Goal: Task Accomplishment & Management: Use online tool/utility

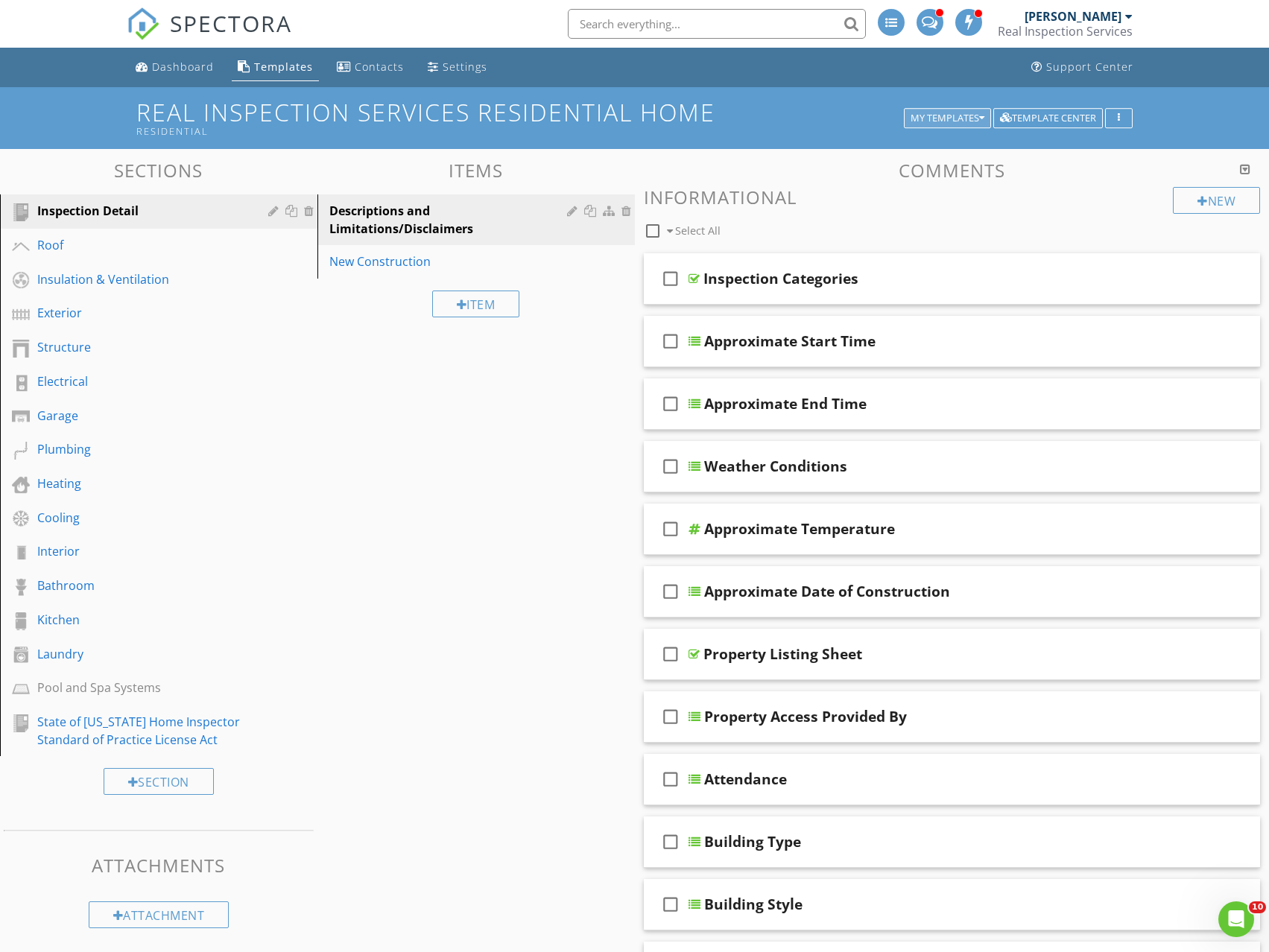
click at [983, 115] on icon "button" at bounding box center [982, 118] width 5 height 11
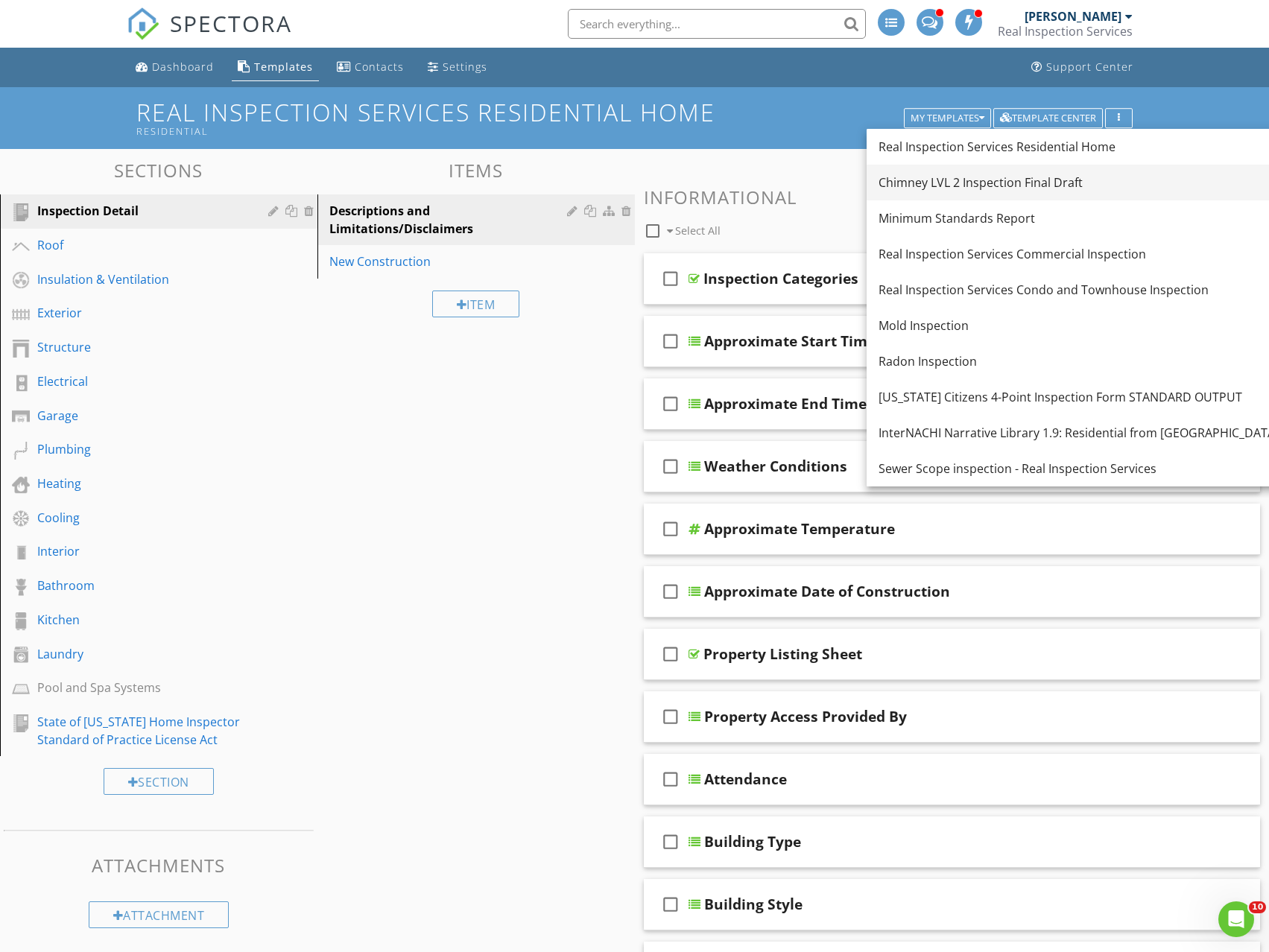
click at [1012, 184] on div "Chimney LVL 2 Inspection Final Draft" at bounding box center [1125, 183] width 492 height 18
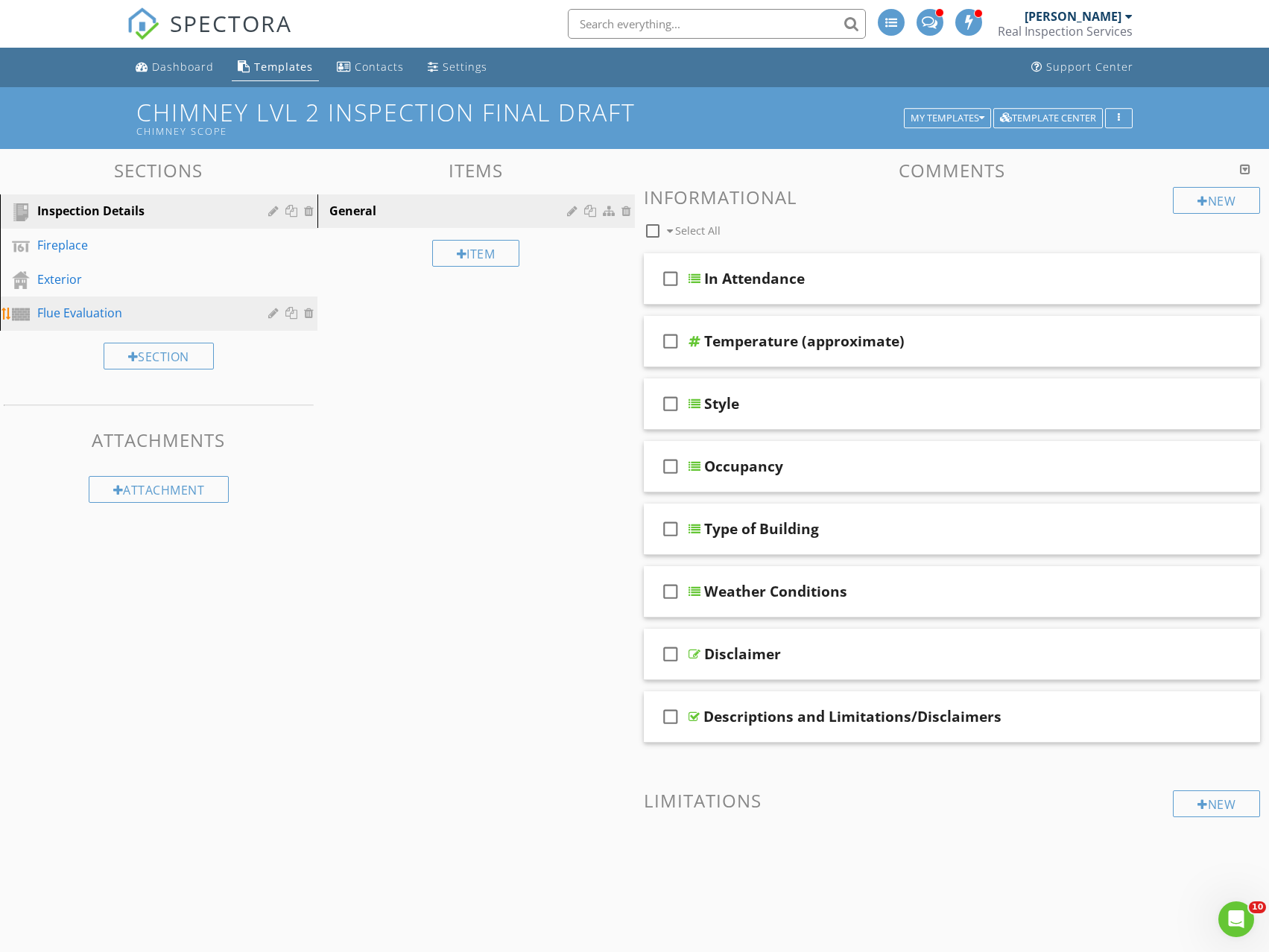
click at [68, 317] on div "Flue Evaluation" at bounding box center [142, 312] width 209 height 18
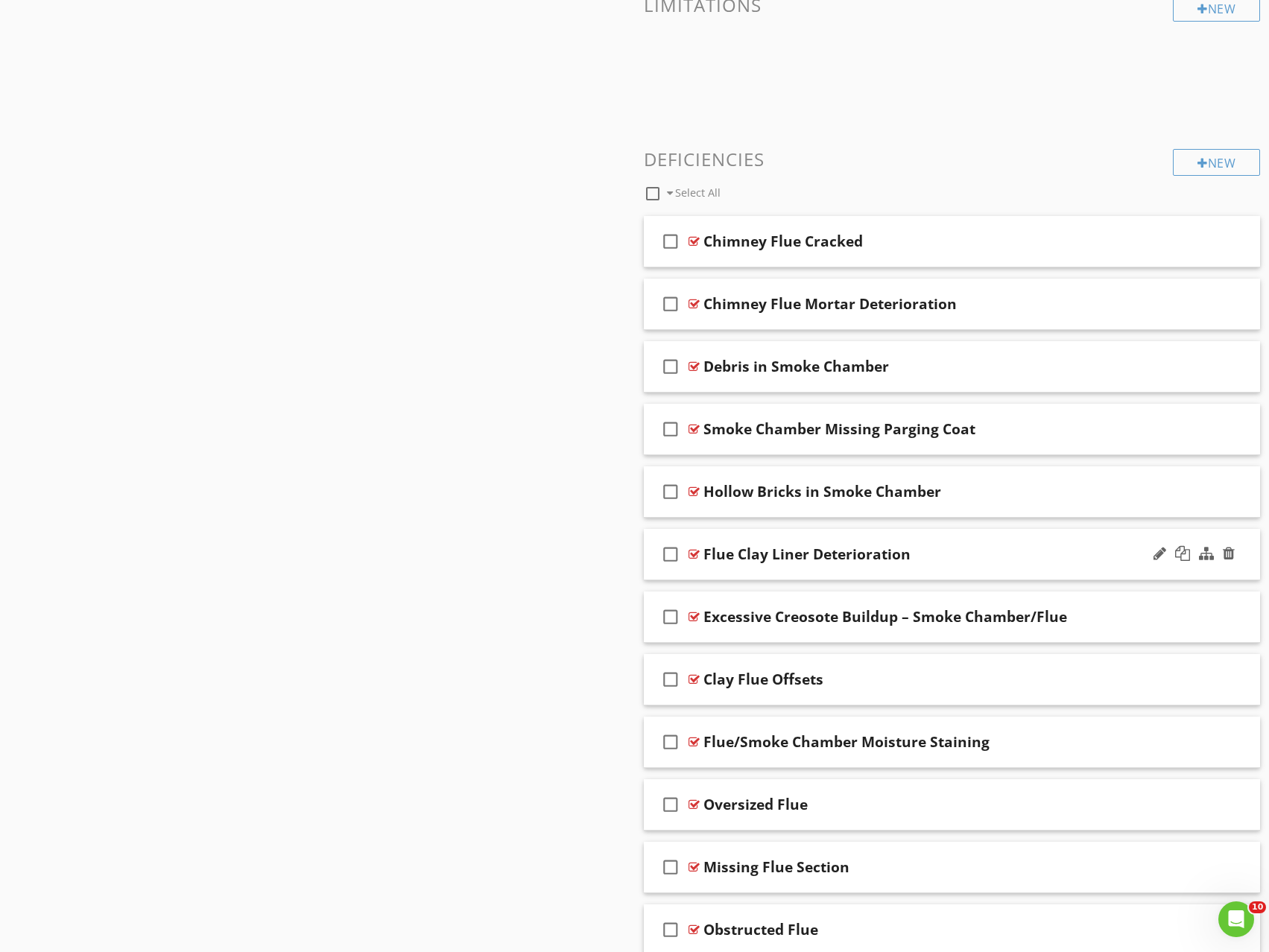
scroll to position [737, 0]
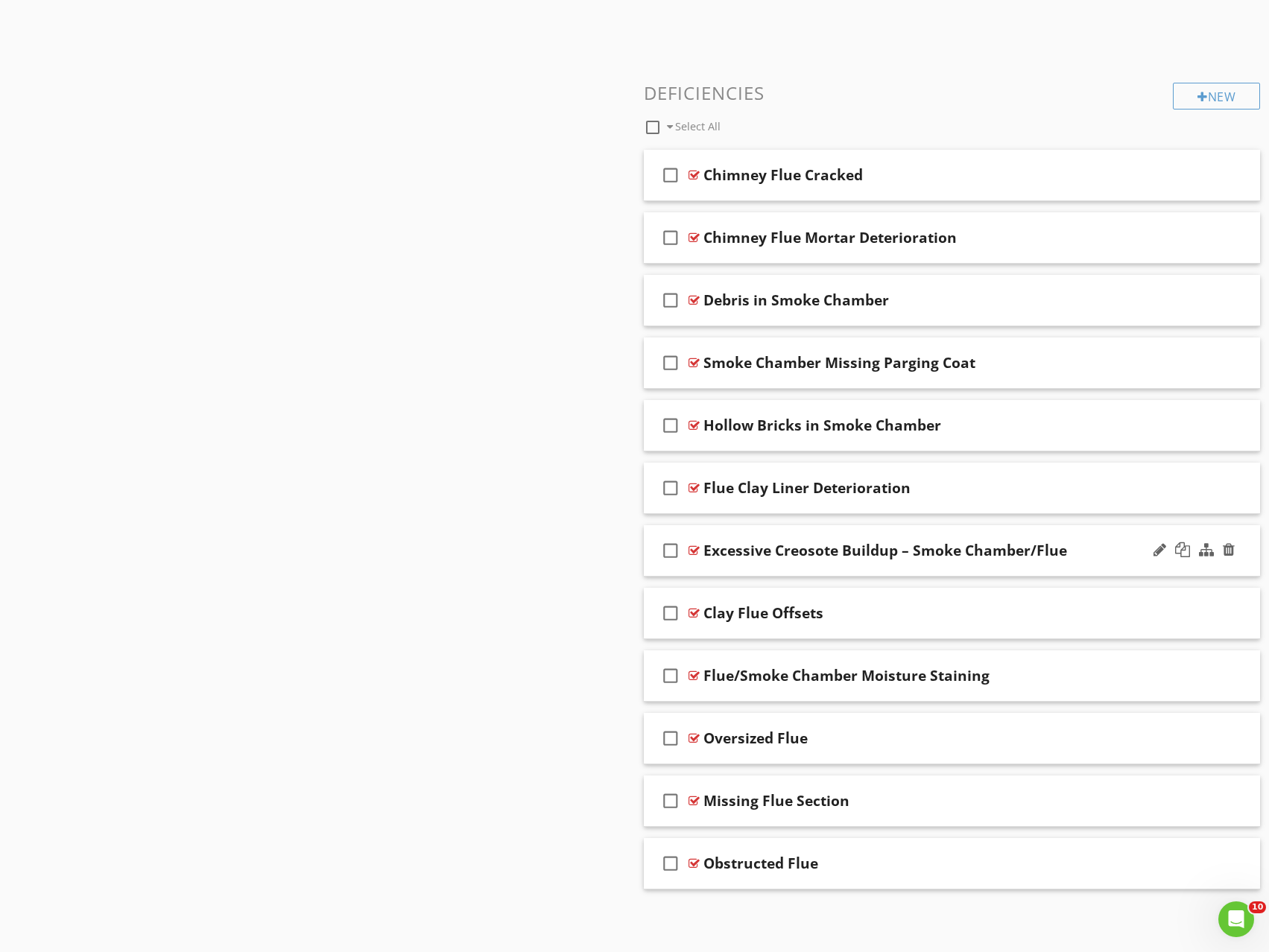
click at [1100, 547] on div "Excessive Creosote Buildup – Smoke Chamber/Flue" at bounding box center [923, 551] width 441 height 18
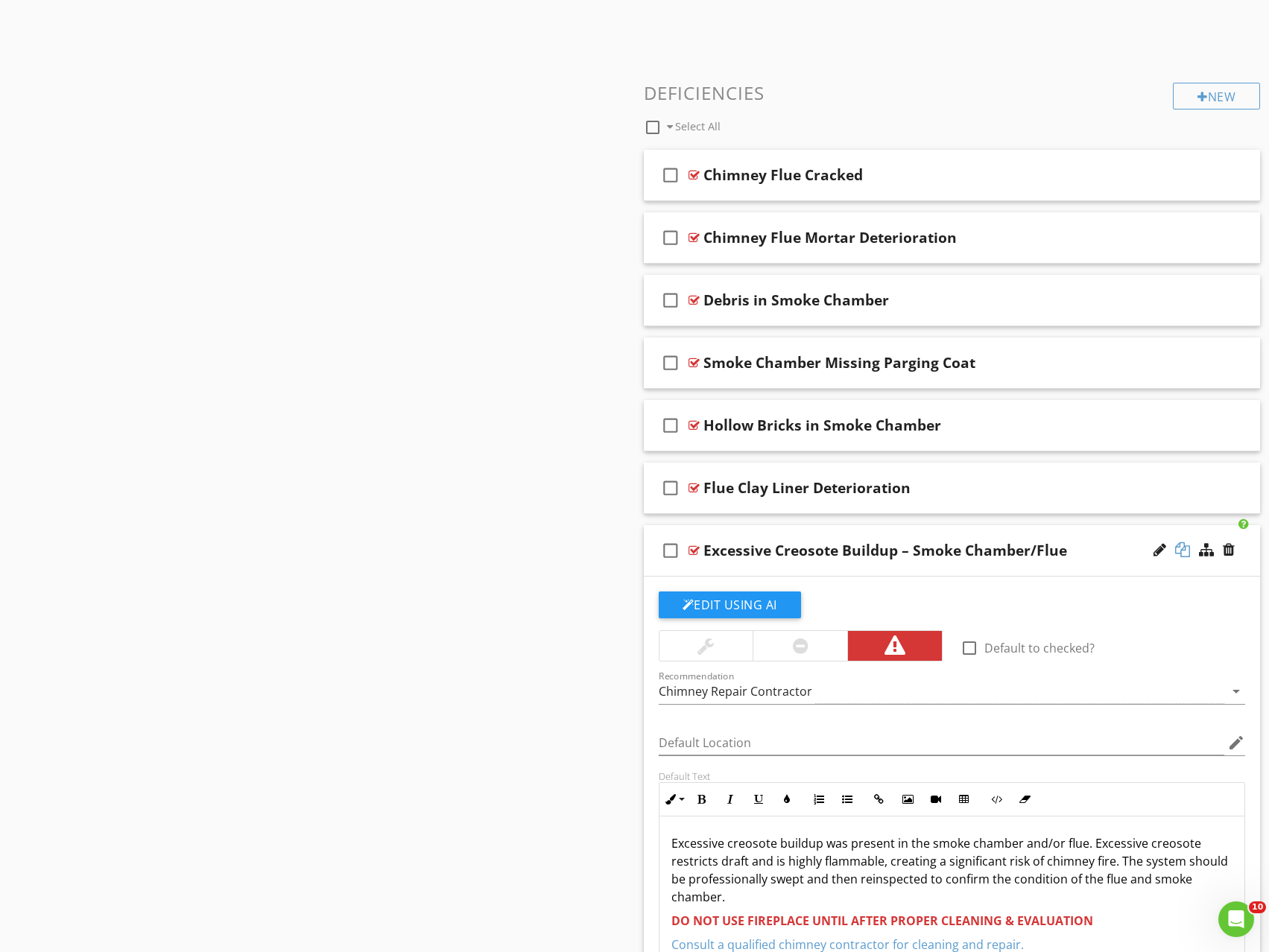
click at [1185, 549] on div at bounding box center [1182, 550] width 15 height 15
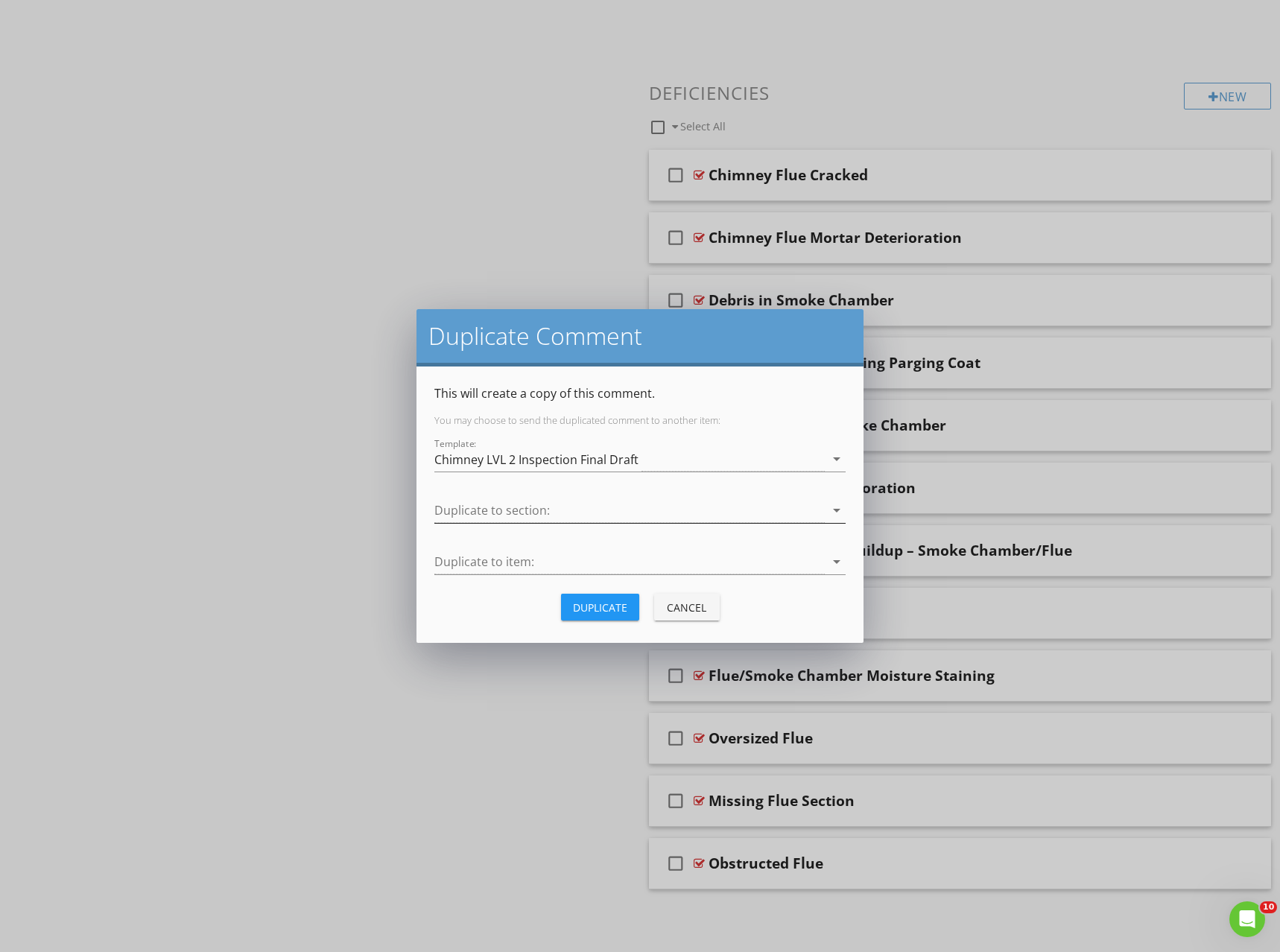
click at [843, 513] on icon "arrow_drop_down" at bounding box center [837, 511] width 18 height 18
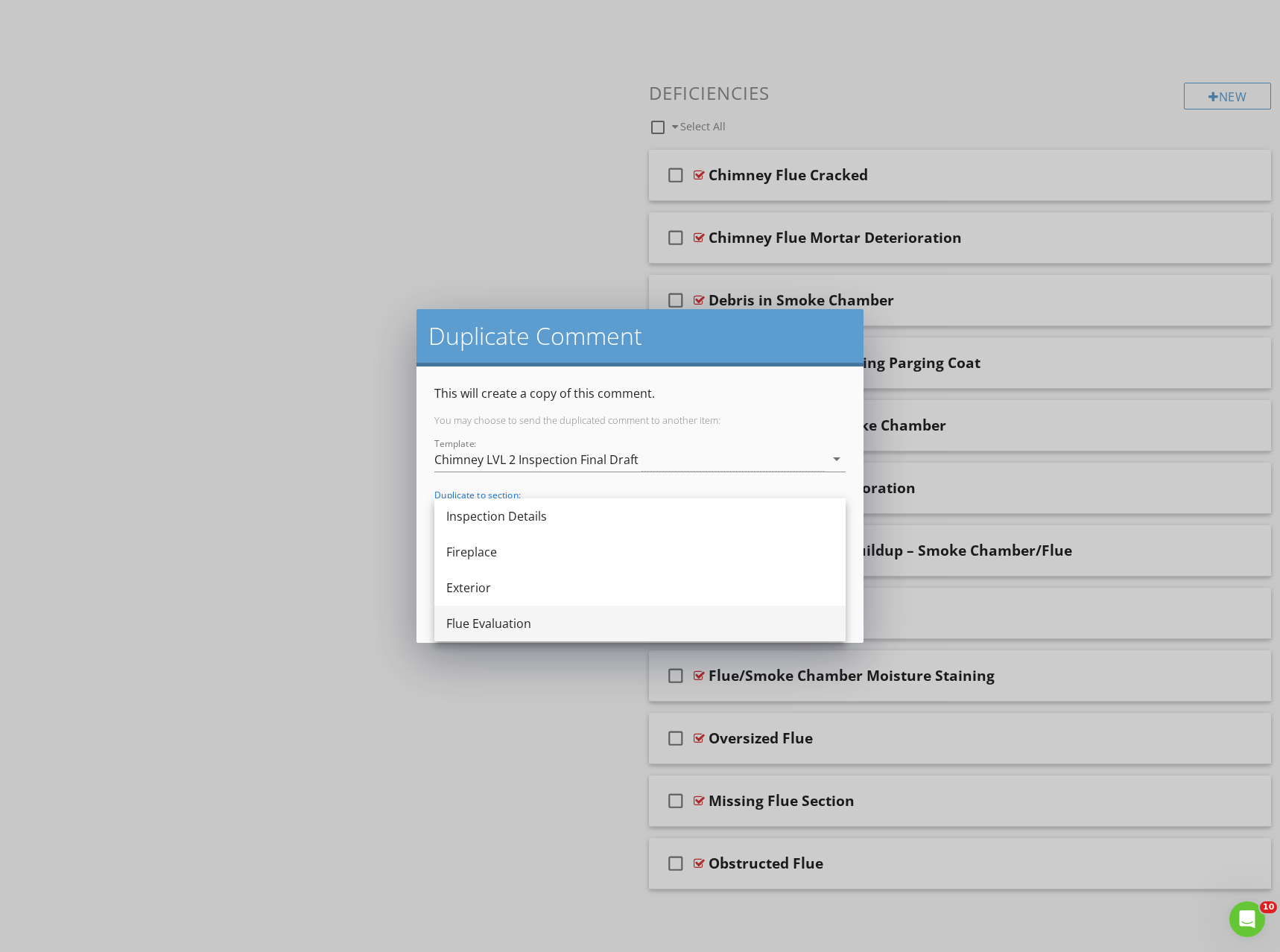
click at [546, 627] on div "Flue Evaluation" at bounding box center [640, 624] width 388 height 18
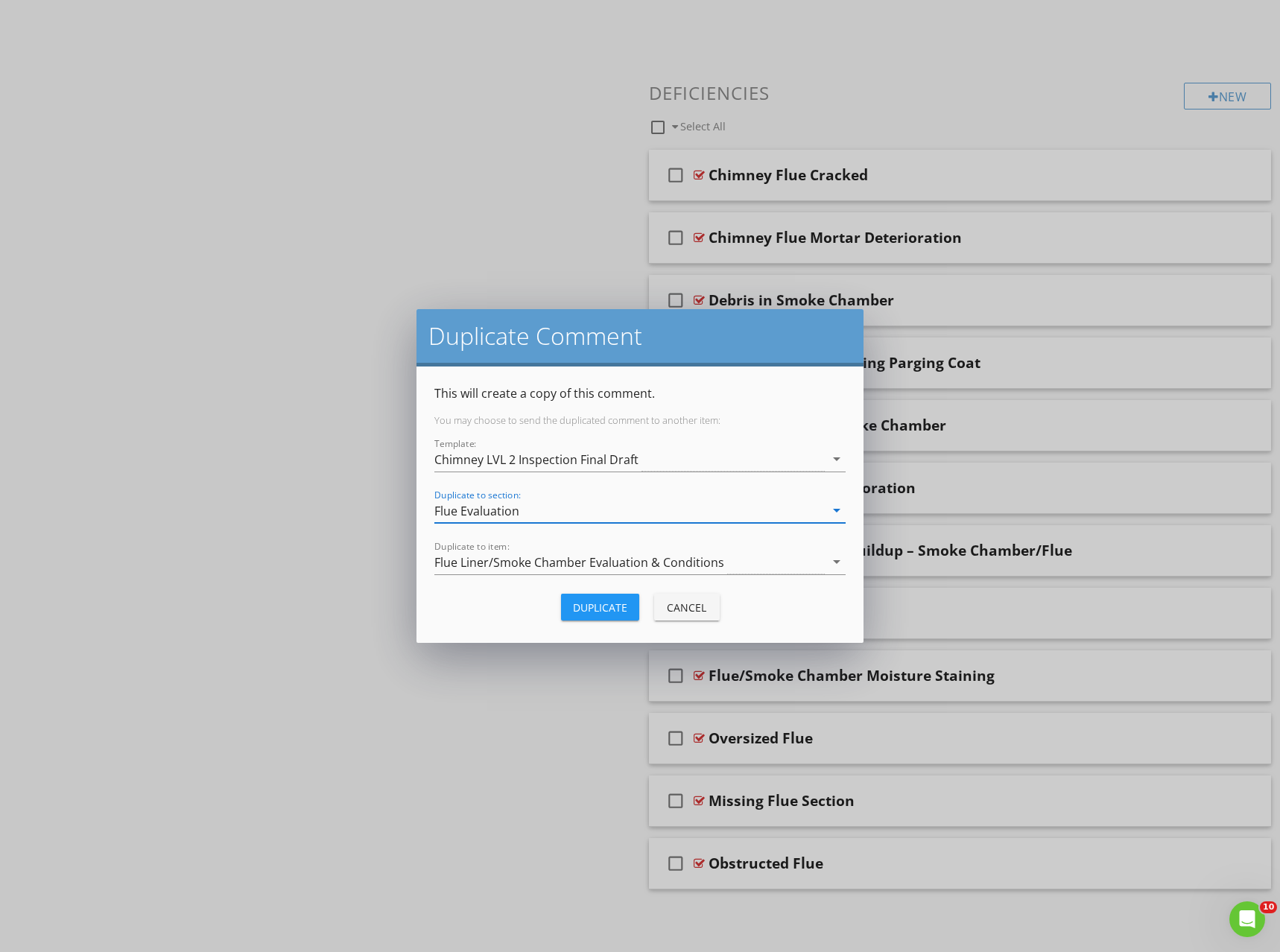
click at [592, 606] on div "Duplicate" at bounding box center [600, 607] width 55 height 16
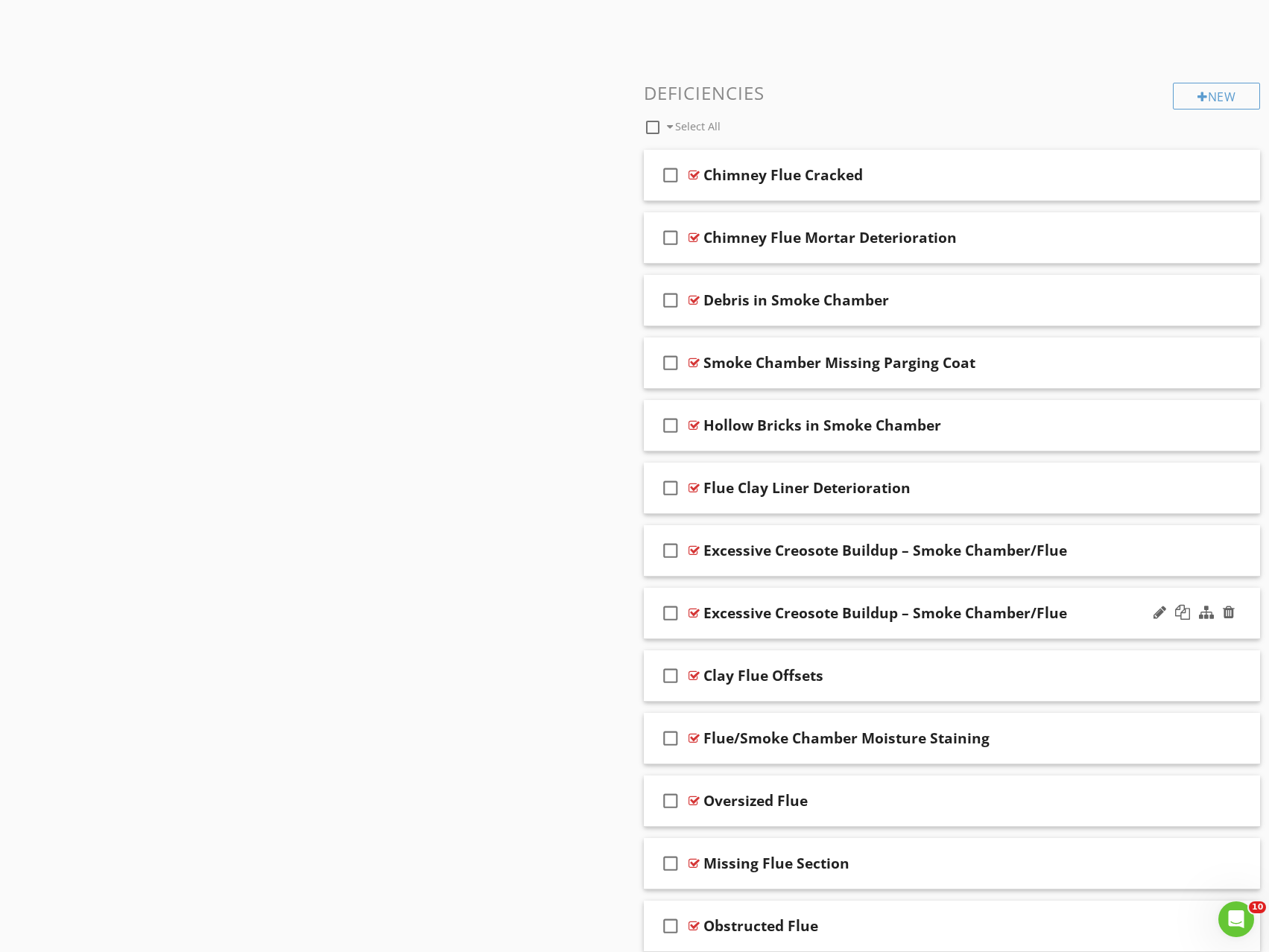
click at [782, 613] on div "Excessive Creosote Buildup – Smoke Chamber/Flue" at bounding box center [885, 613] width 363 height 18
click at [762, 612] on input "Excessive Creosote Buildup – Smoke Chamber/Flue" at bounding box center [923, 614] width 441 height 24
type input "Creosote Buildup – Smoke Chamber/Flue"
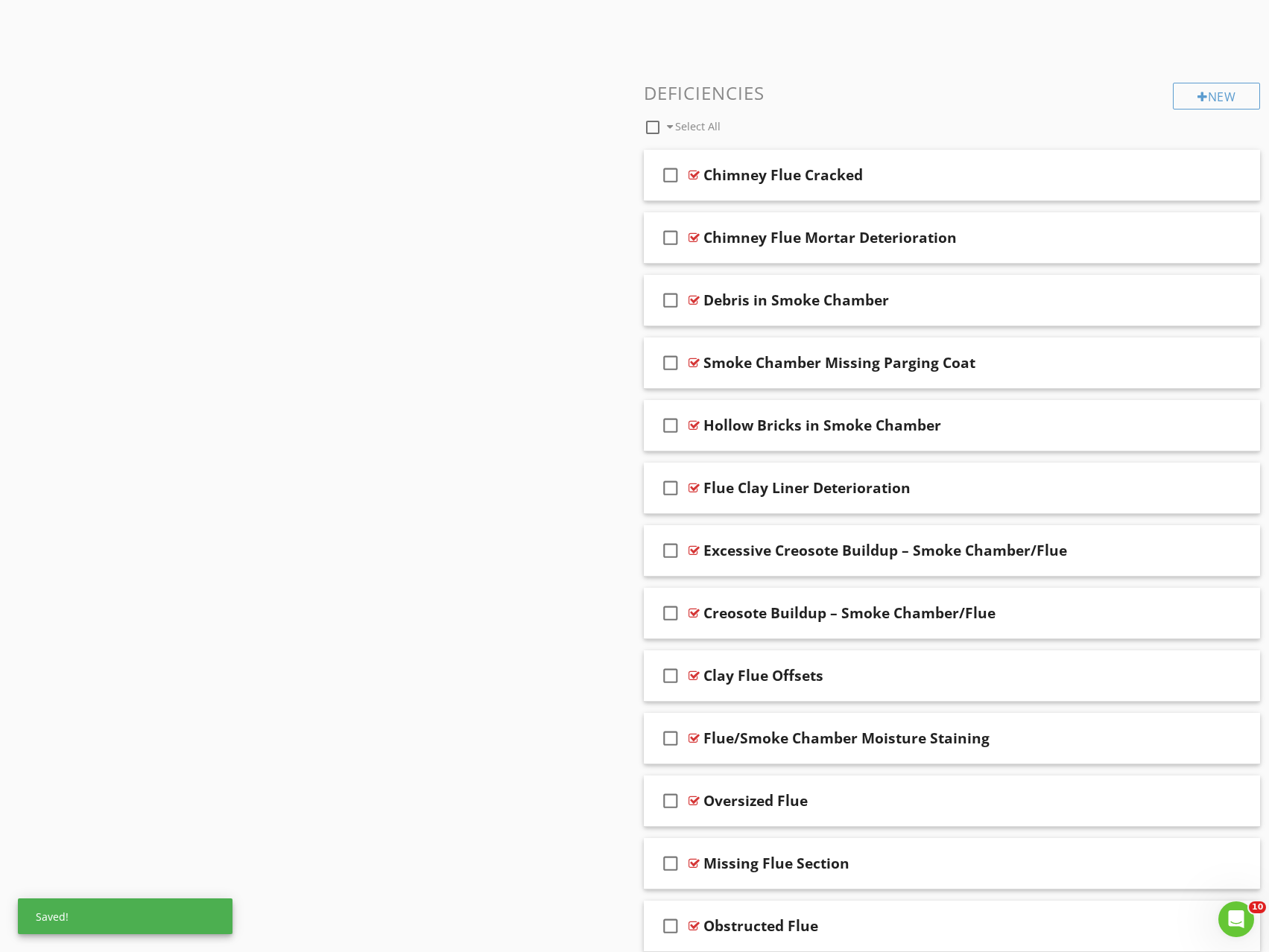
click at [420, 632] on div "Sections Inspection Details Fireplace Exterior Flue Evaluation Section Attachme…" at bounding box center [634, 206] width 1269 height 1588
click at [1091, 614] on div "Creosote Buildup – Smoke Chamber/Flue" at bounding box center [923, 613] width 441 height 18
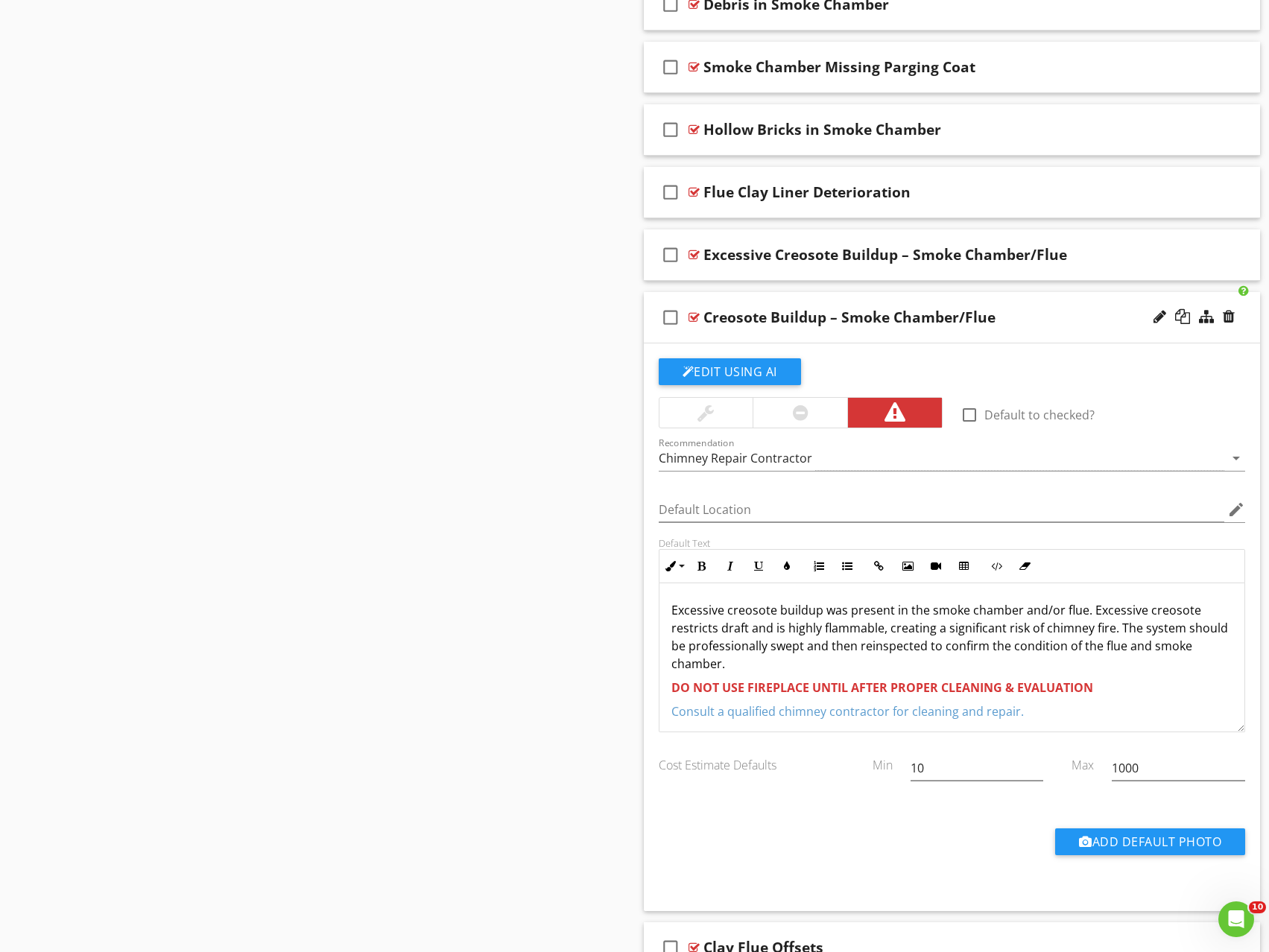
scroll to position [1035, 0]
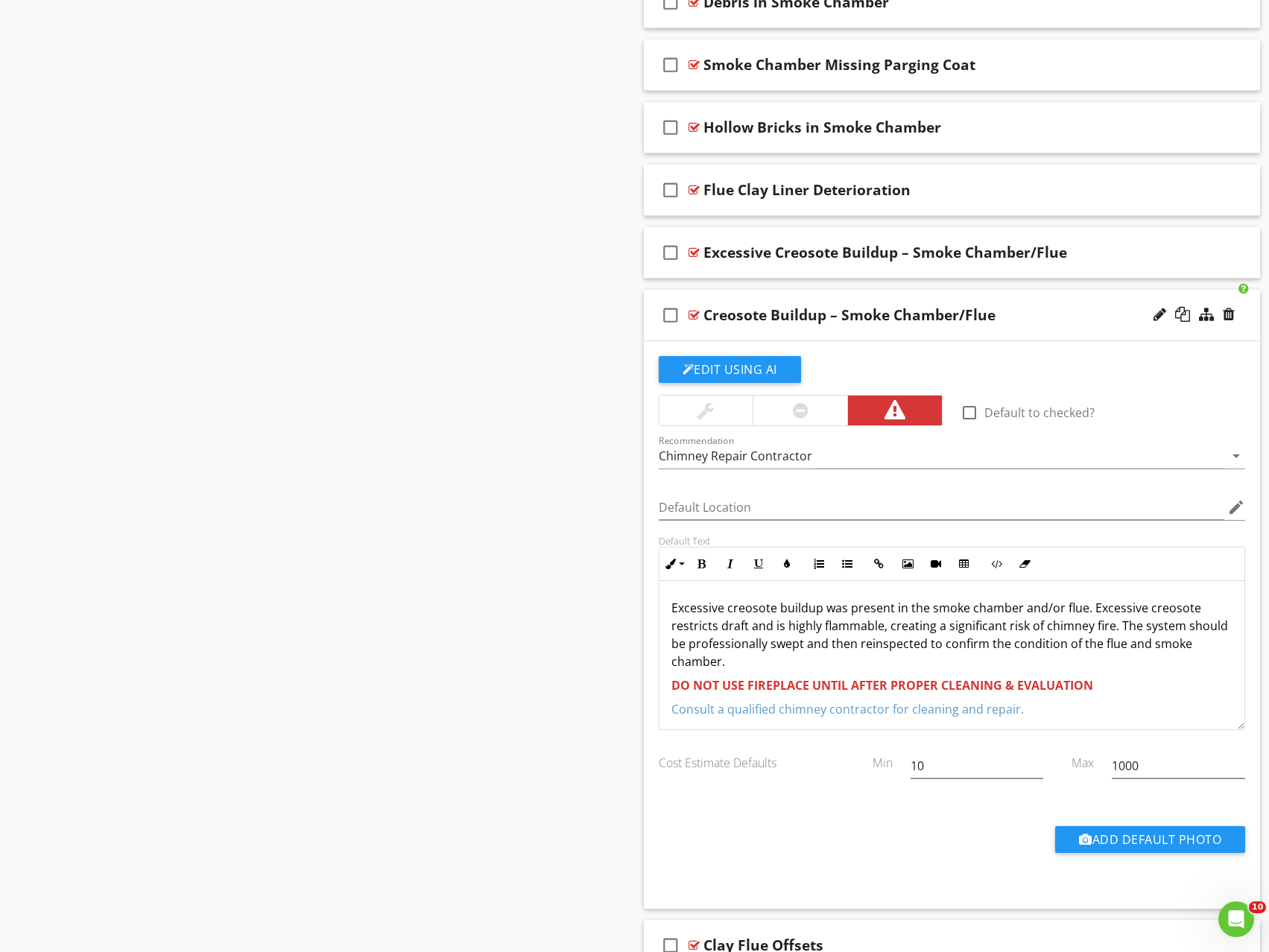
click at [669, 608] on div "Excessive creosote buildup was present in the smoke chamber and/or flue. Excess…" at bounding box center [952, 658] width 586 height 155
click at [736, 608] on p "Excessive creosote buildup was present in the smoke chamber and/or flue. Excess…" at bounding box center [952, 634] width 562 height 71
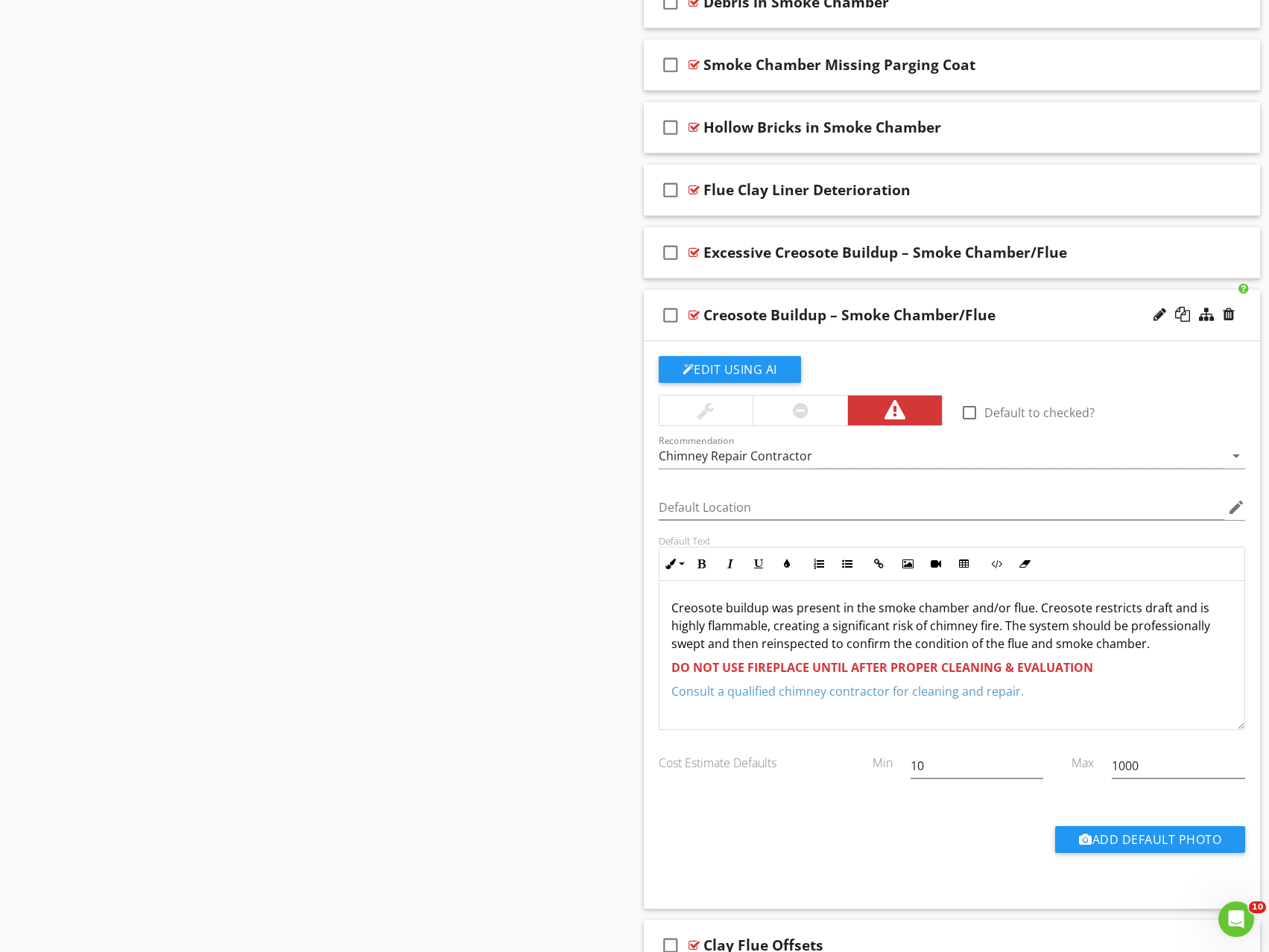
click at [816, 629] on p "Creosote buildup was present in the smoke chamber and/or flue. Creosote restric…" at bounding box center [952, 625] width 562 height 54
drag, startPoint x: 789, startPoint y: 643, endPoint x: 798, endPoint y: 663, distance: 21.9
click at [798, 652] on p "Creosote buildup was present in the smoke chamber and/or flue. Creosote restric…" at bounding box center [952, 625] width 562 height 54
drag, startPoint x: 669, startPoint y: 671, endPoint x: 1121, endPoint y: 672, distance: 452.0
click at [1121, 672] on div "Creosote buildup was present in the smoke chamber and/or flue. Creosote restric…" at bounding box center [952, 655] width 586 height 149
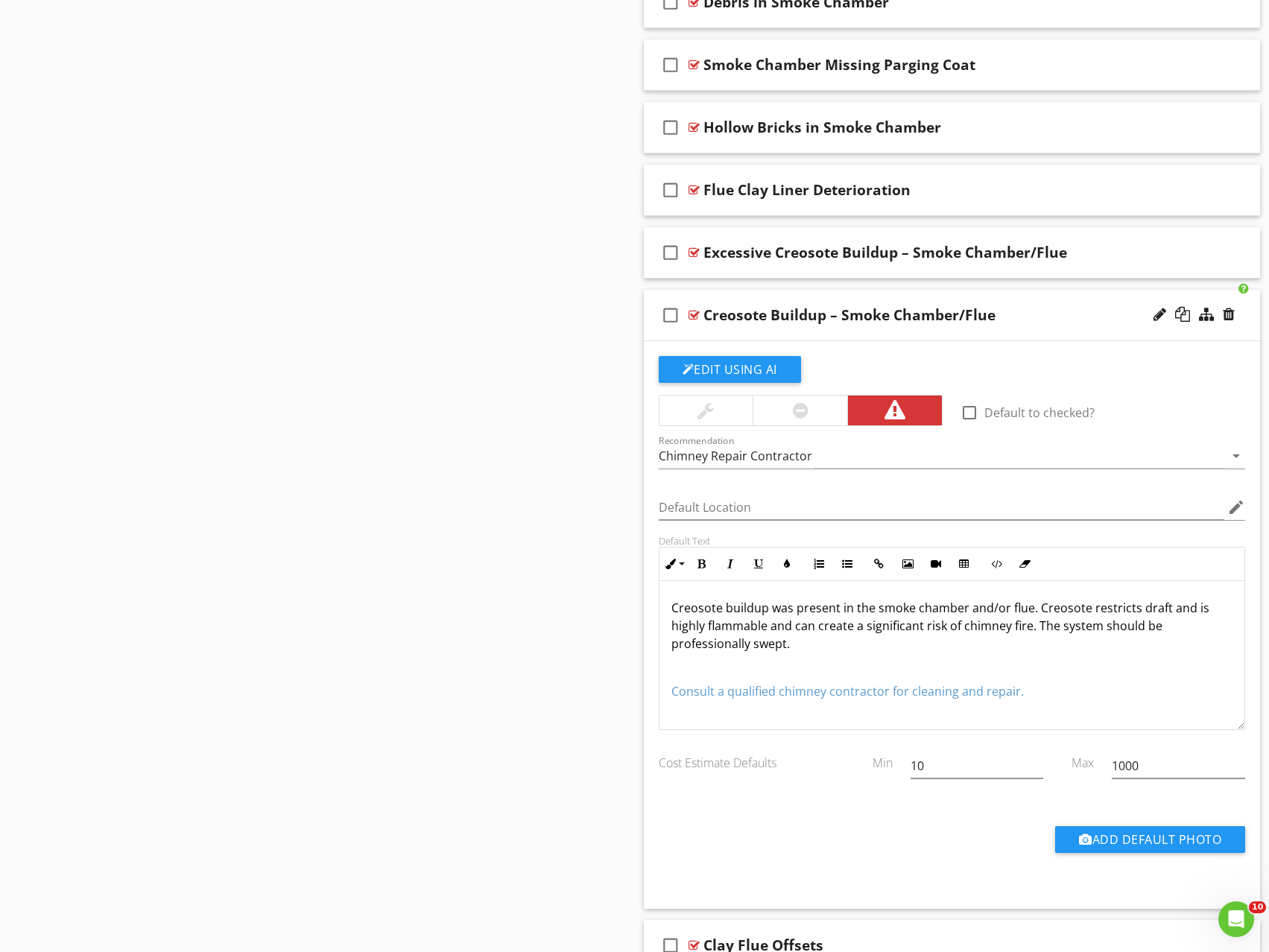
click at [1072, 319] on div "Creosote Buildup – Smoke Chamber/Flue" at bounding box center [923, 315] width 441 height 18
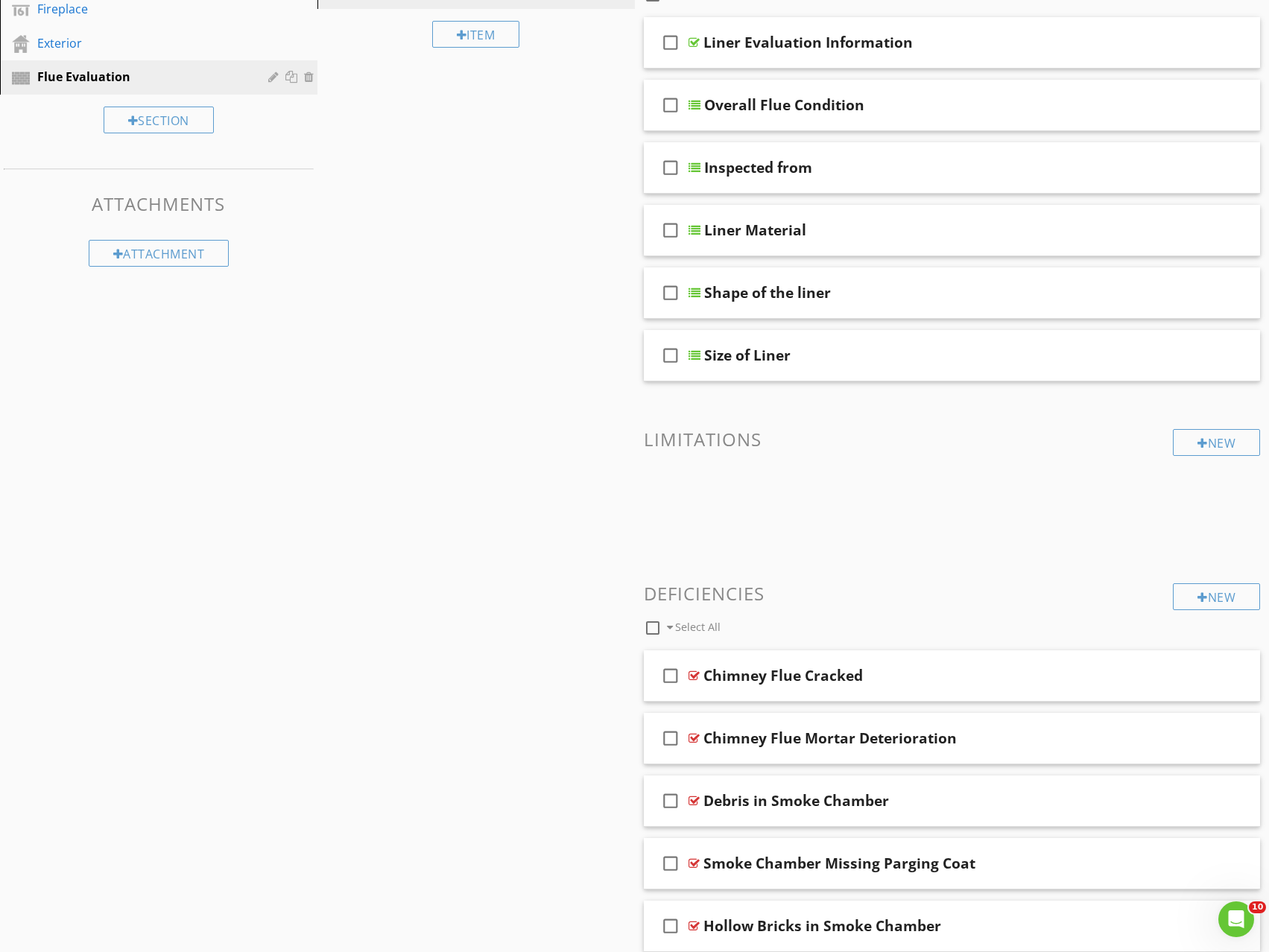
scroll to position [55, 0]
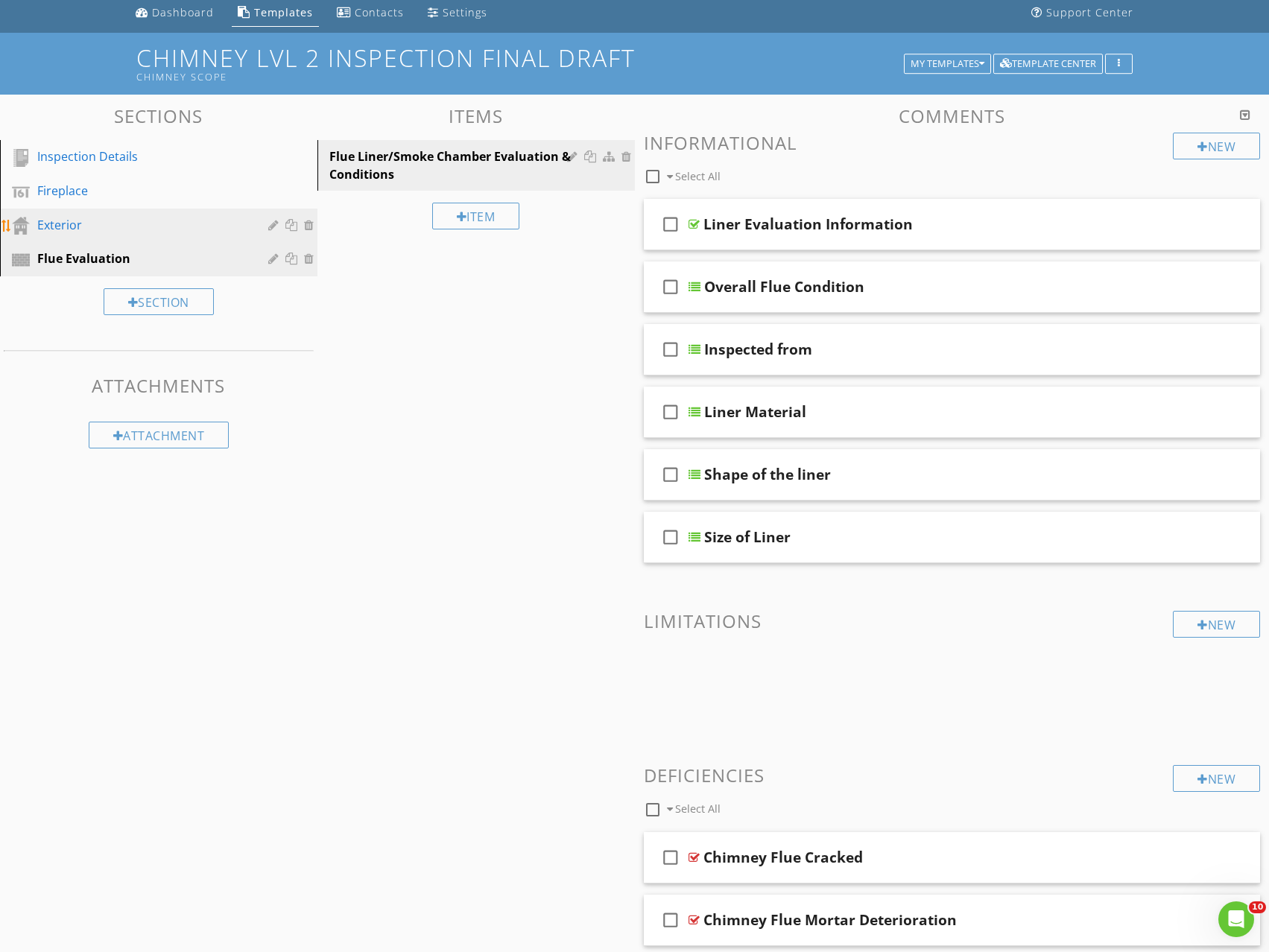
click at [53, 231] on div "Exterior" at bounding box center [142, 225] width 209 height 18
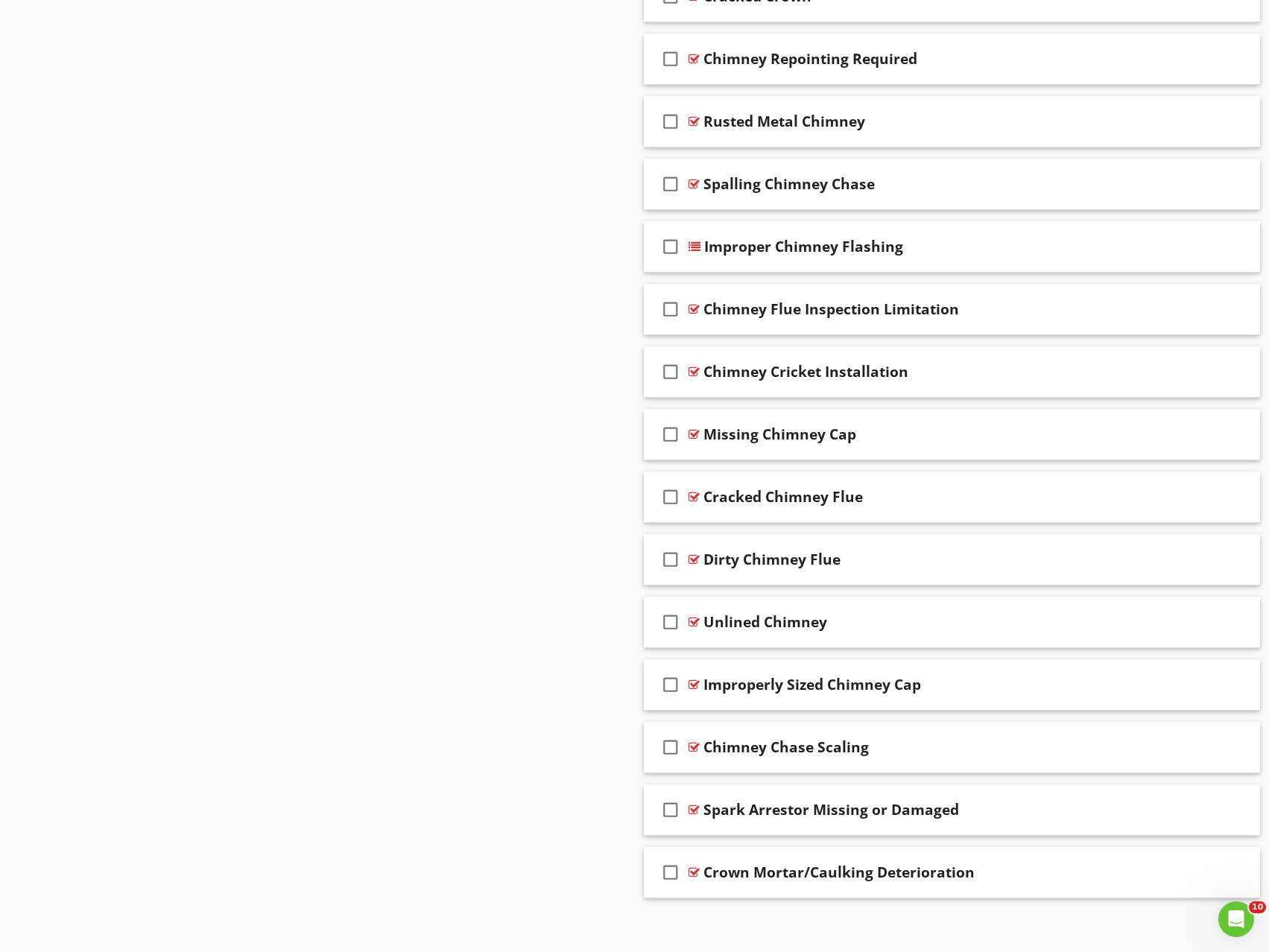
scroll to position [925, 0]
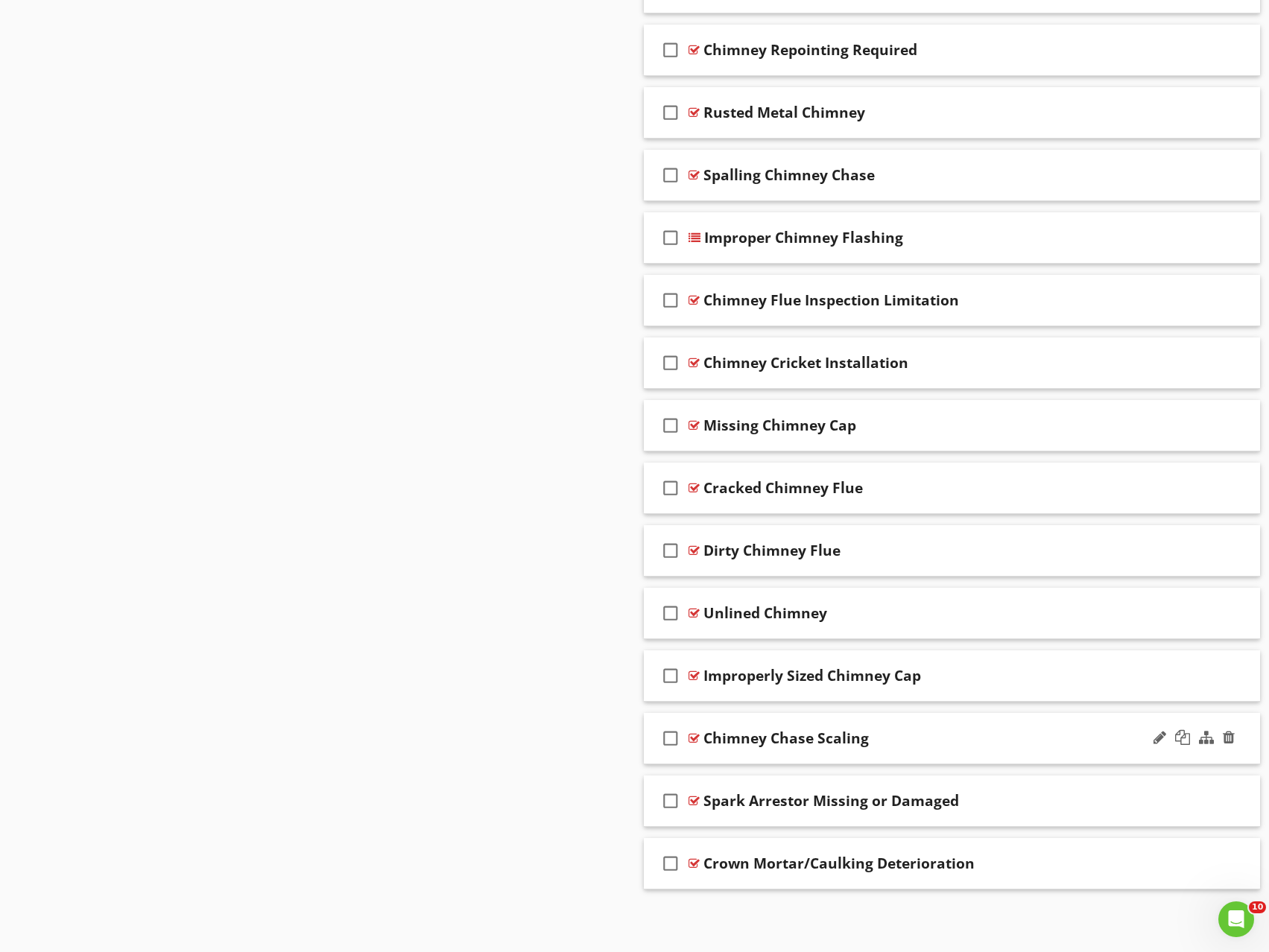
click at [949, 737] on div "Chimney Chase Scaling" at bounding box center [923, 738] width 441 height 18
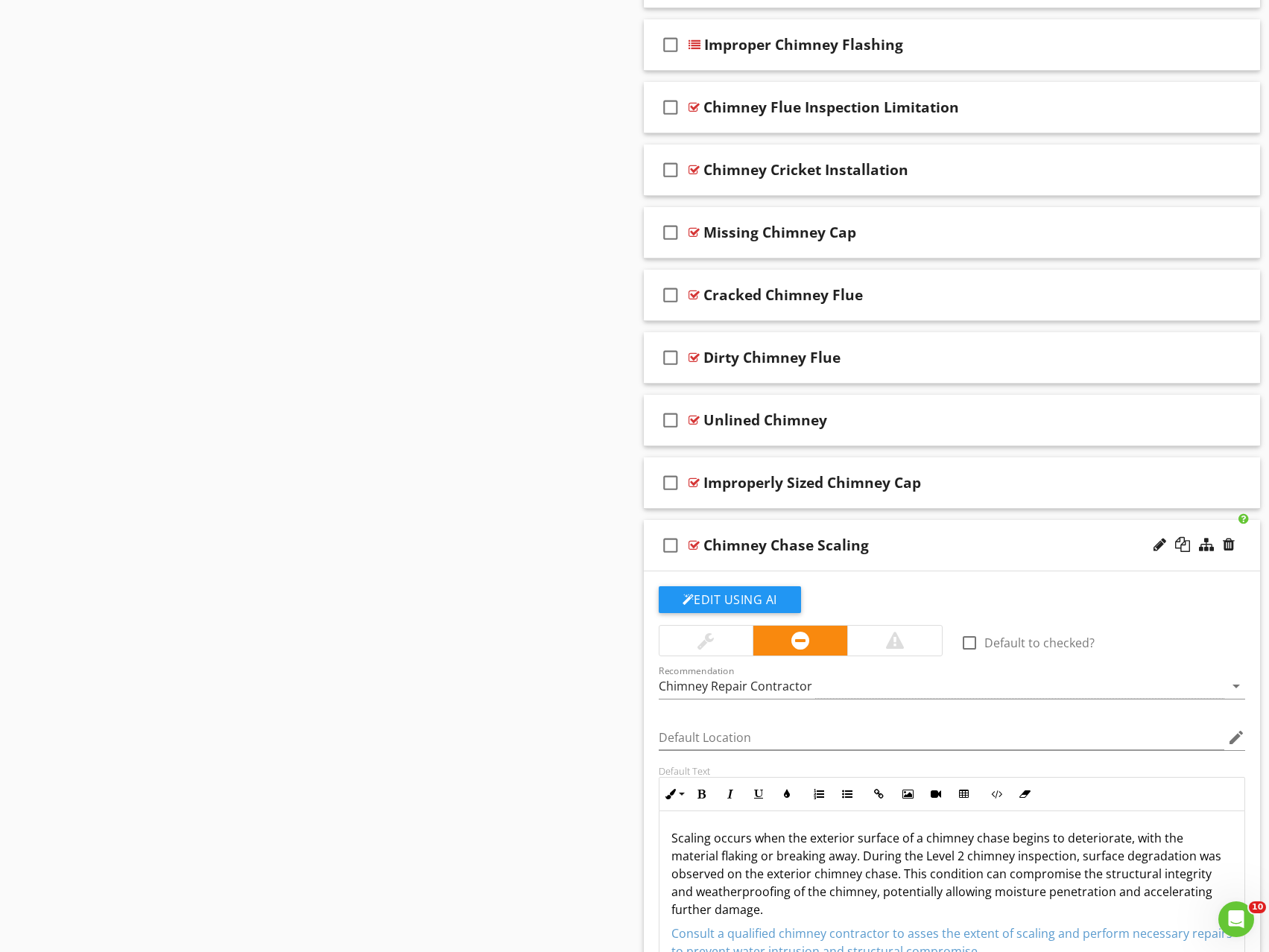
scroll to position [1074, 0]
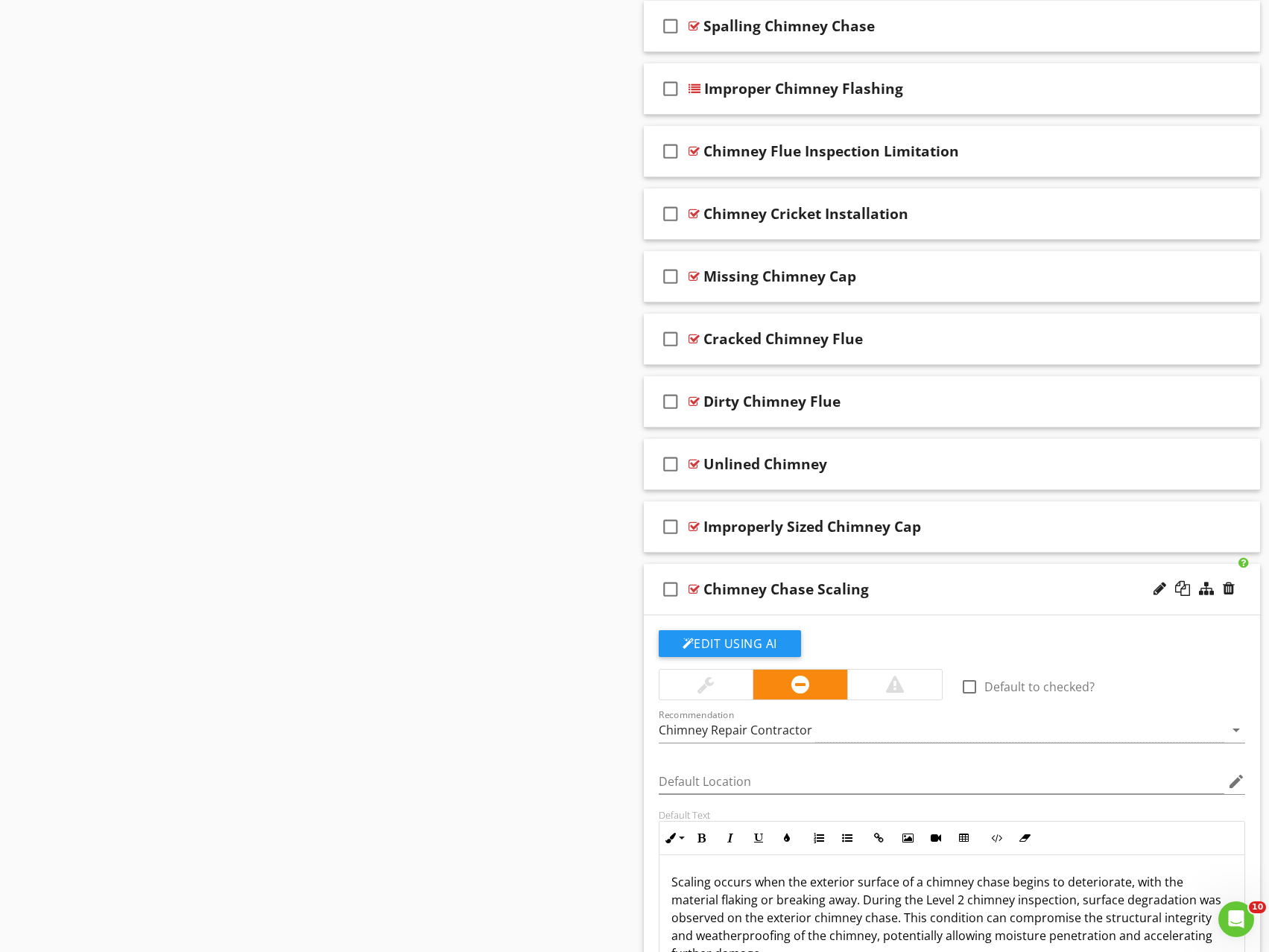
click at [1088, 586] on div "Chimney Chase Scaling" at bounding box center [923, 589] width 441 height 18
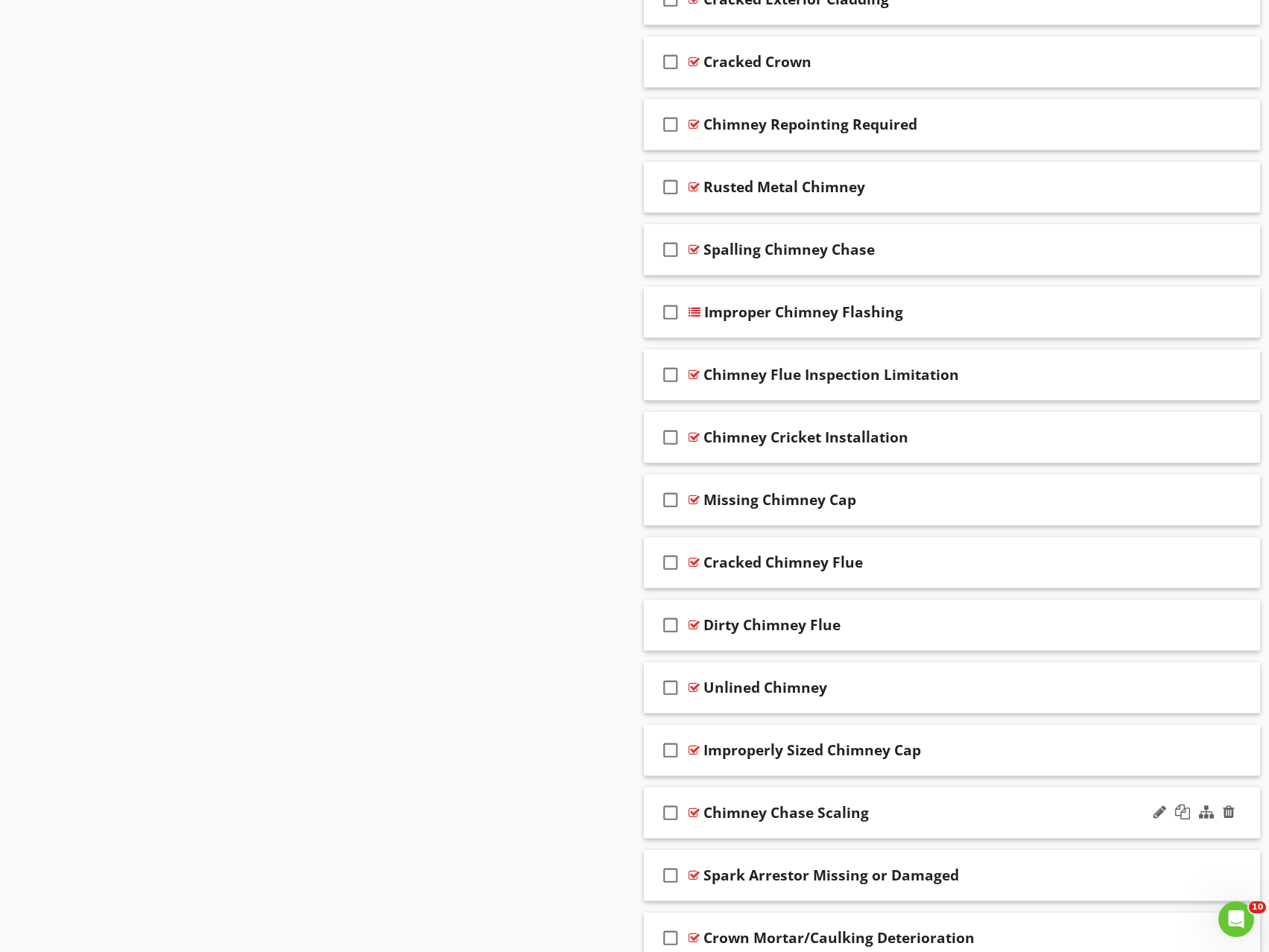
scroll to position [775, 0]
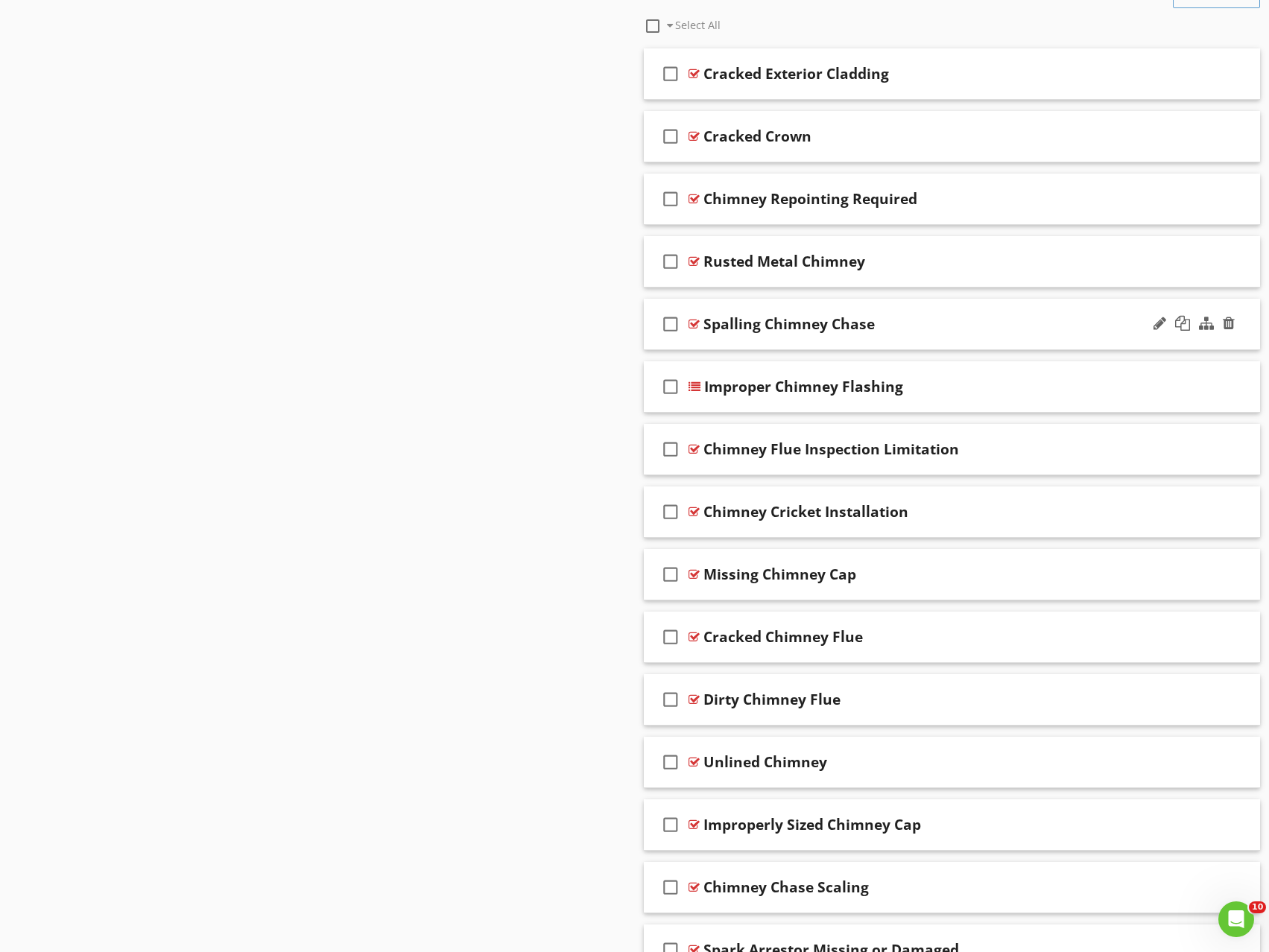
click at [1018, 319] on div "Spalling Chimney Chase" at bounding box center [923, 324] width 441 height 18
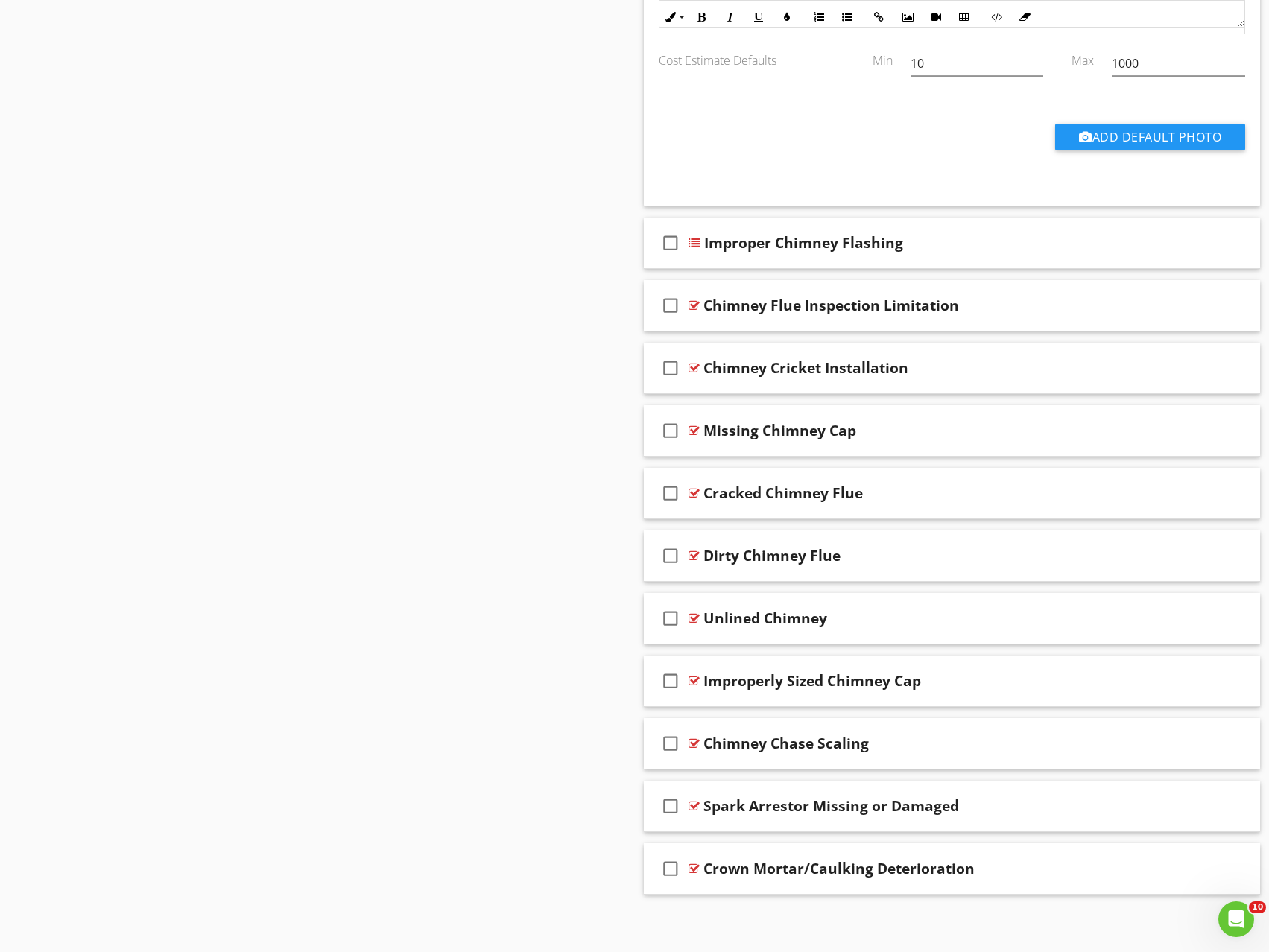
scroll to position [1492, 0]
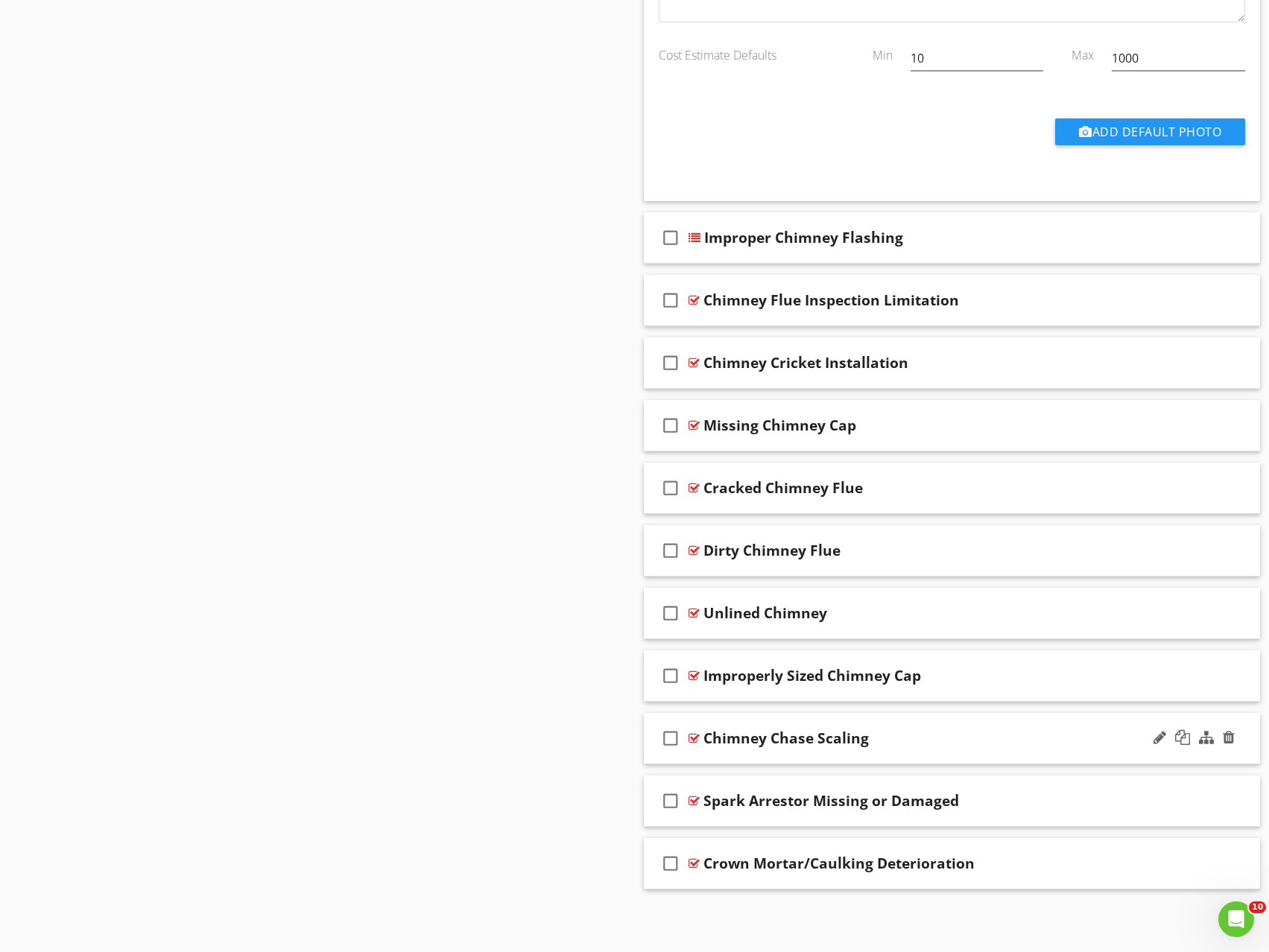
click at [672, 736] on icon "check_box_outline_blank" at bounding box center [671, 738] width 23 height 36
click at [1230, 737] on div at bounding box center [1229, 737] width 12 height 15
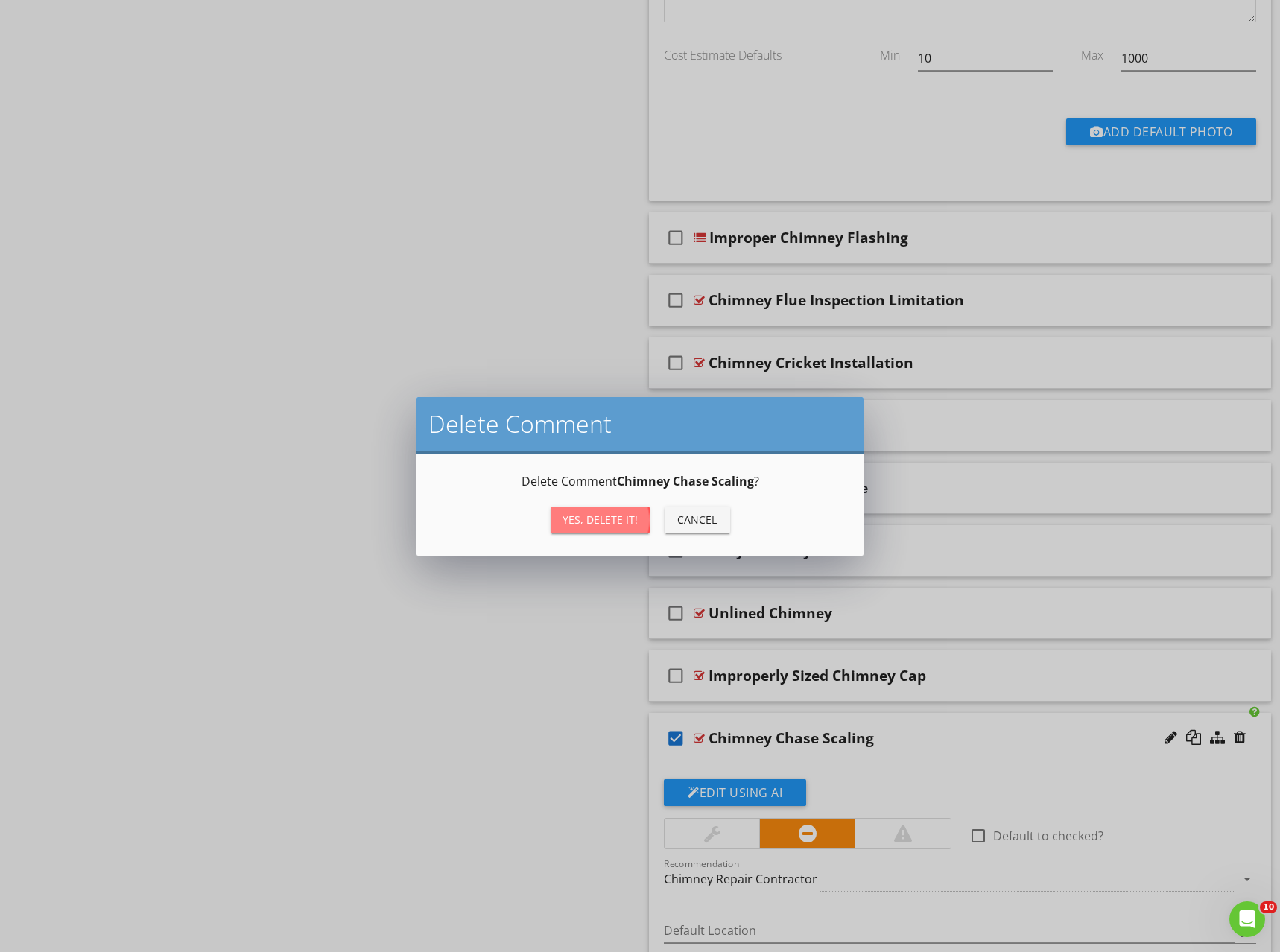
click at [573, 520] on div "Yes, Delete it!" at bounding box center [599, 519] width 75 height 16
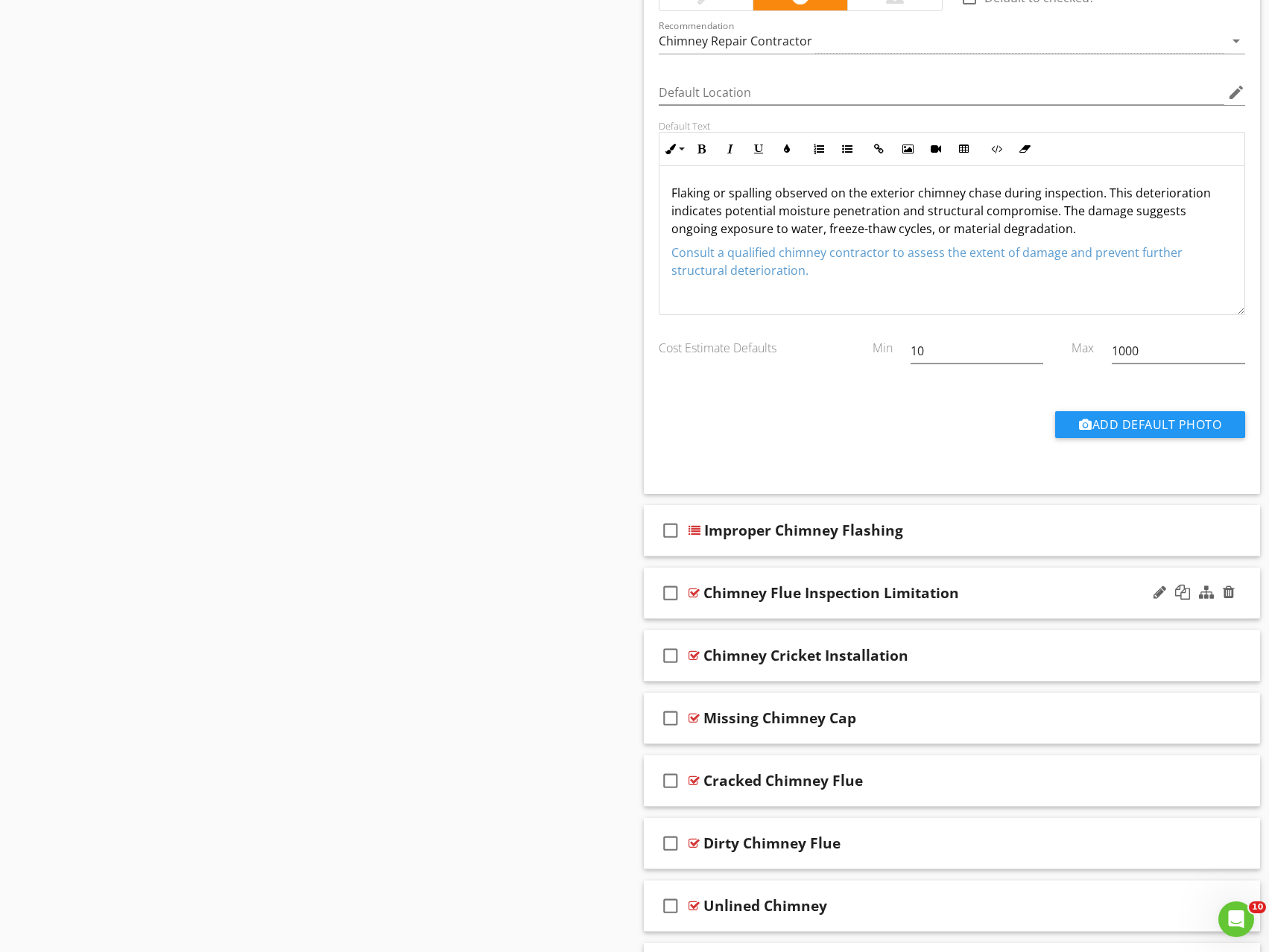
scroll to position [1206, 0]
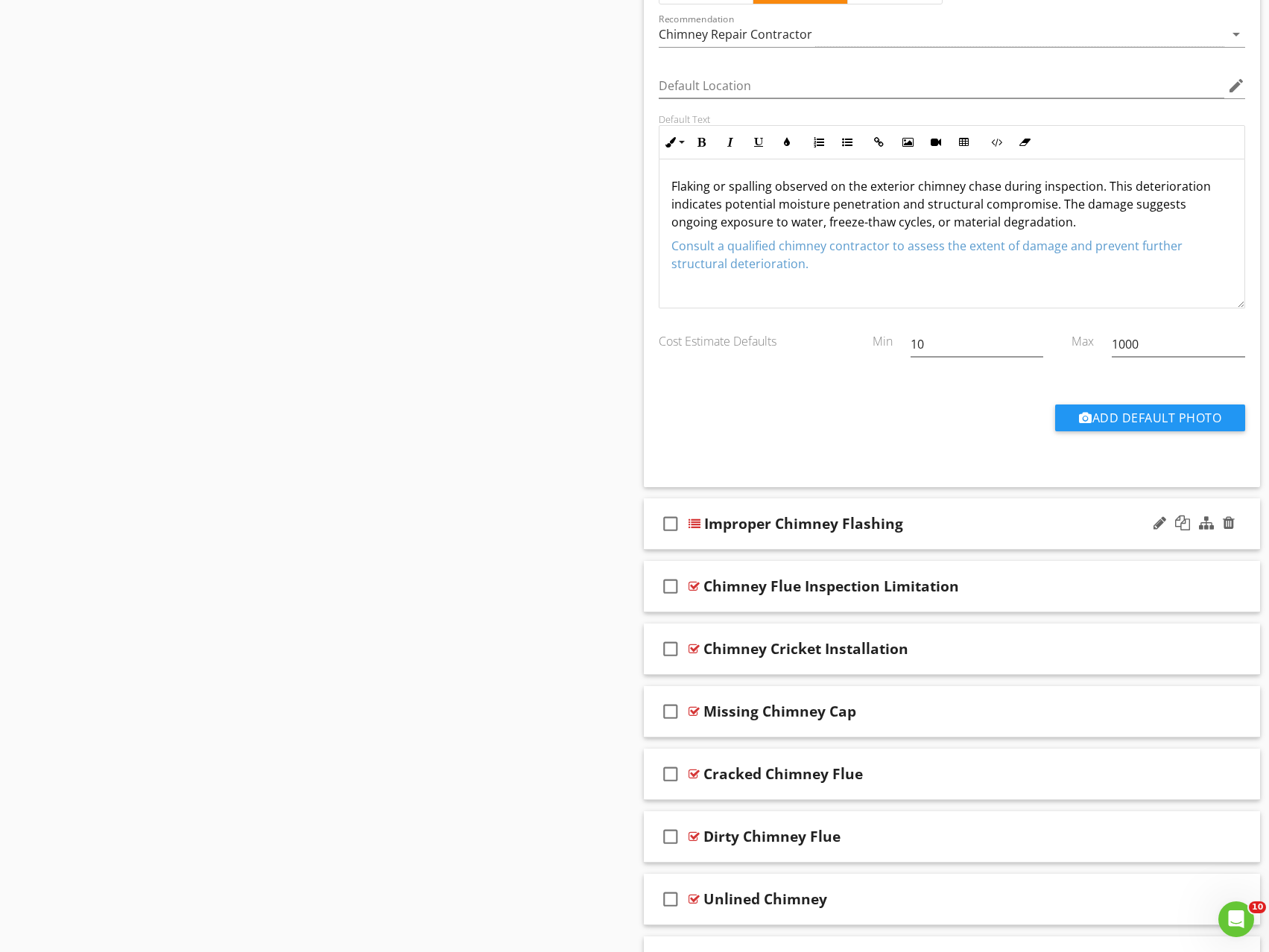
click at [970, 534] on div "check_box_outline_blank Improper Chimney Flashing" at bounding box center [952, 523] width 617 height 52
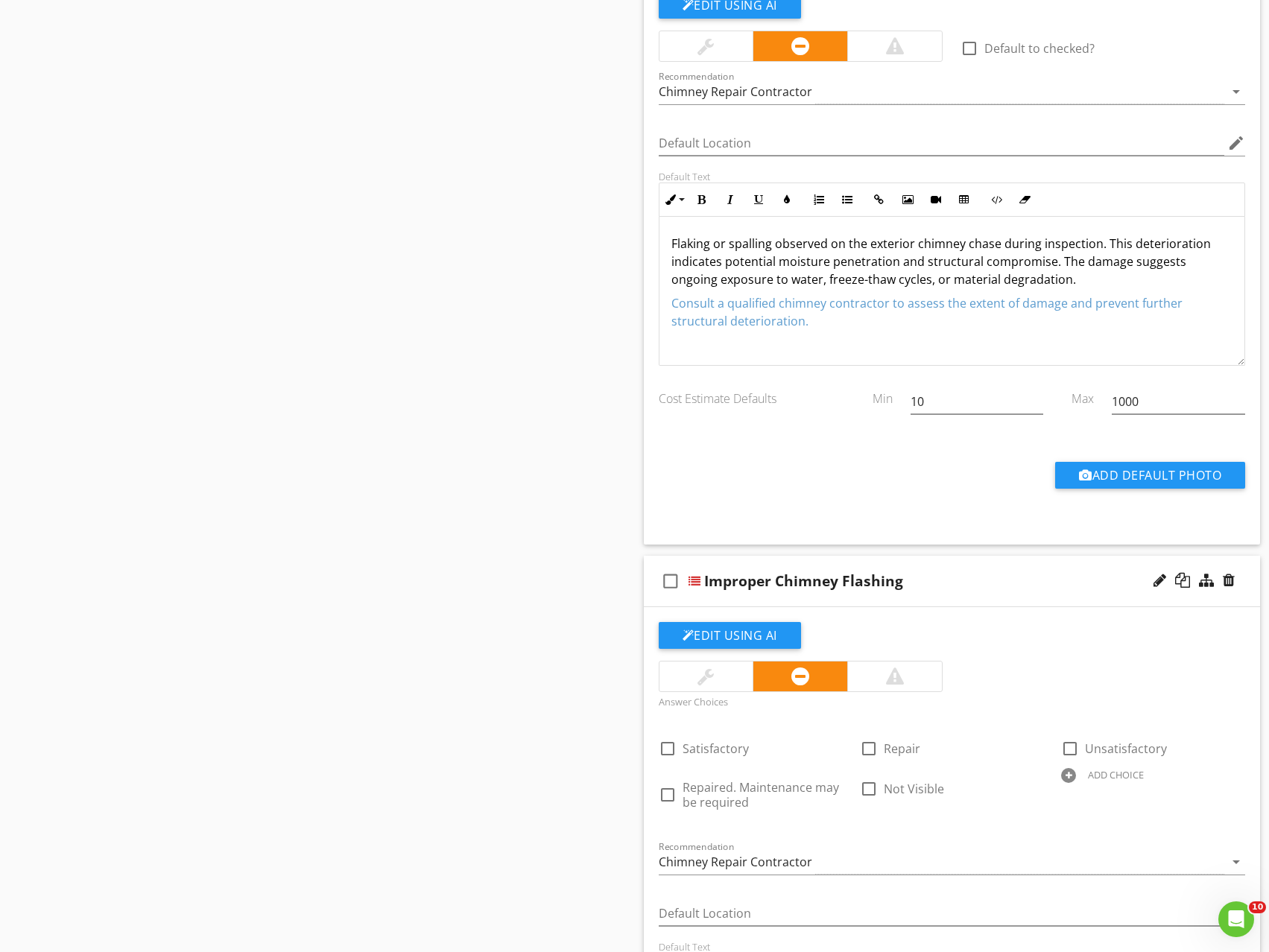
scroll to position [1057, 0]
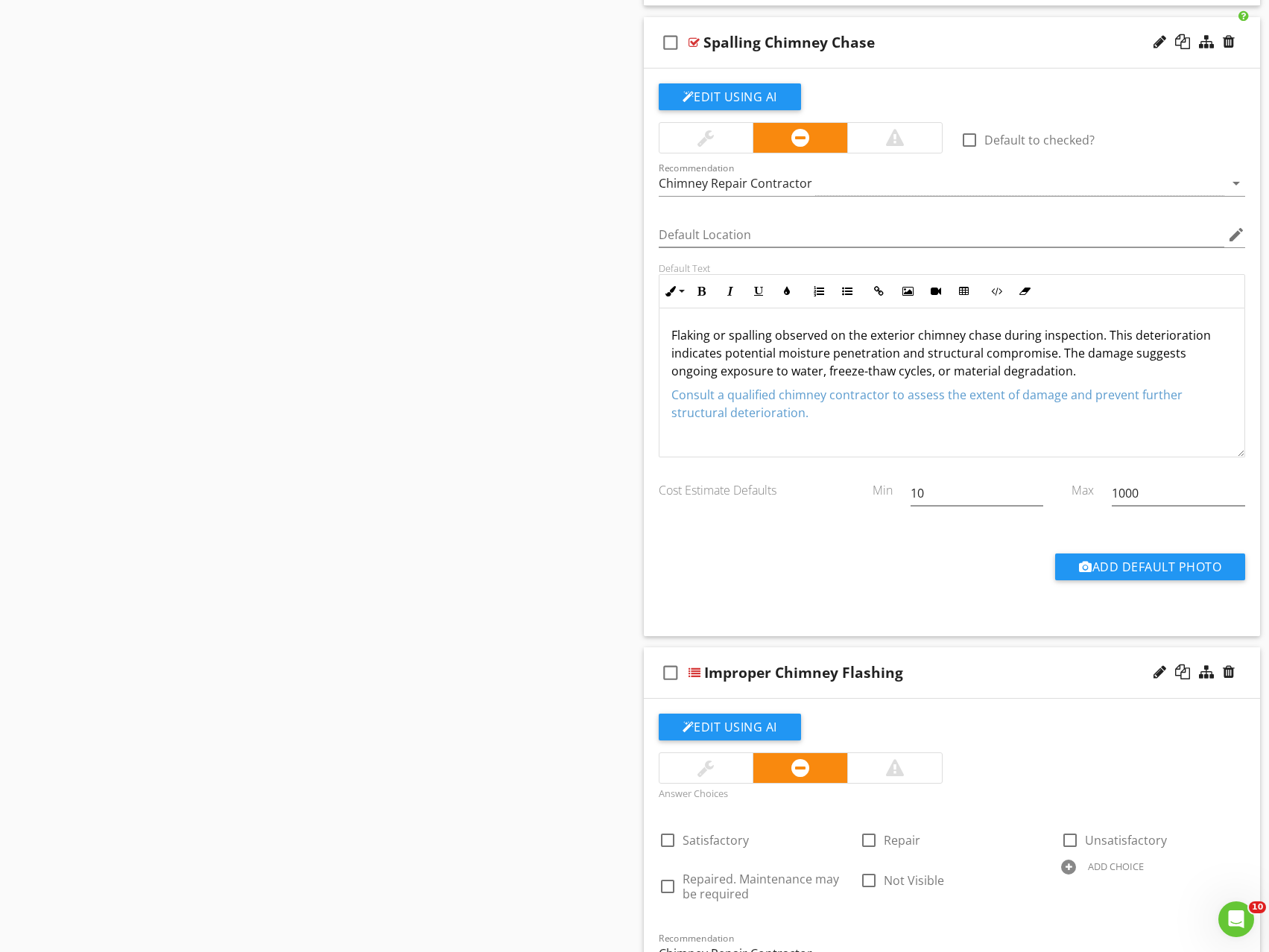
click at [1089, 664] on div "Improper Chimney Flashing" at bounding box center [924, 673] width 441 height 18
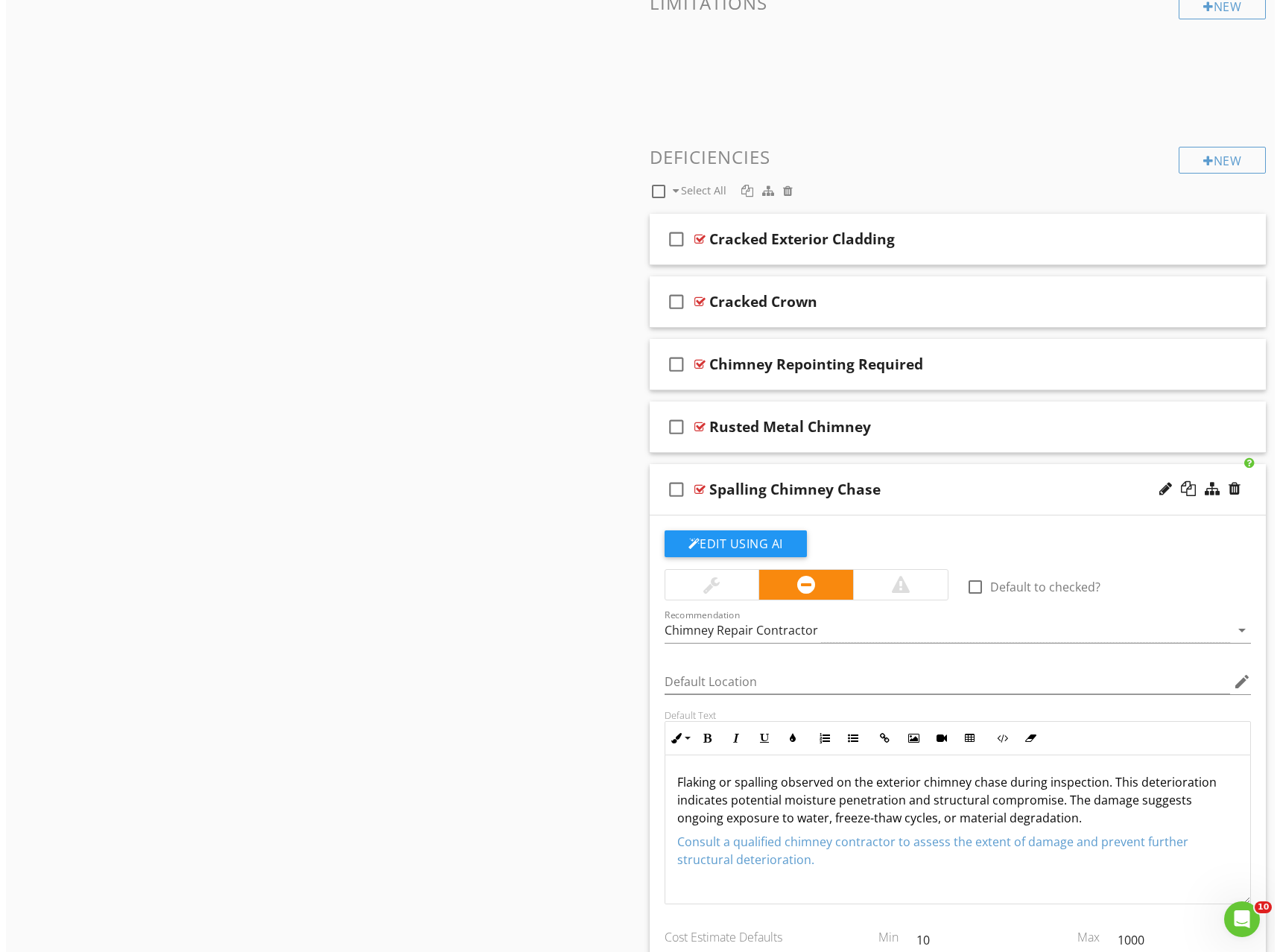
scroll to position [387, 0]
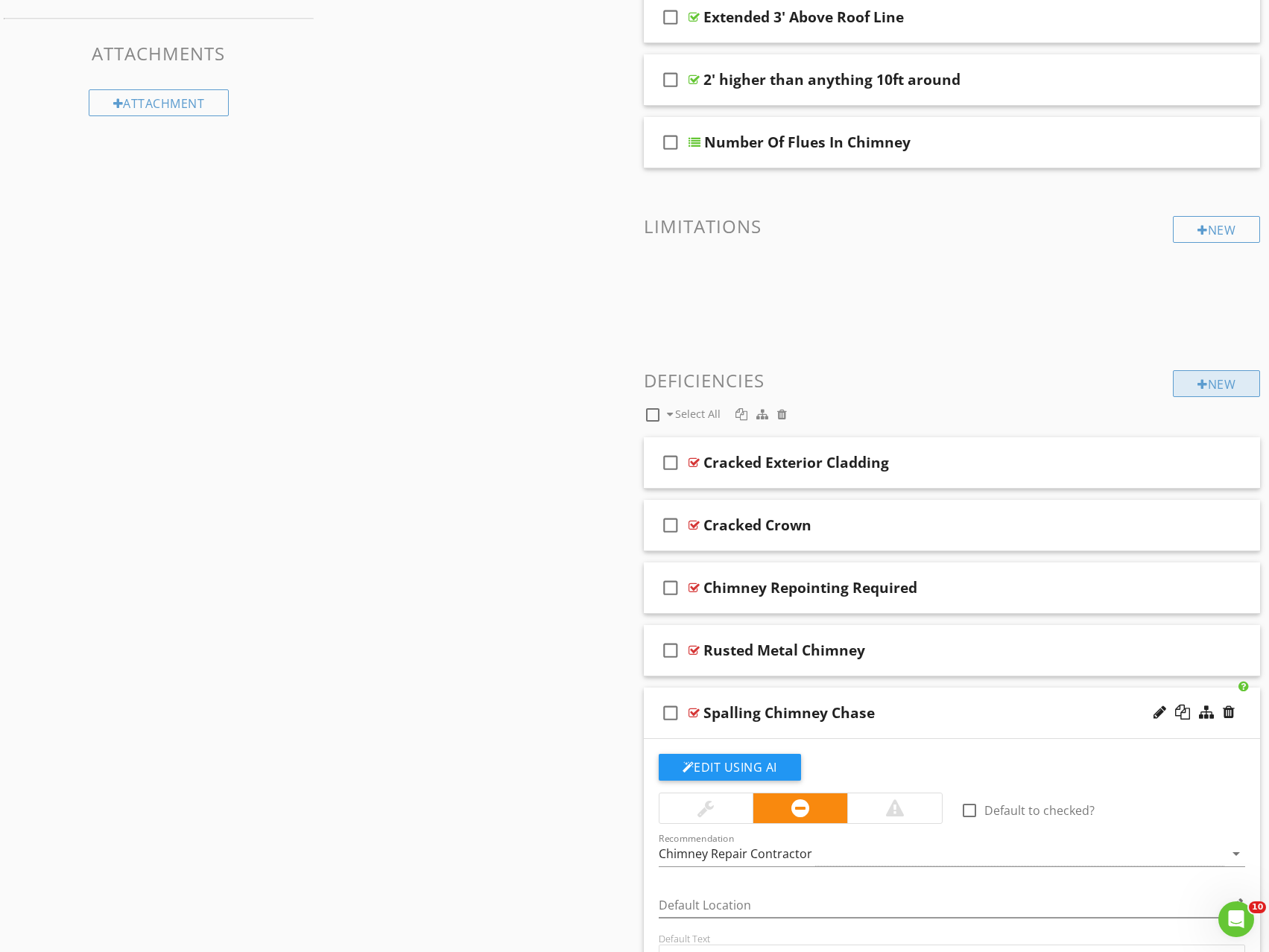
click at [1224, 392] on div "New" at bounding box center [1216, 383] width 87 height 26
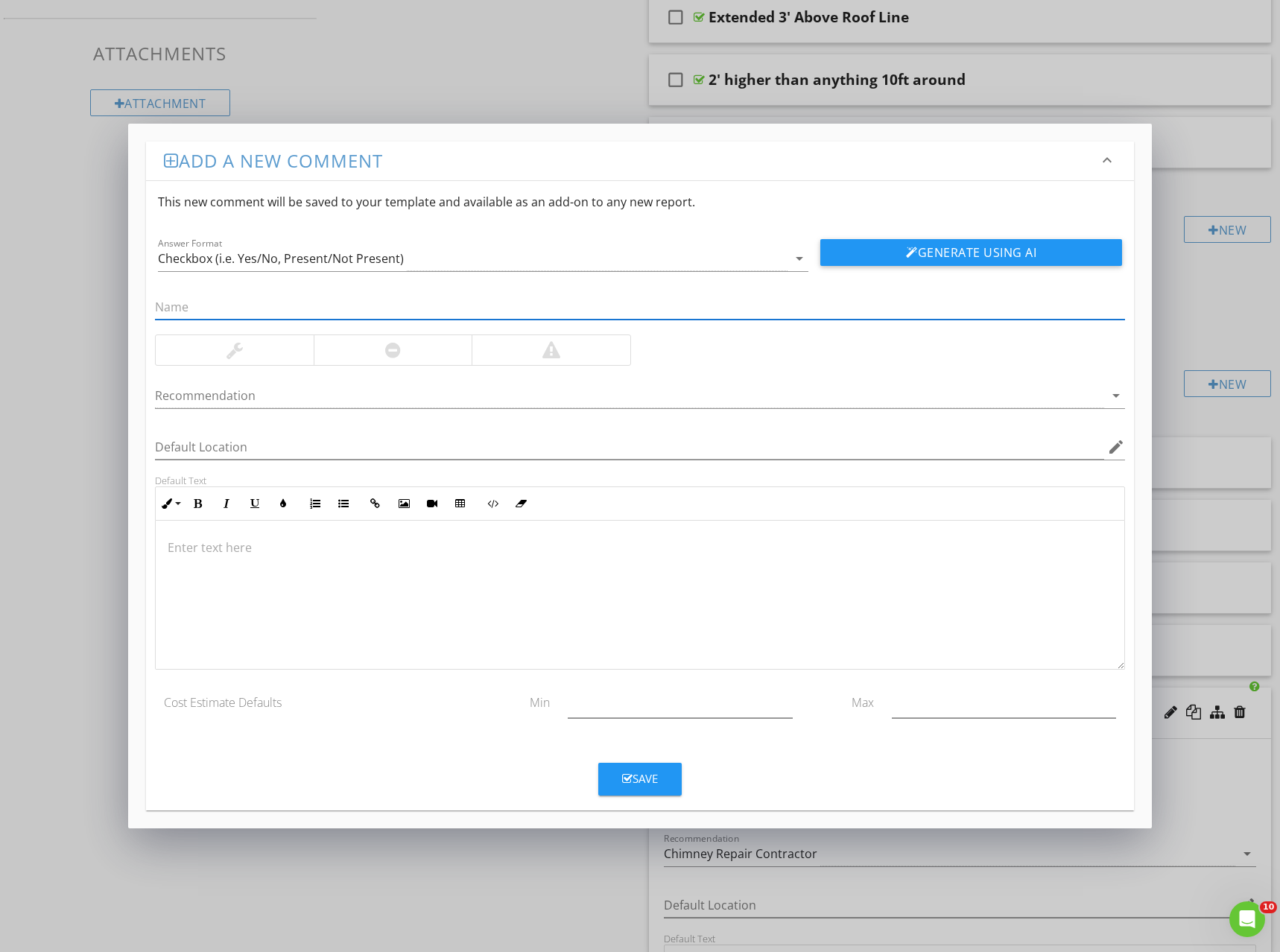
paste input "Kickout flashing protects against water penetration into the building envelope.…"
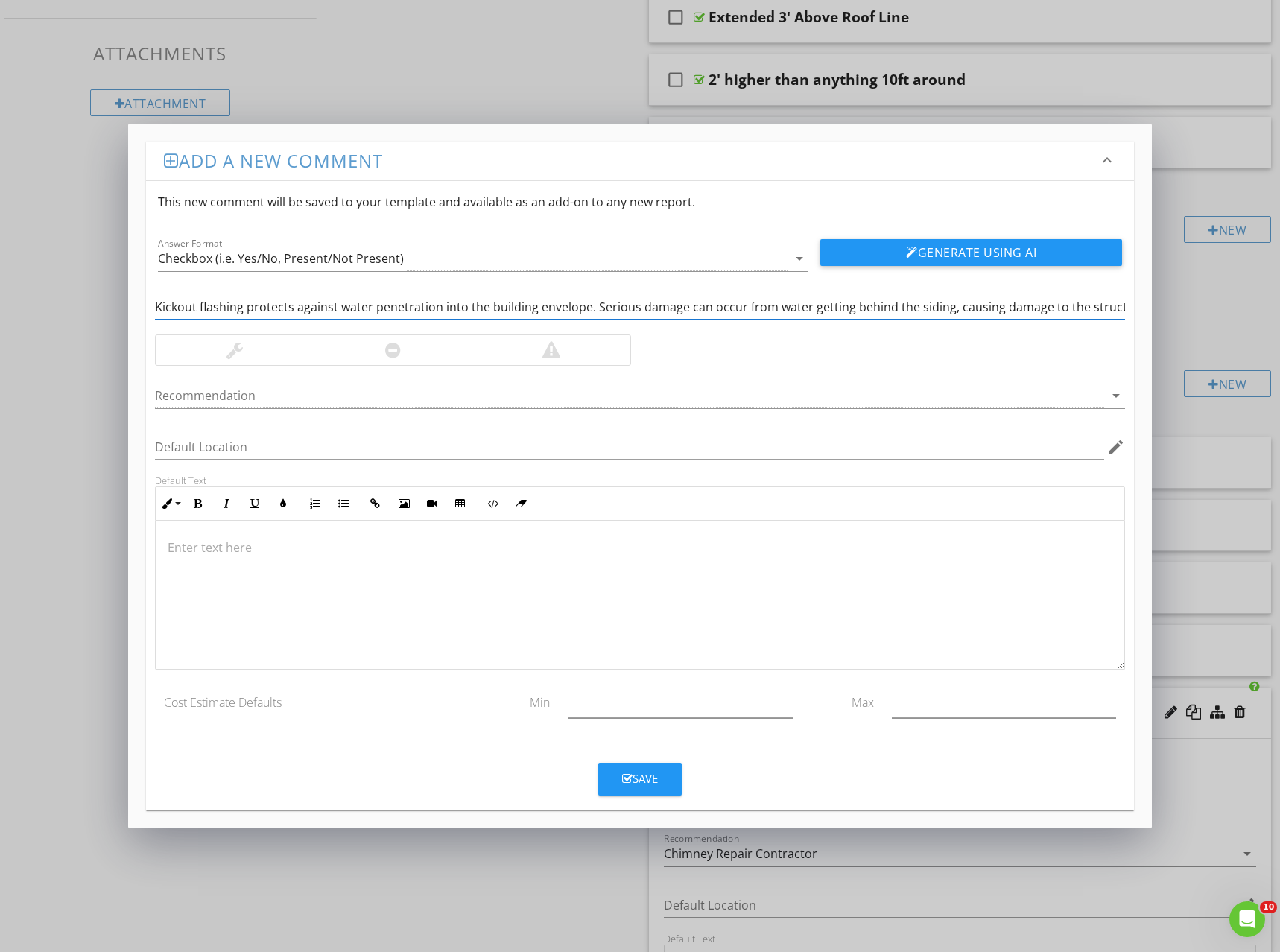
scroll to position [0, 401]
type input "Kickout flashing protects against water penetration into the building envelope.…"
click at [799, 265] on icon "arrow_drop_down" at bounding box center [800, 259] width 18 height 18
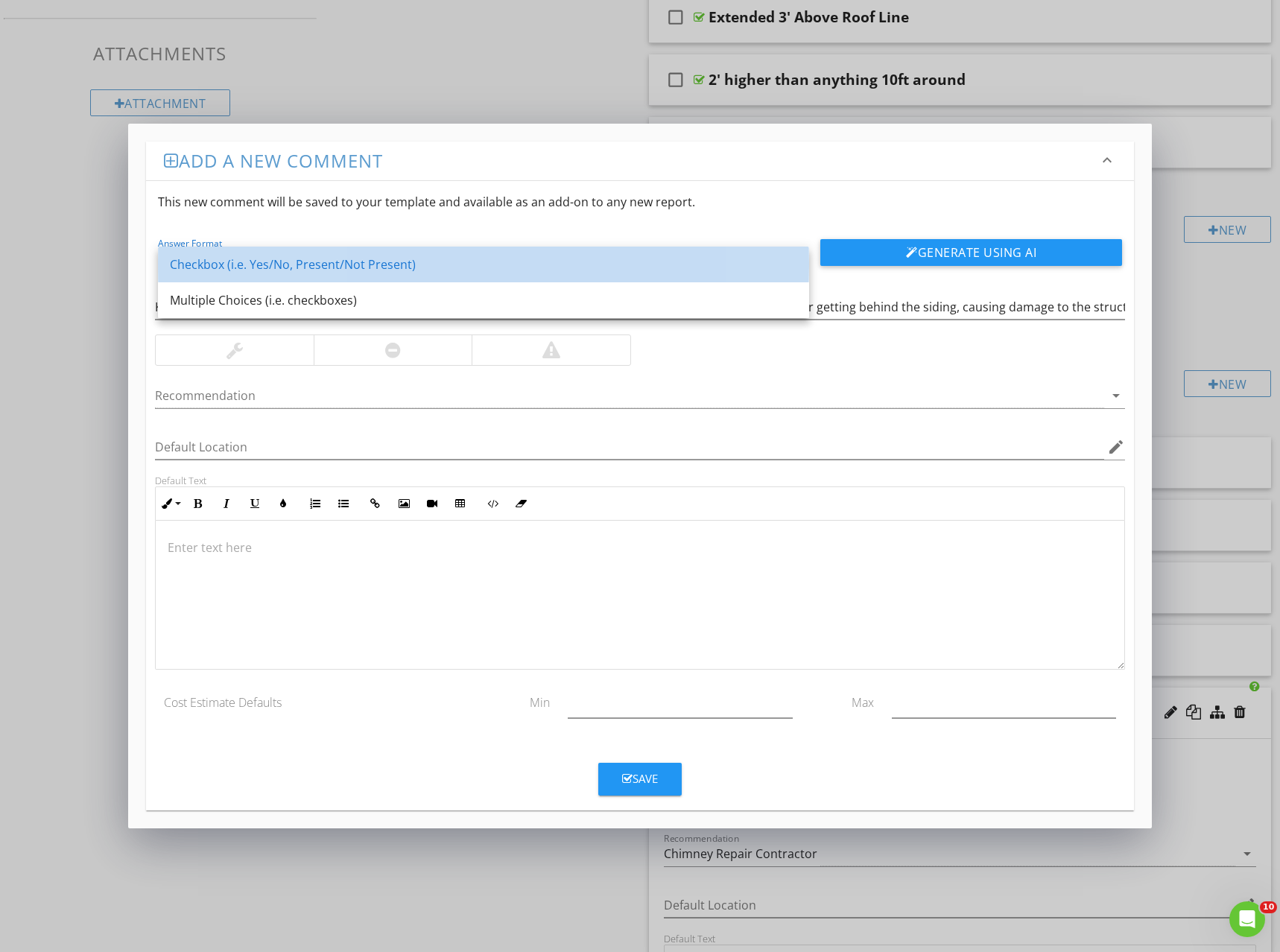
click at [799, 265] on link "Checkbox (i.e. Yes/No, Present/Not Present)" at bounding box center [483, 265] width 651 height 36
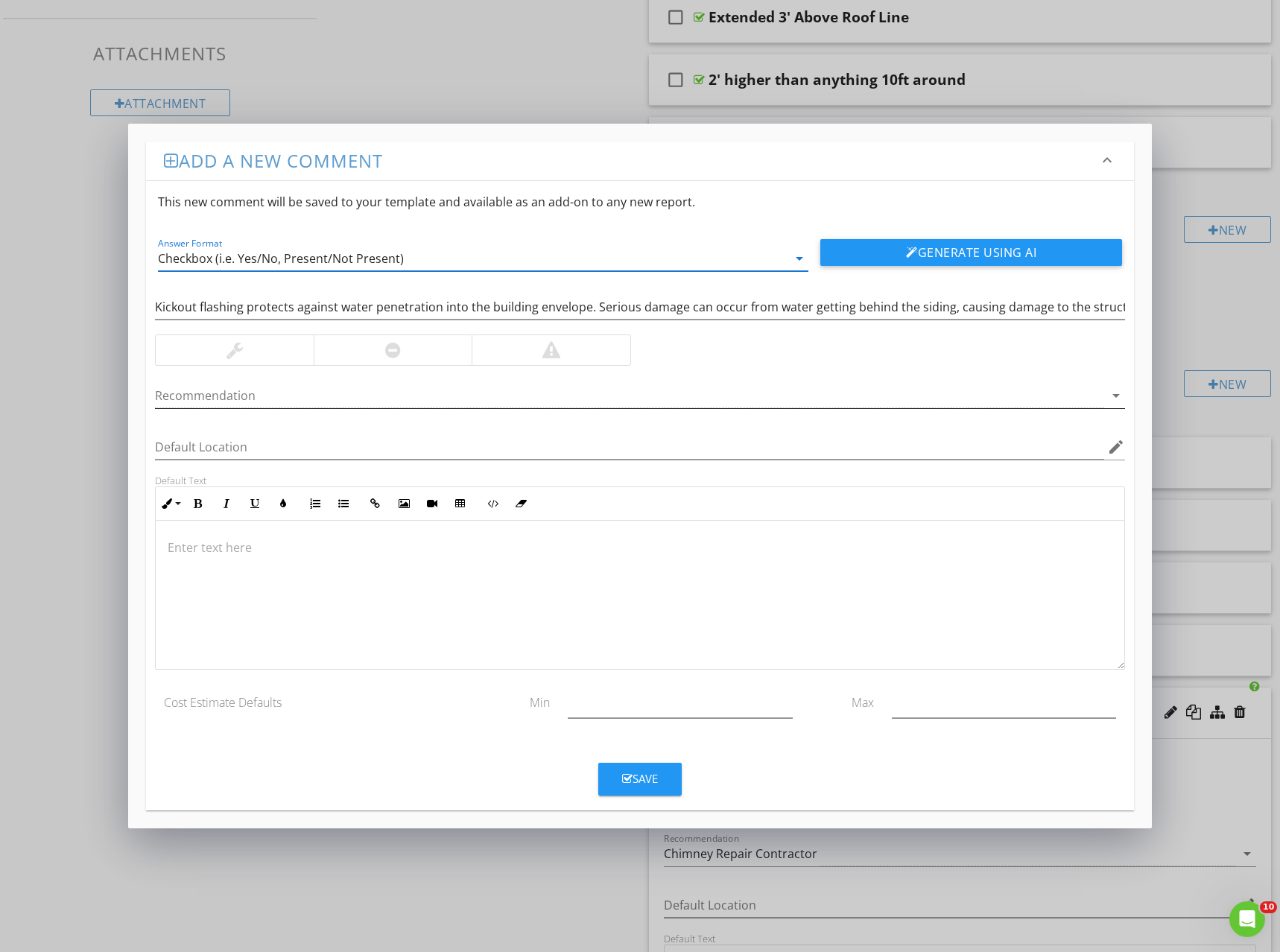
click at [235, 394] on div at bounding box center [630, 395] width 949 height 24
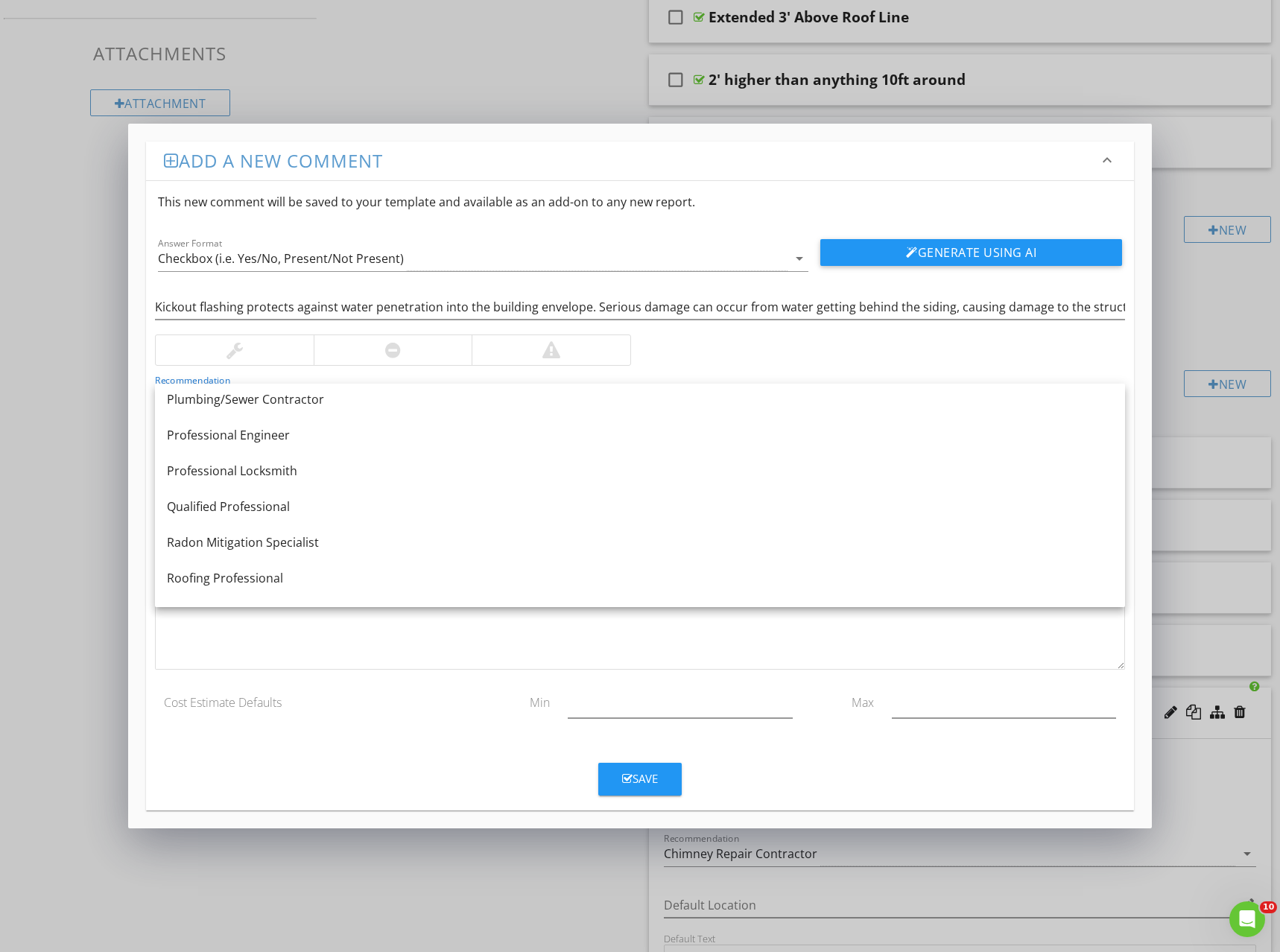
scroll to position [1863, 0]
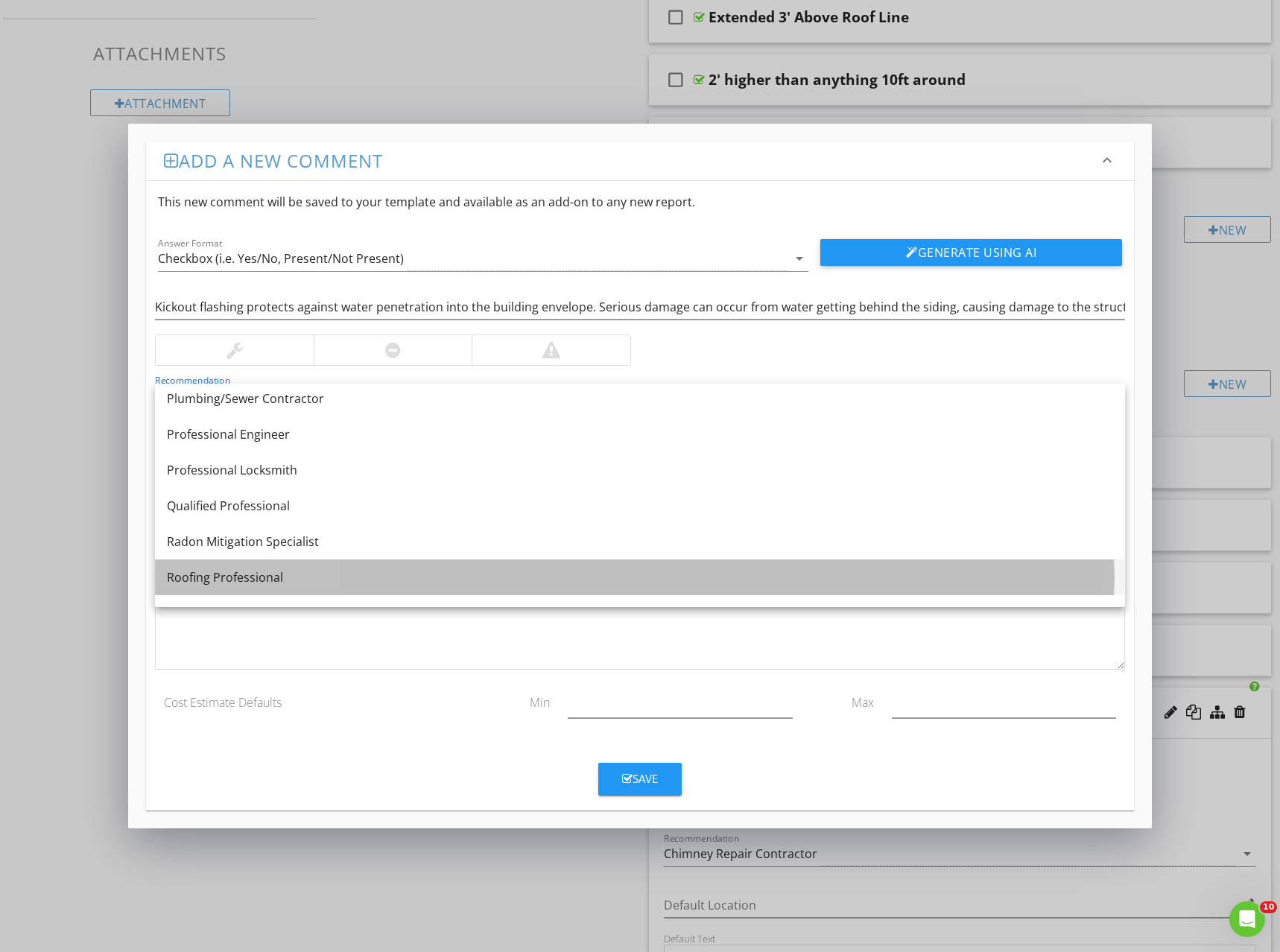
click at [310, 580] on div "Roofing Professional" at bounding box center [640, 577] width 946 height 18
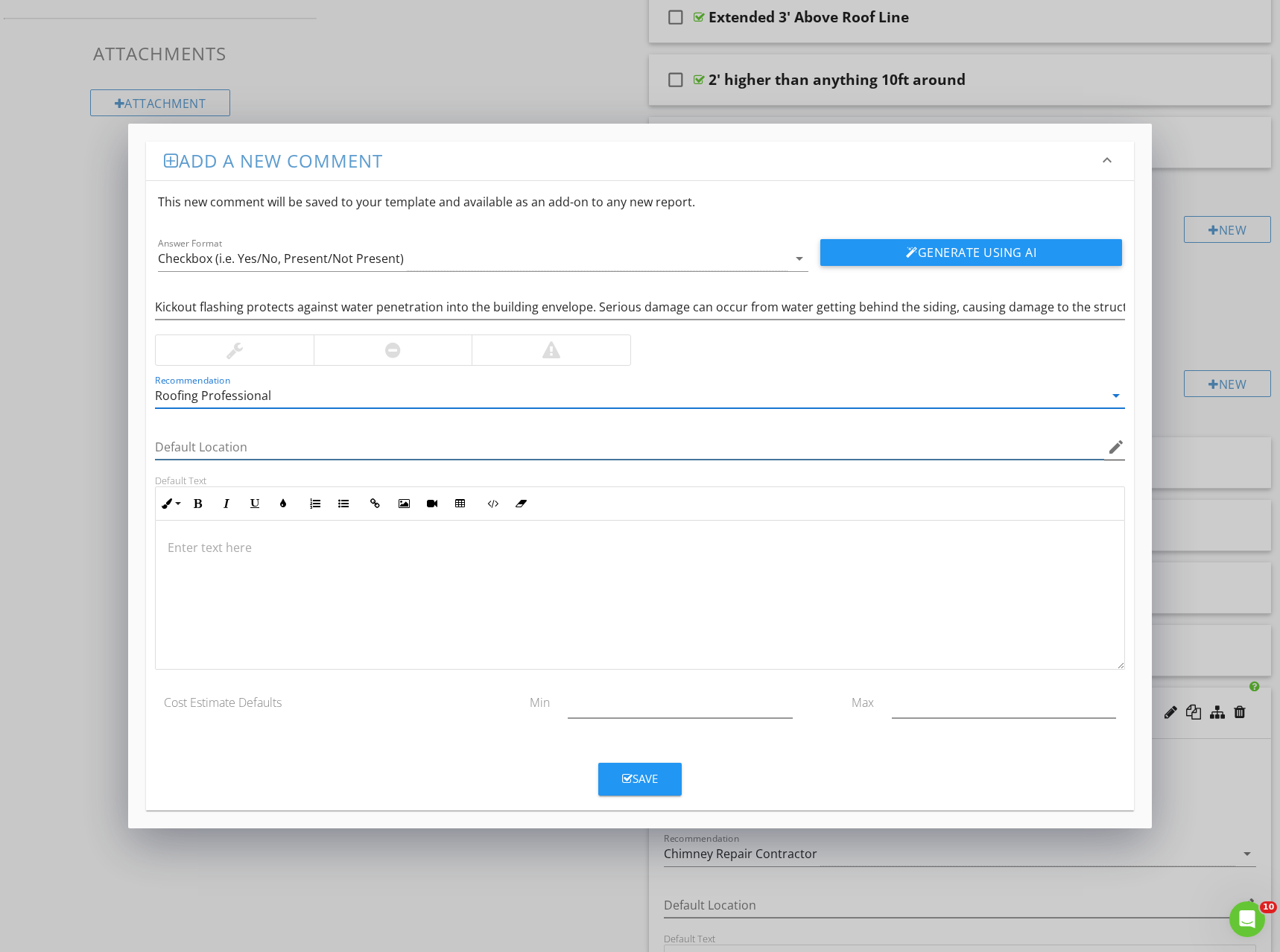
click at [259, 440] on input "Default Location" at bounding box center [630, 447] width 949 height 24
type input "Chimney"
click at [266, 543] on p at bounding box center [640, 548] width 945 height 18
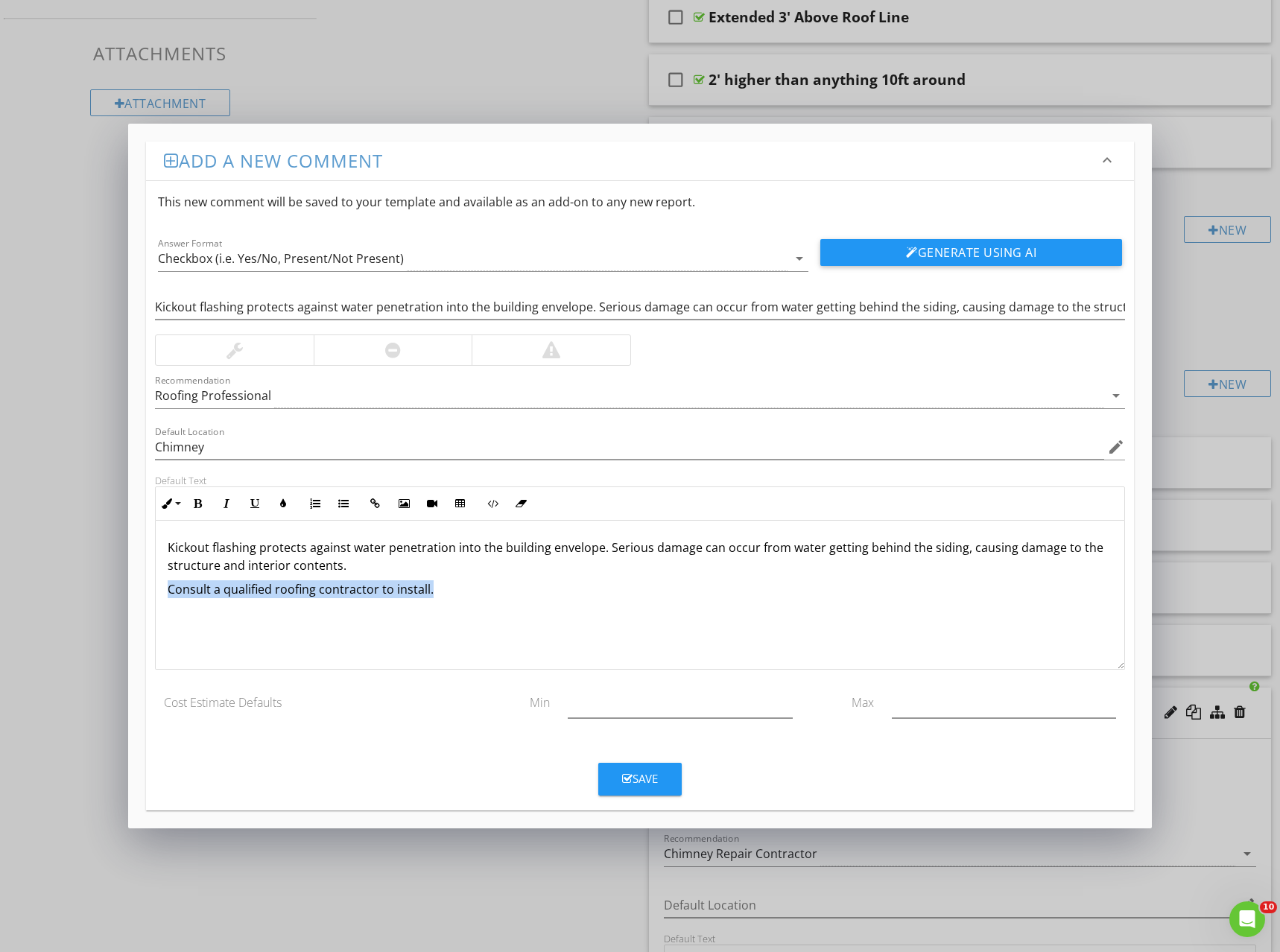
drag, startPoint x: 167, startPoint y: 587, endPoint x: 554, endPoint y: 585, distance: 387.0
click at [554, 585] on p "Consult a qualified roofing contractor to install." at bounding box center [640, 589] width 945 height 18
click at [276, 502] on button "Colors" at bounding box center [282, 503] width 28 height 28
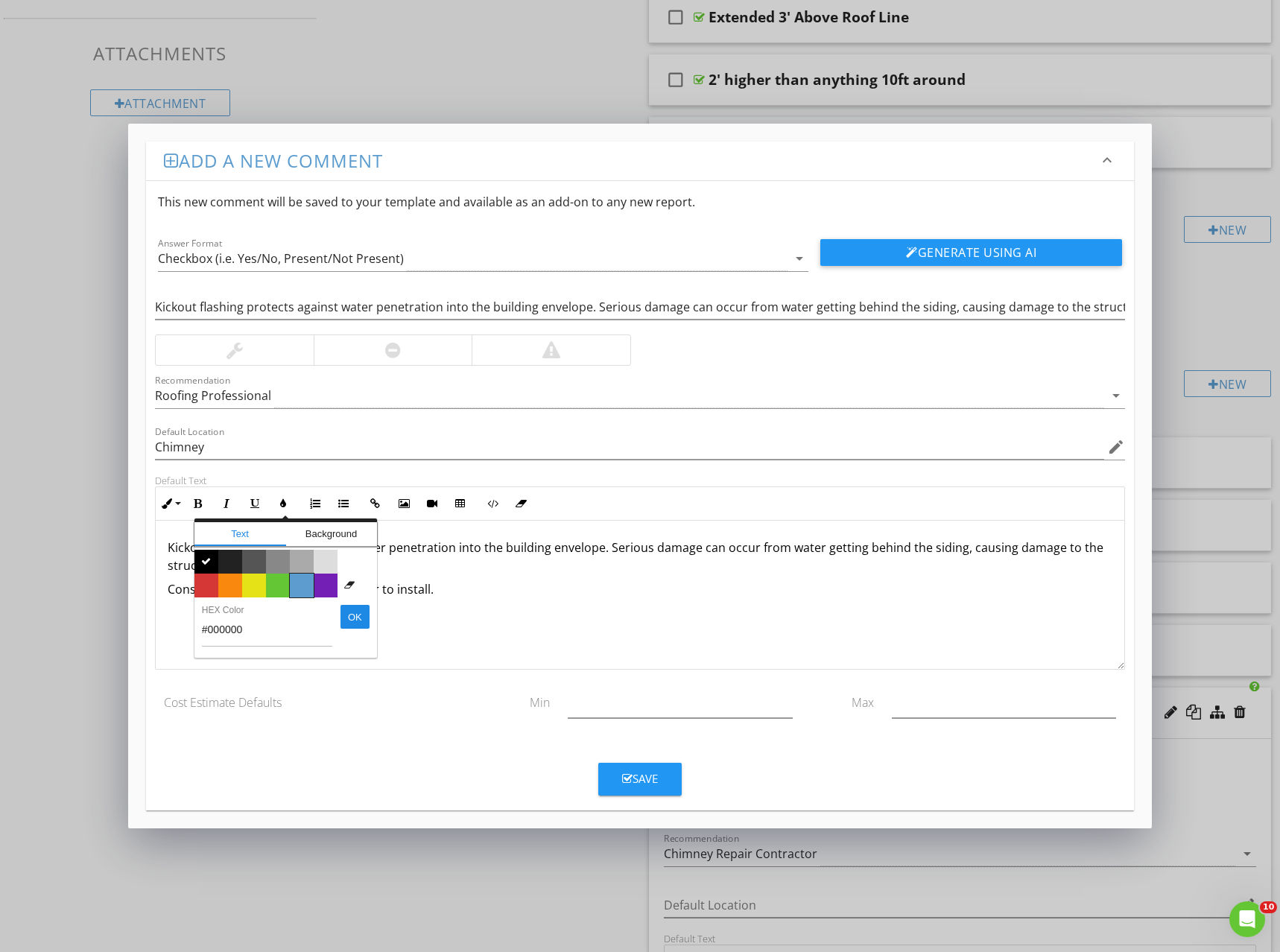
click at [304, 584] on span "Color #5c9ccf" at bounding box center [302, 586] width 23 height 23
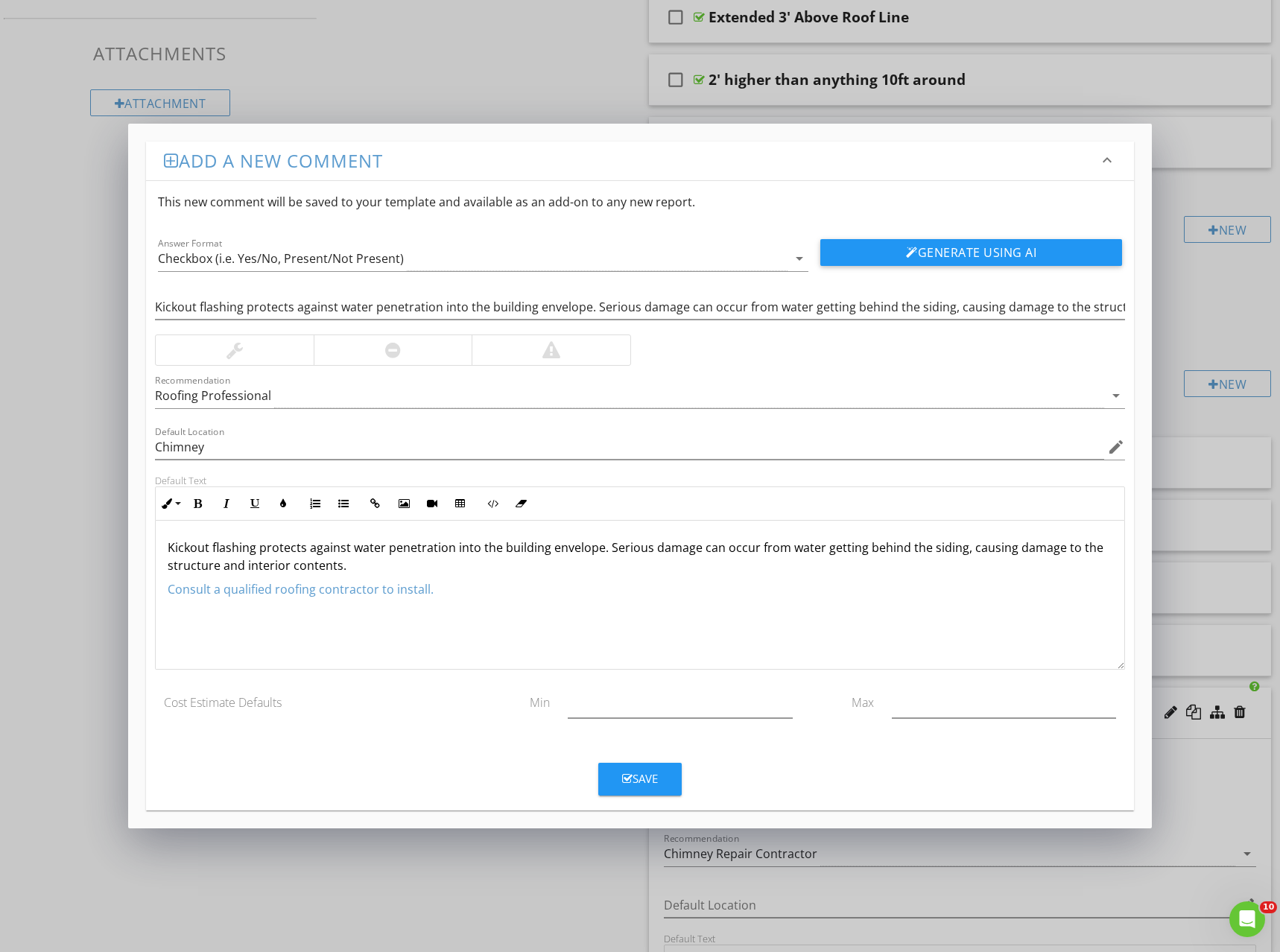
click at [508, 586] on p "Consult a qualified roofing contractor to install." at bounding box center [640, 589] width 945 height 18
drag, startPoint x: 245, startPoint y: 308, endPoint x: 1280, endPoint y: 353, distance: 1036.0
click at [1268, 353] on html "SPECTORA [PERSON_NAME] Real Inspection Services Role: Inspector Change Role Das…" at bounding box center [640, 804] width 1280 height 2381
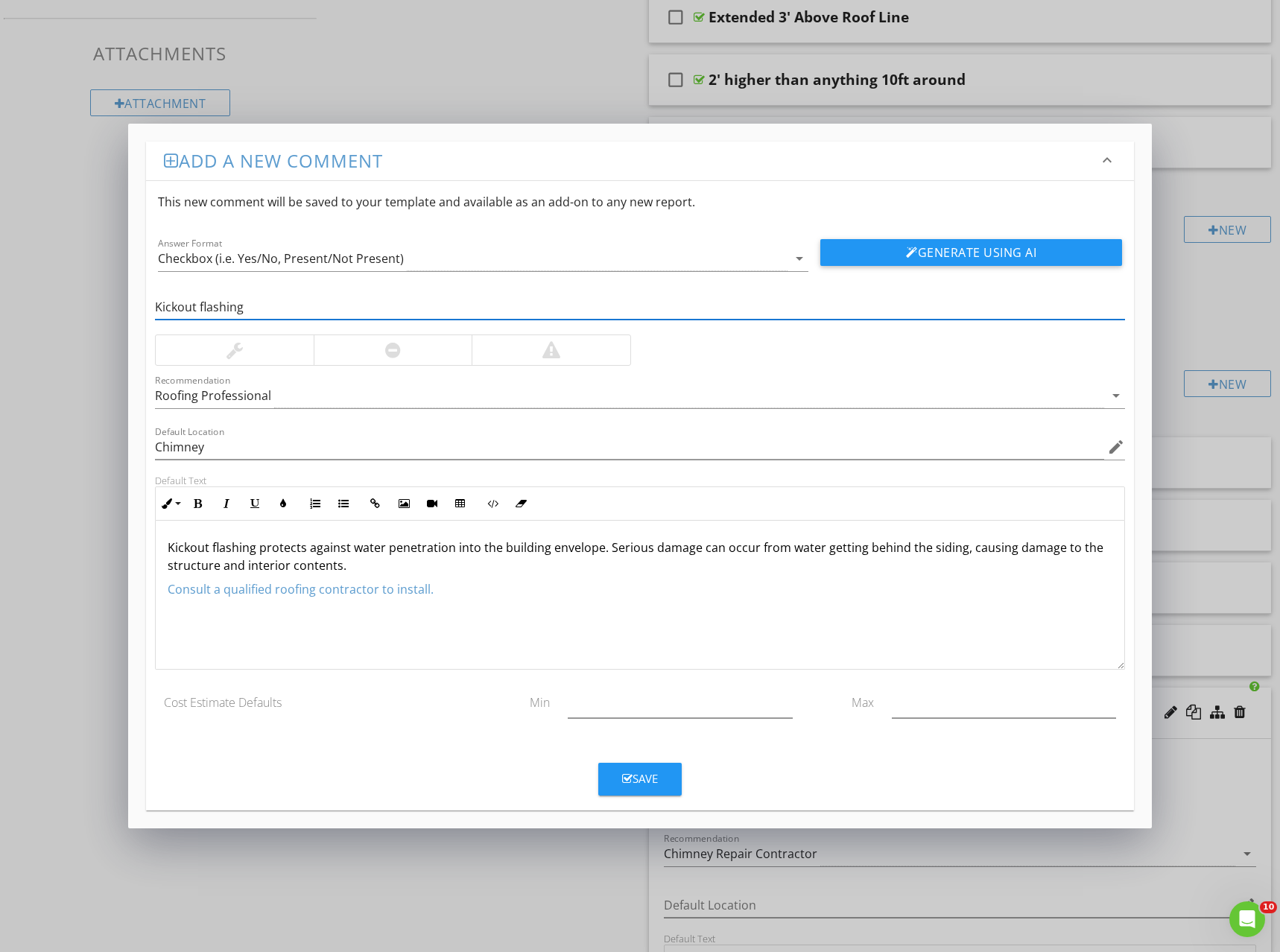
scroll to position [0, 0]
click at [307, 312] on input "Kickout Flashing" at bounding box center [640, 307] width 970 height 24
type input "Missing Kickout Flashing"
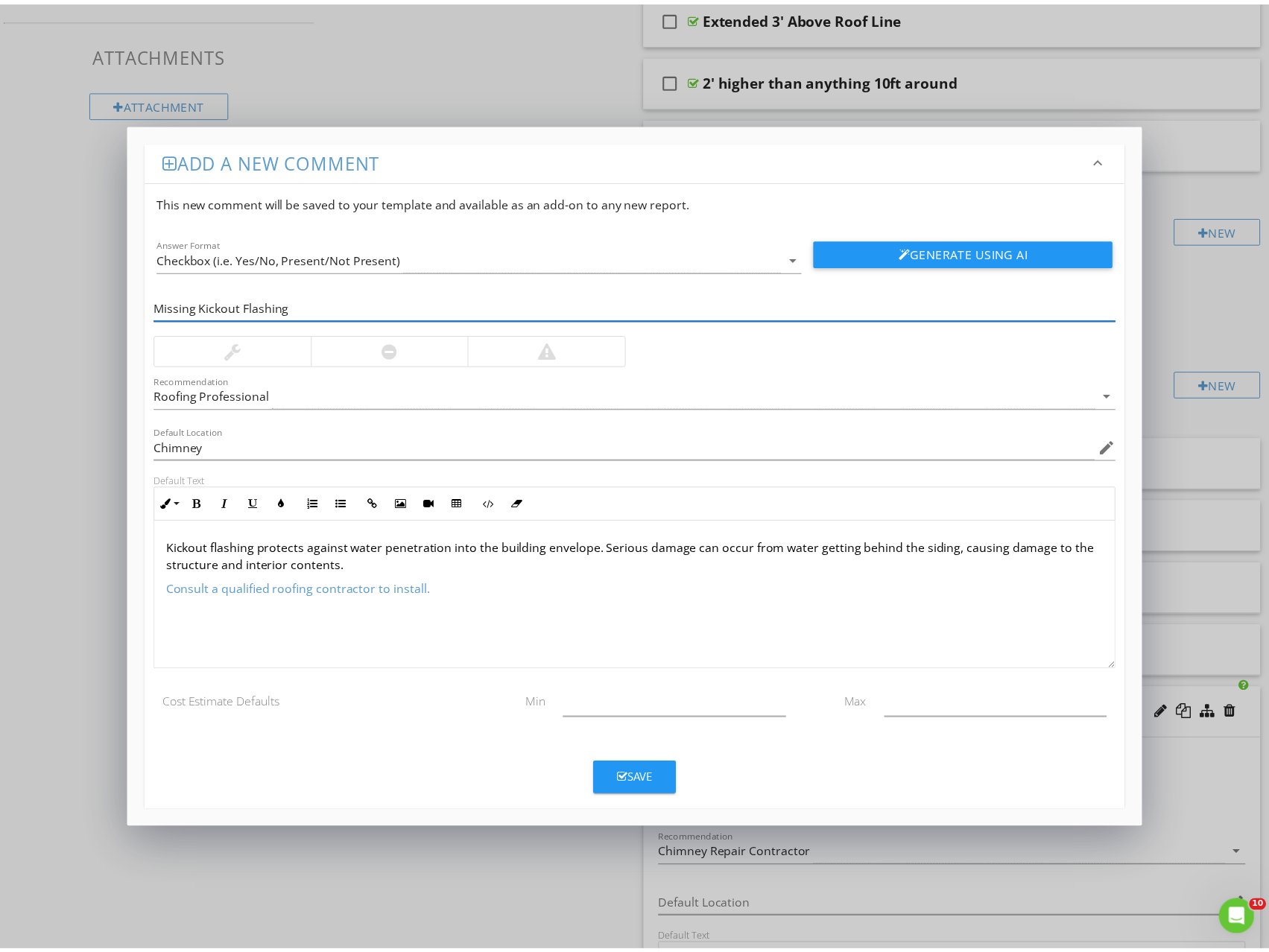
scroll to position [1, 0]
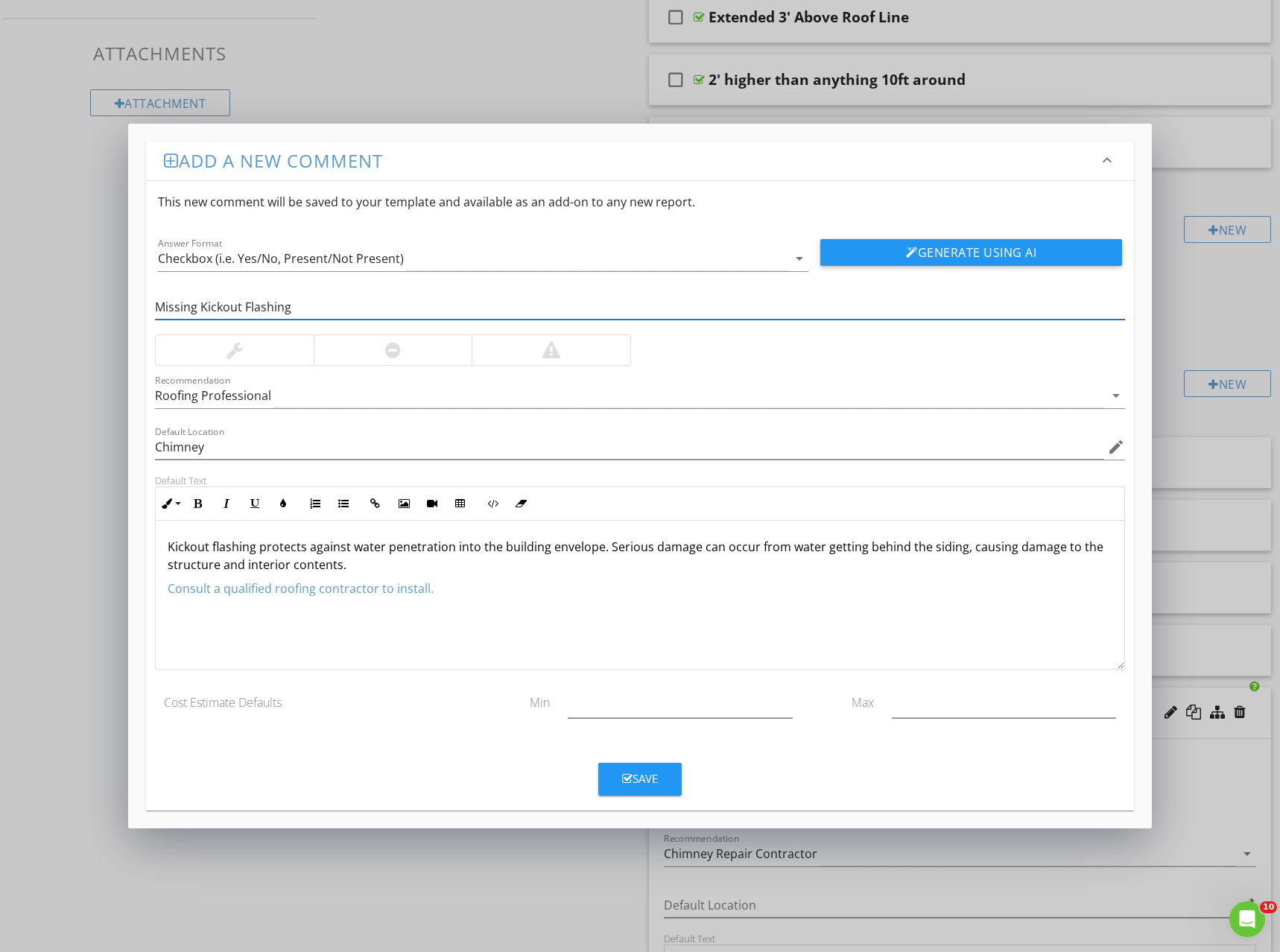
click at [503, 611] on p at bounding box center [640, 612] width 945 height 18
click at [655, 775] on div "Save" at bounding box center [640, 779] width 36 height 18
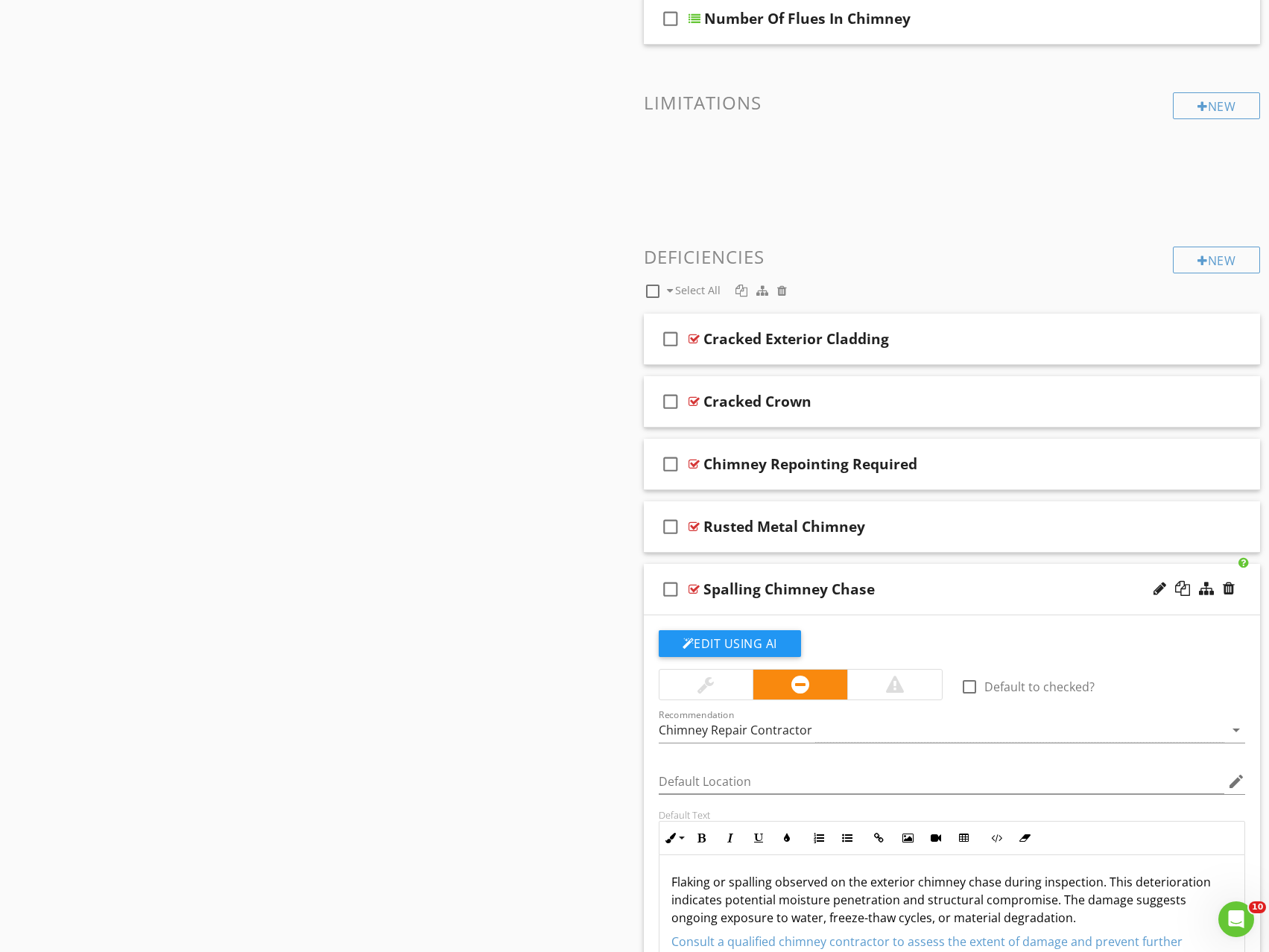
scroll to position [536, 0]
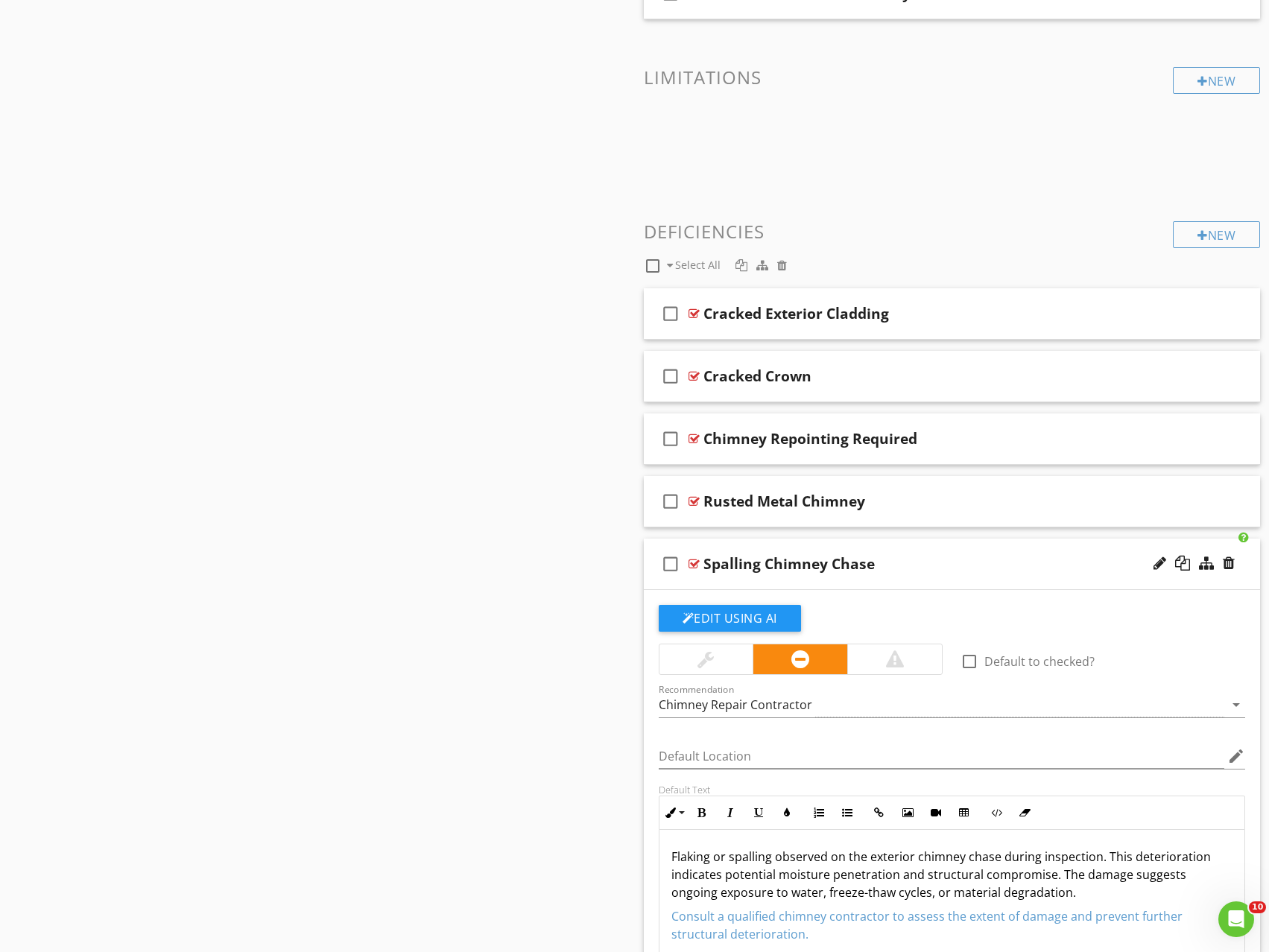
click at [1035, 564] on div "Spalling Chimney Chase" at bounding box center [923, 563] width 441 height 18
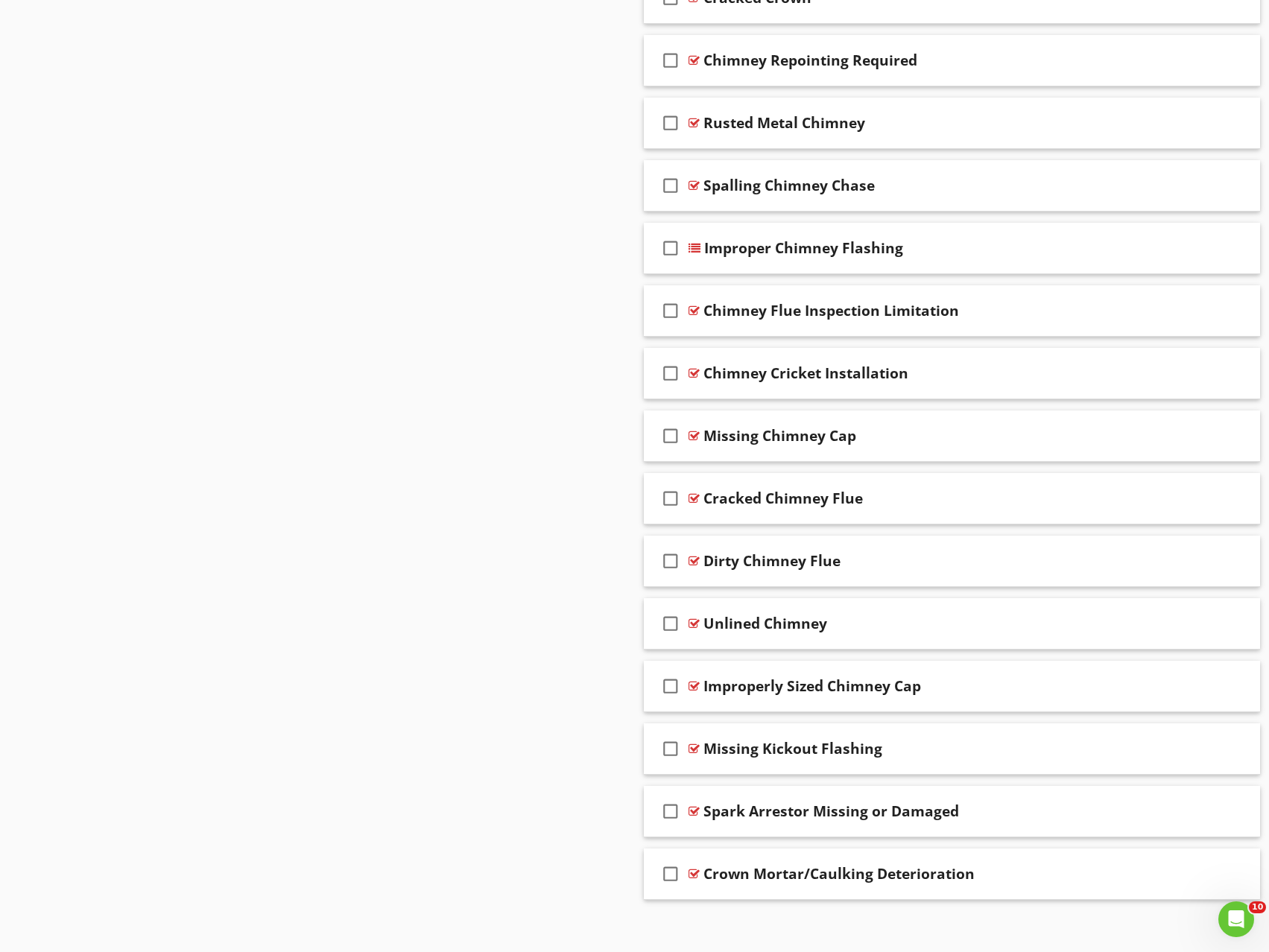
scroll to position [925, 0]
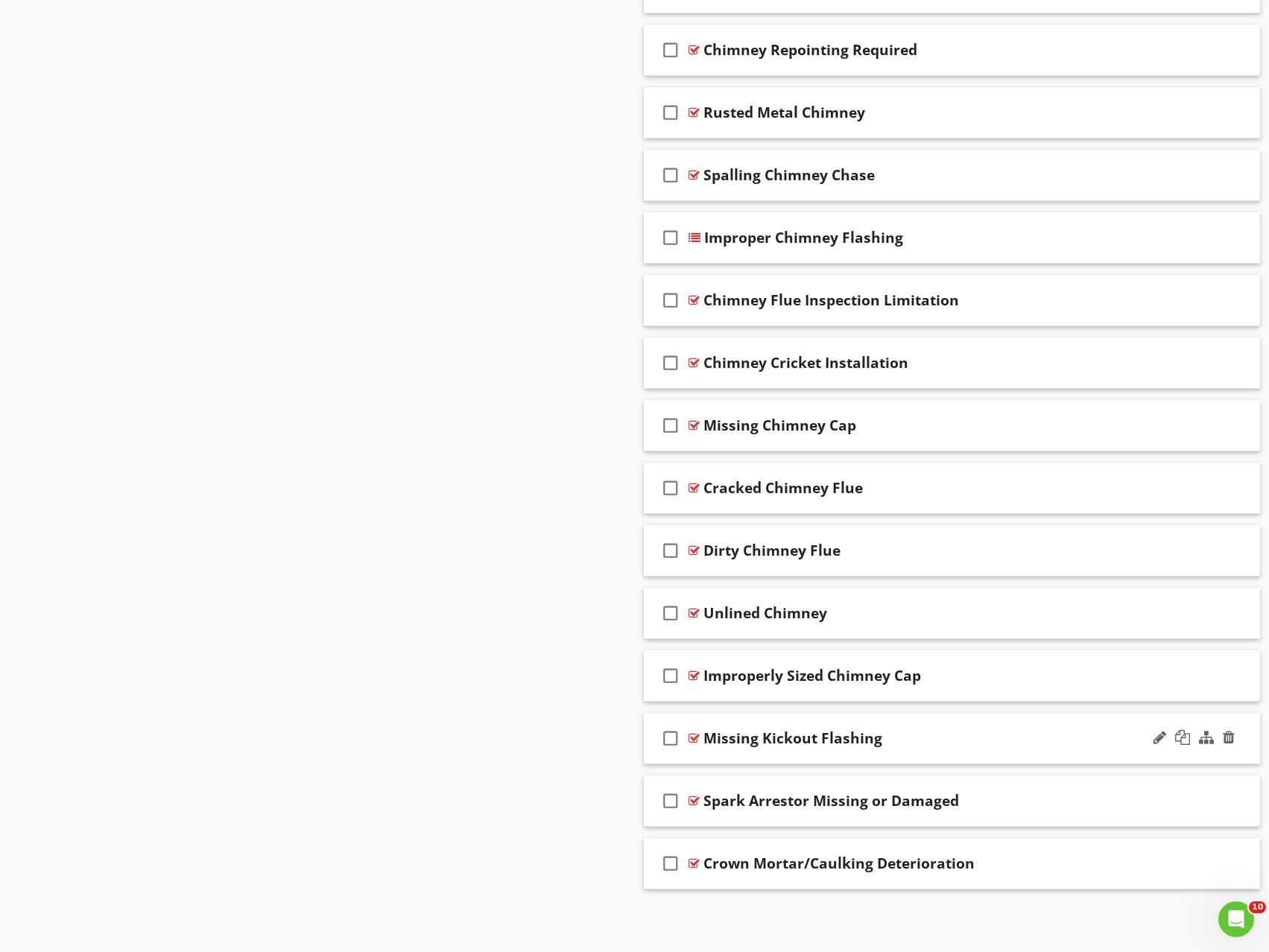
click at [1031, 730] on div "Missing Kickout Flashing" at bounding box center [923, 738] width 441 height 18
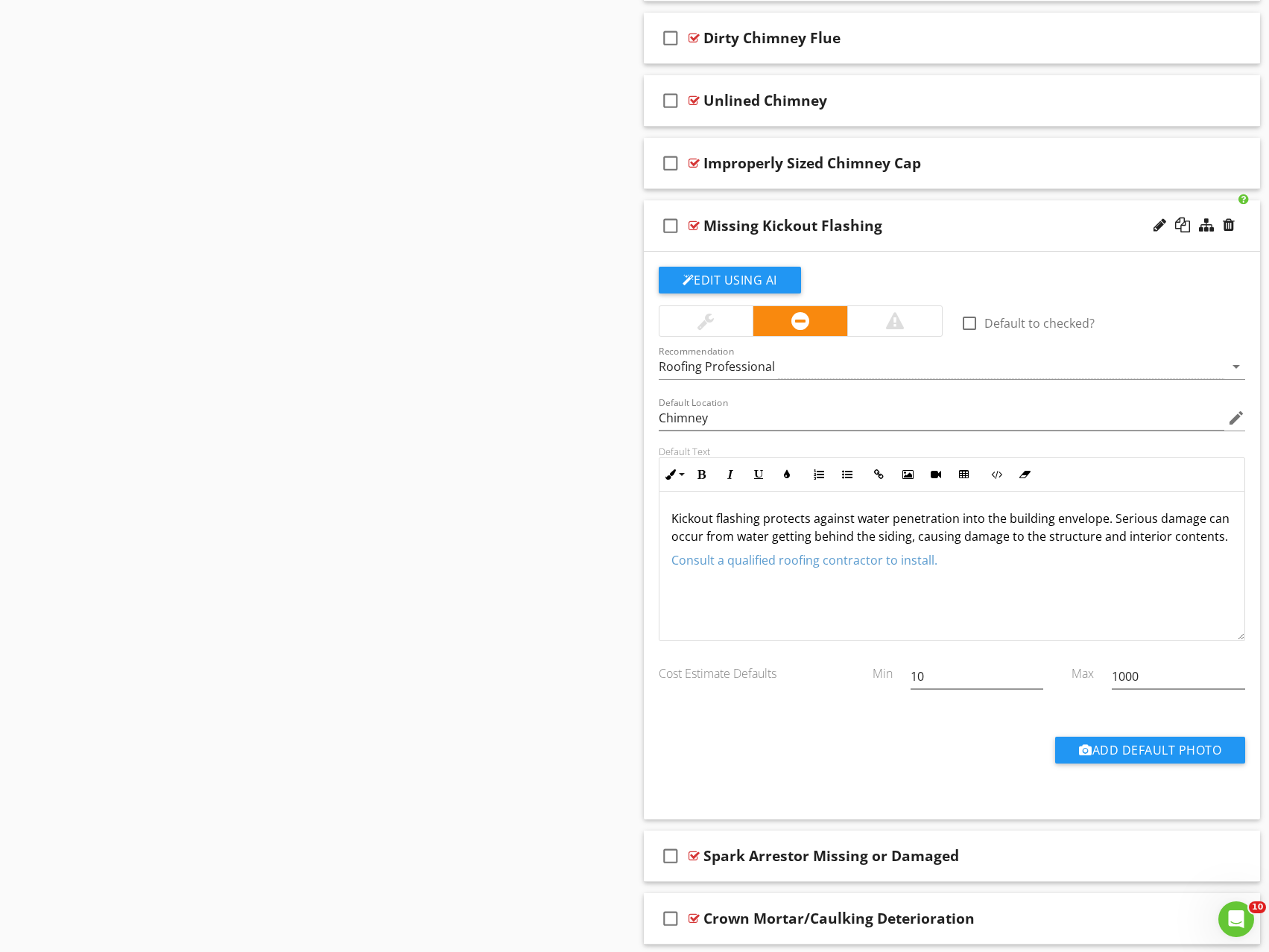
scroll to position [1446, 0]
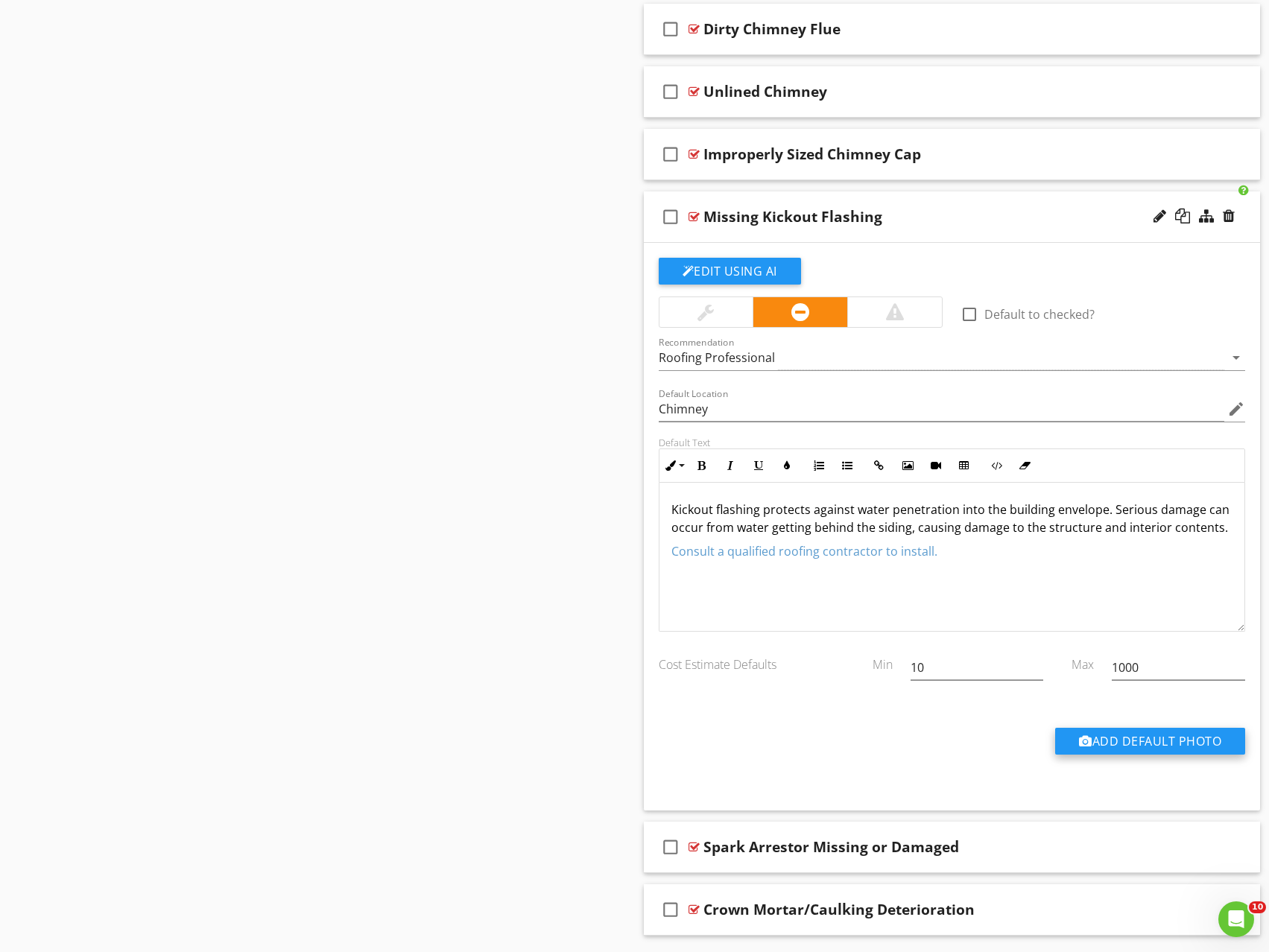
click at [1160, 736] on button "Add Default Photo" at bounding box center [1150, 741] width 190 height 26
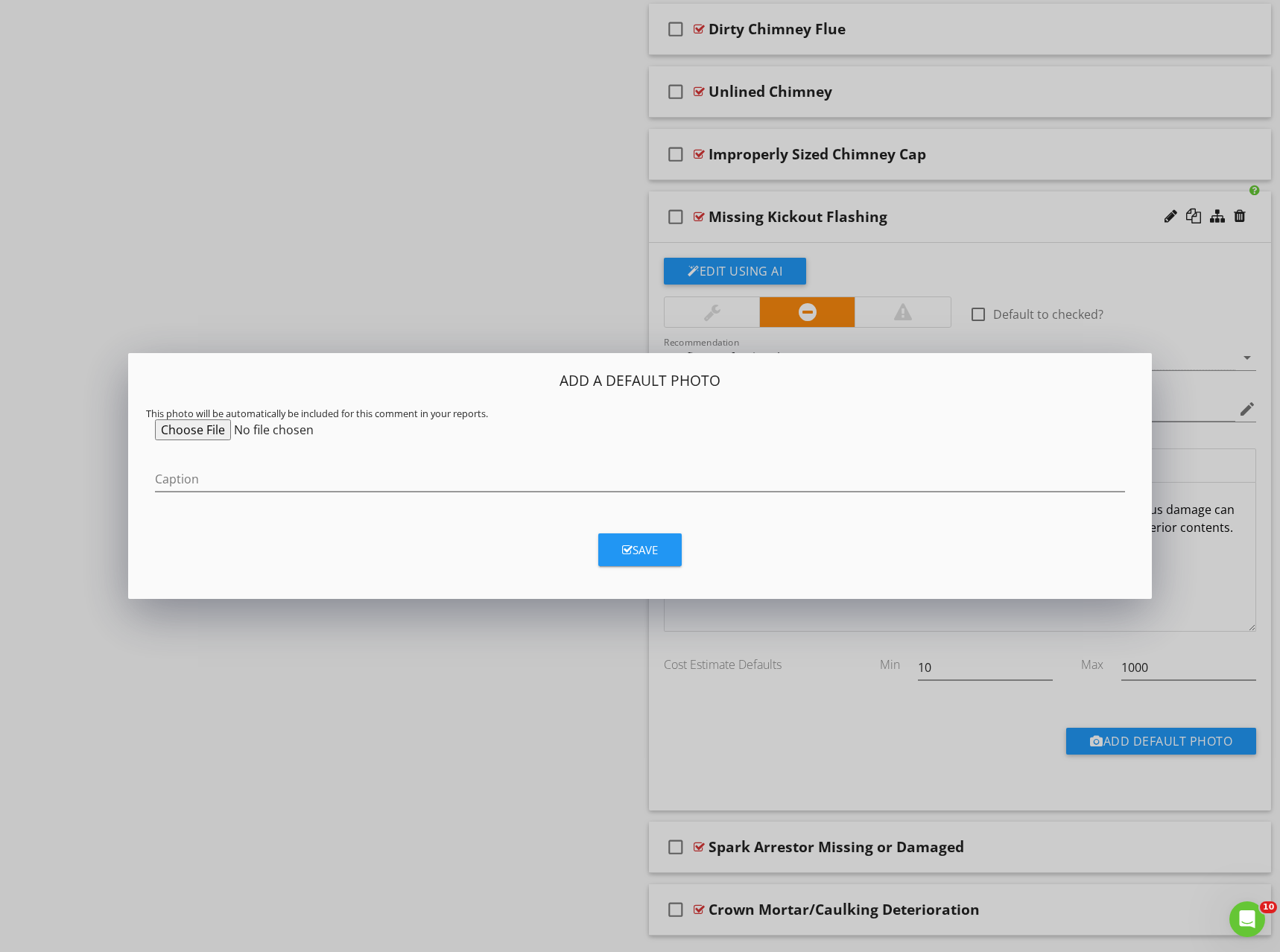
click at [186, 435] on input "file" at bounding box center [268, 430] width 227 height 21
type input "C:\fakepath\kickout.JPG"
click at [660, 543] on button "Save" at bounding box center [640, 550] width 83 height 33
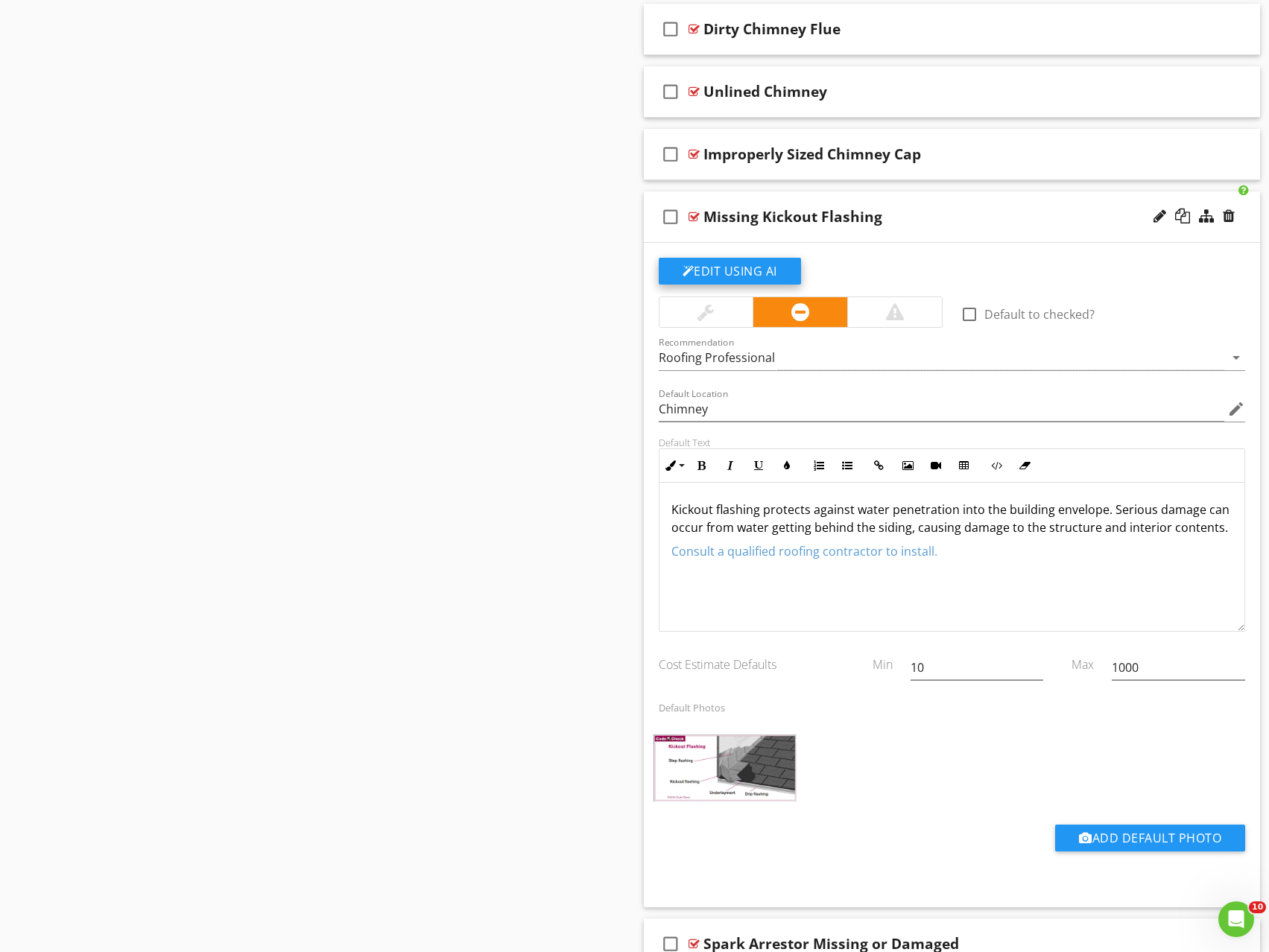
click at [752, 279] on button "Edit Using AI" at bounding box center [731, 270] width 143 height 26
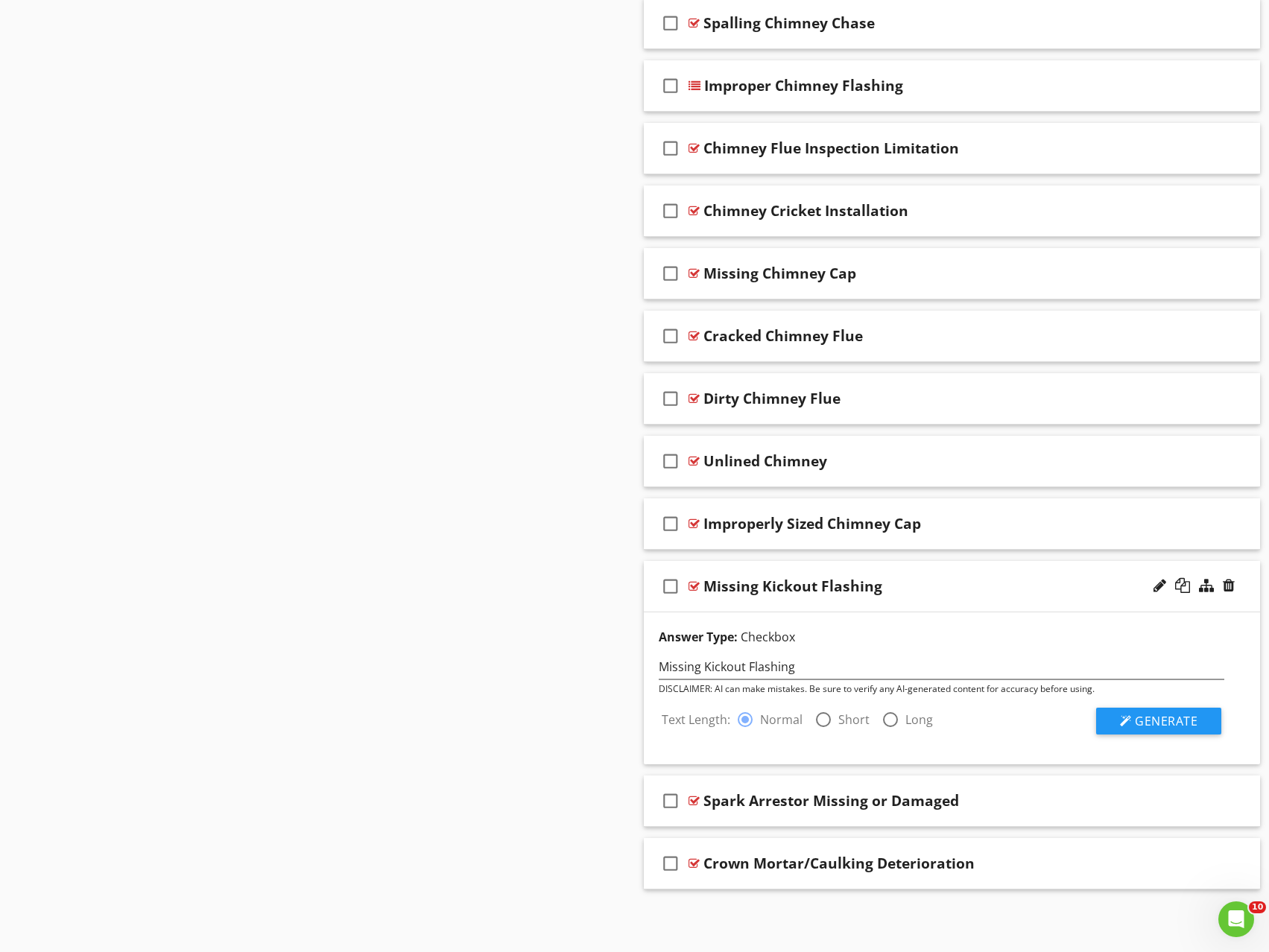
click at [1102, 590] on div "Missing Kickout Flashing" at bounding box center [923, 586] width 441 height 18
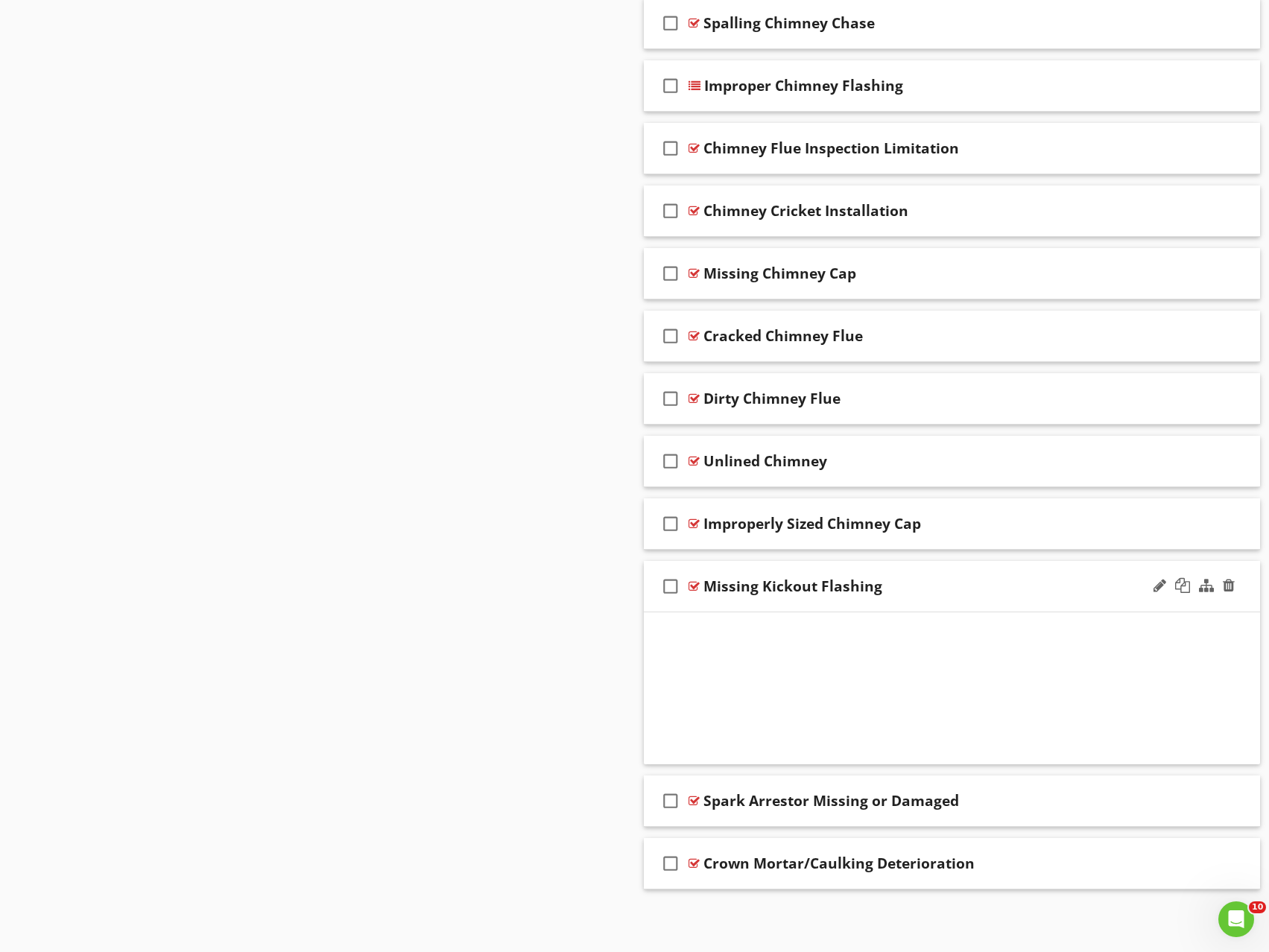
scroll to position [925, 0]
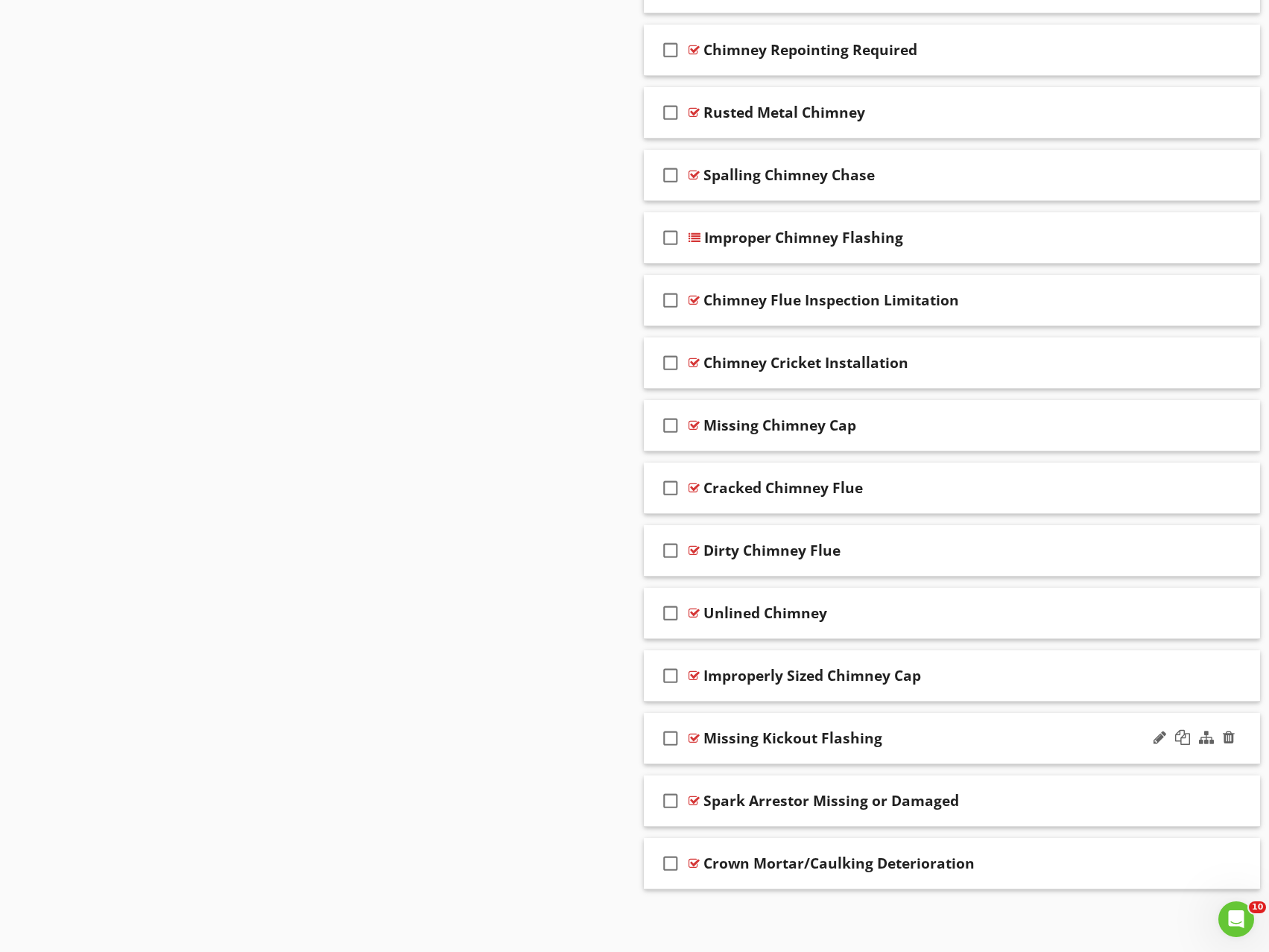
click at [997, 738] on div "Missing Kickout Flashing" at bounding box center [923, 738] width 441 height 18
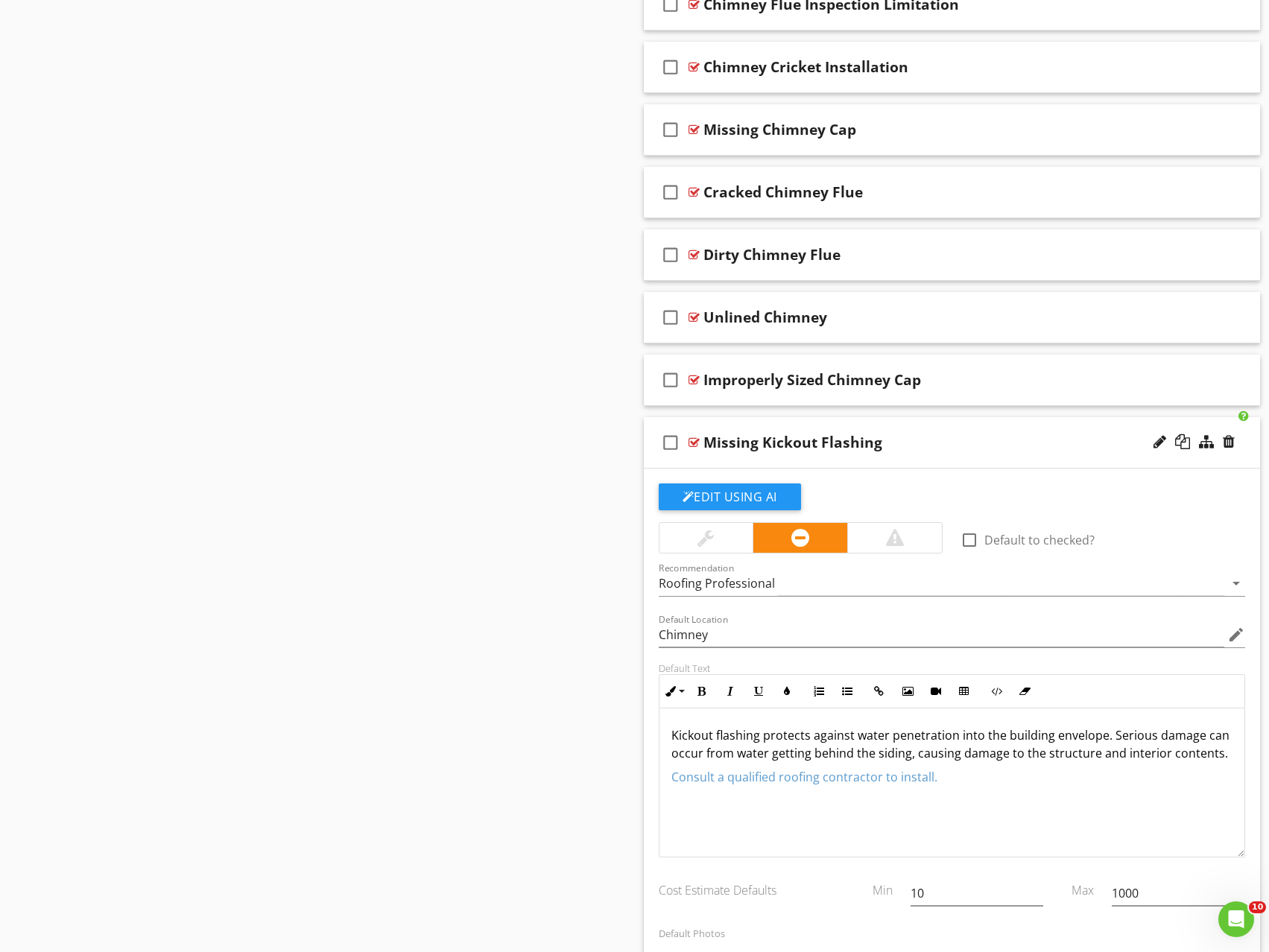
scroll to position [1222, 0]
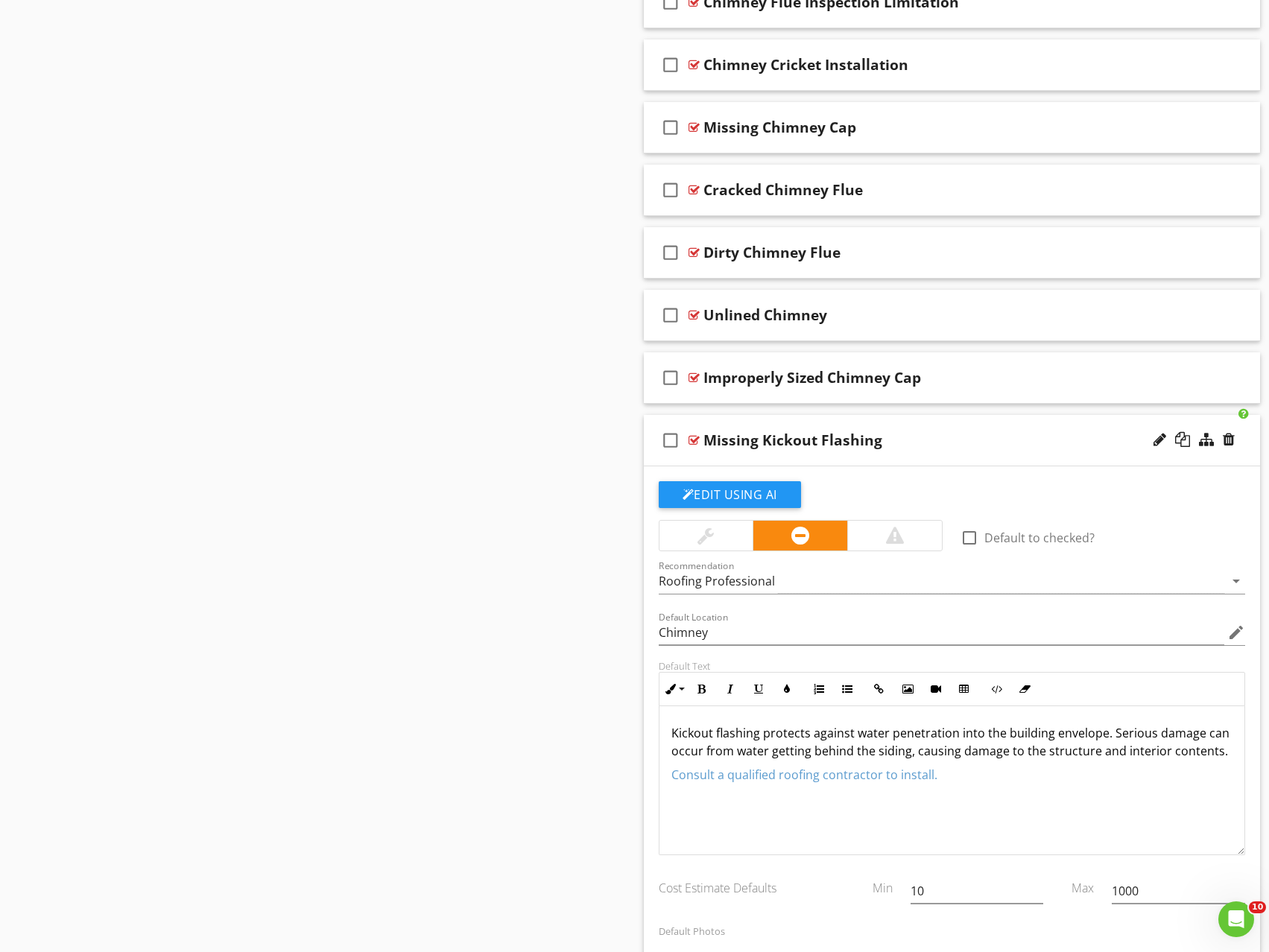
click at [957, 438] on div "Missing Kickout Flashing" at bounding box center [923, 440] width 441 height 18
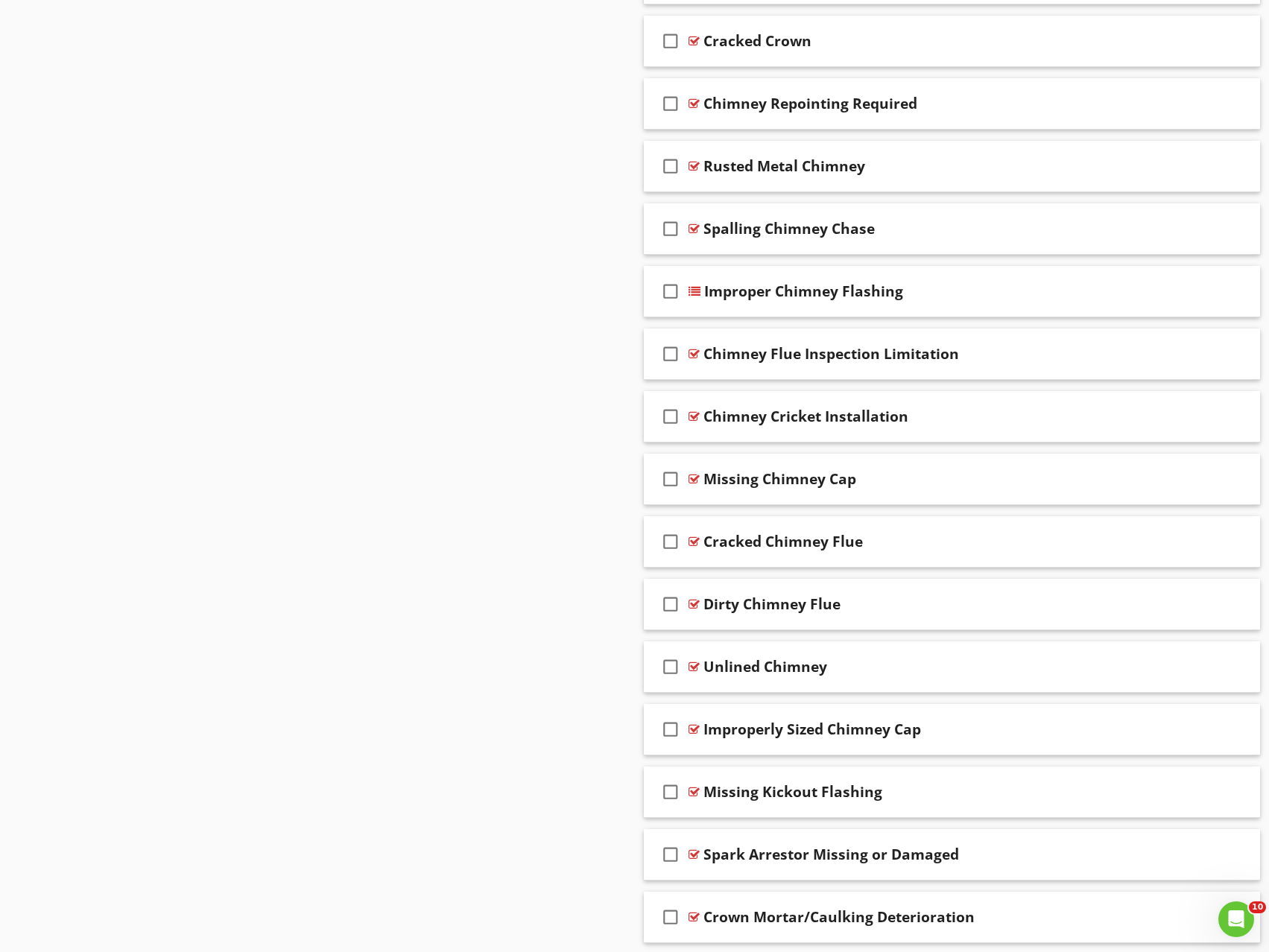
scroll to position [850, 0]
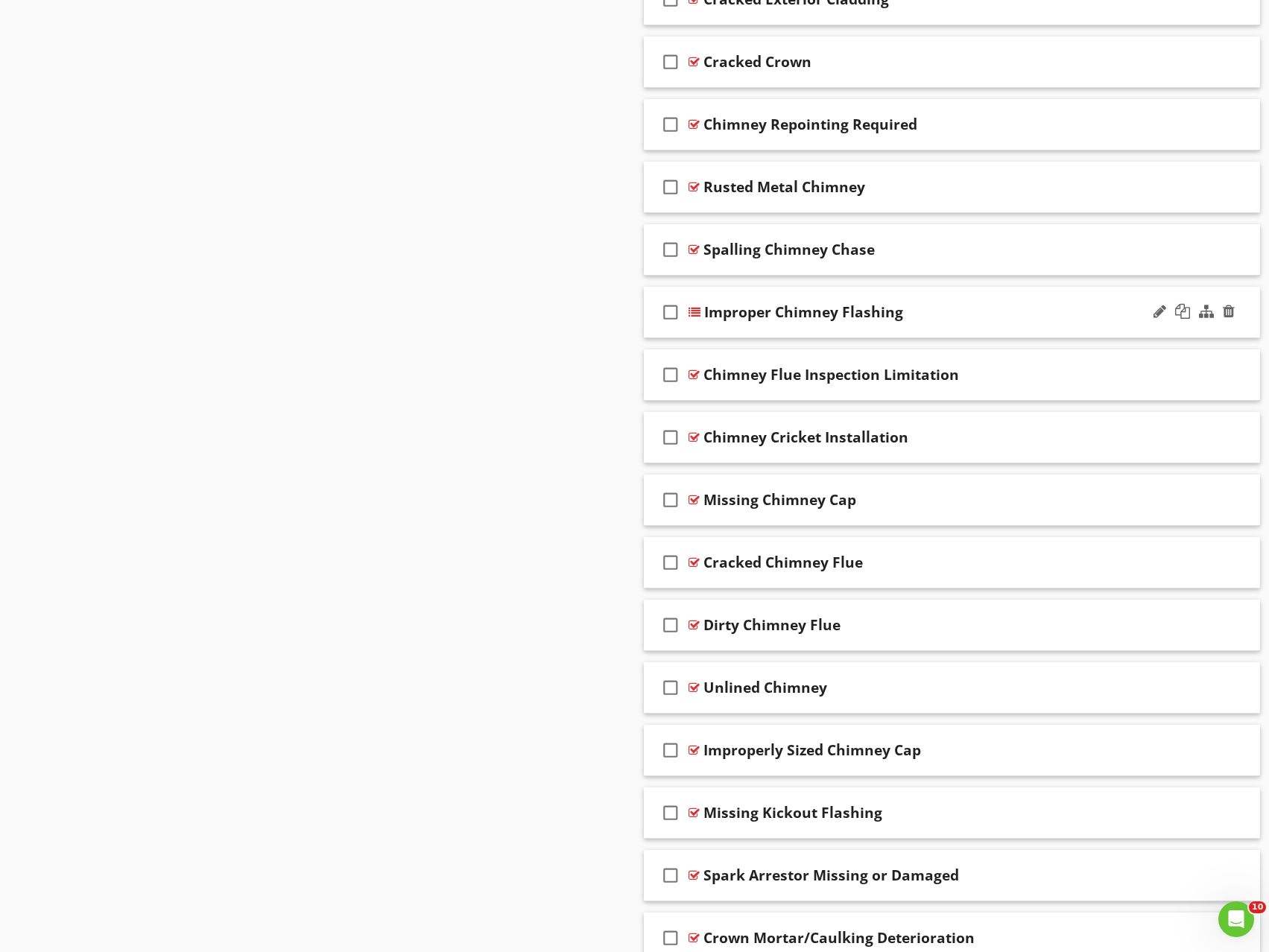
click at [959, 306] on div "Improper Chimney Flashing" at bounding box center [924, 312] width 441 height 18
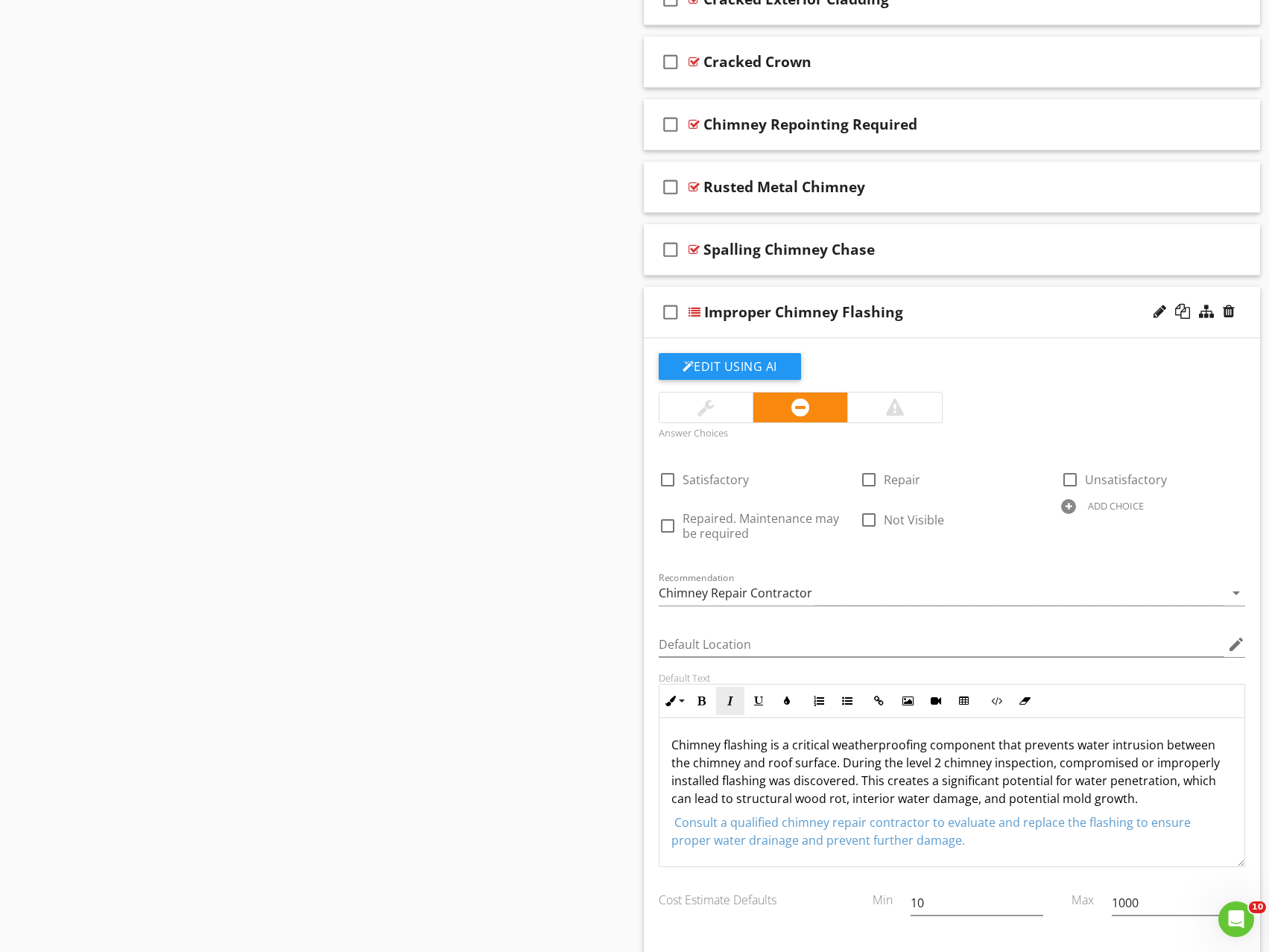
scroll to position [1, 0]
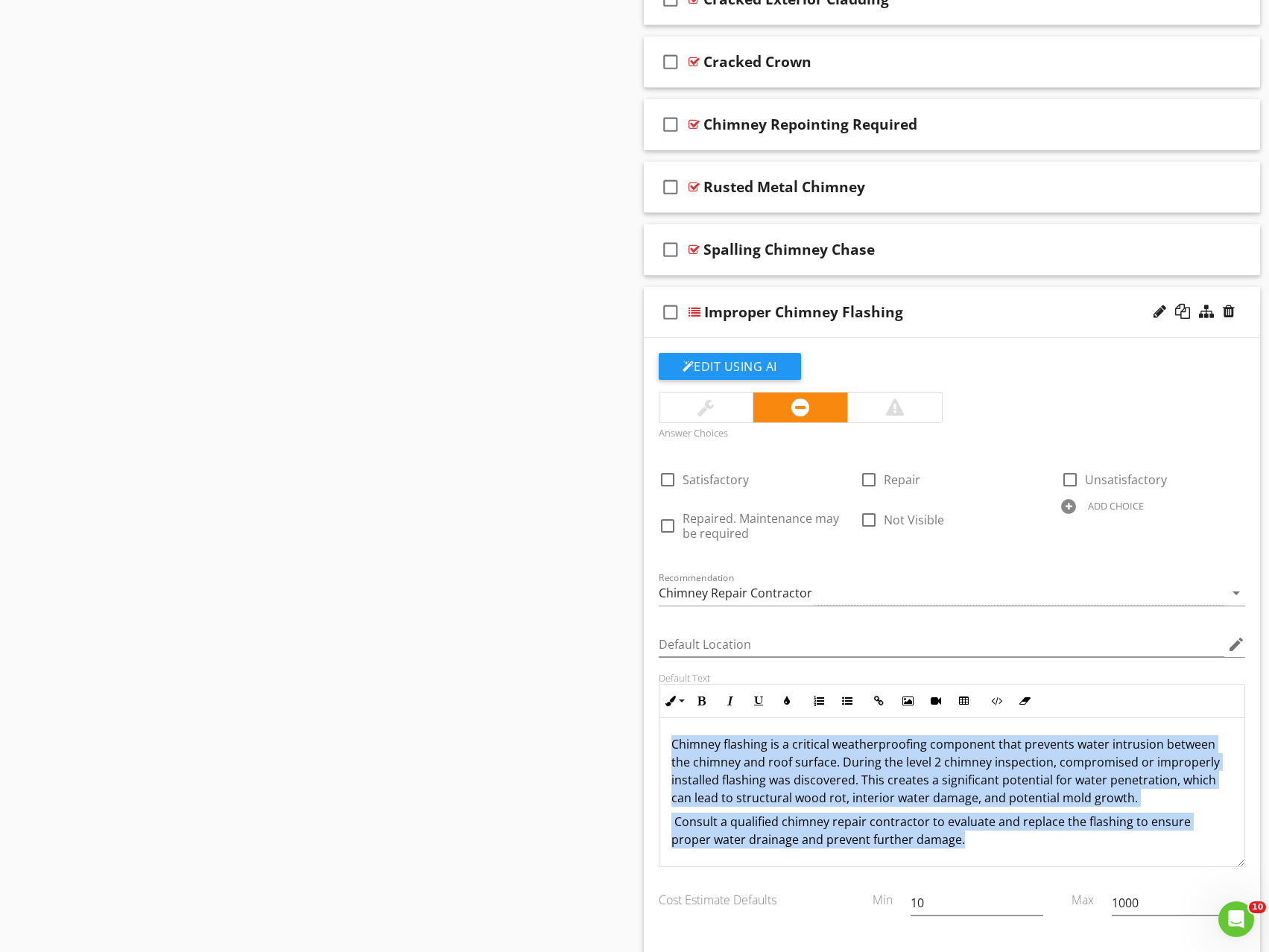
drag, startPoint x: 662, startPoint y: 741, endPoint x: 1013, endPoint y: 848, distance: 366.9
click at [1013, 848] on div "Chimney flashing is a critical weatherproofing component that prevents water in…" at bounding box center [952, 792] width 586 height 149
copy div "Chimney flashing is a critical weatherproofing component that prevents water in…"
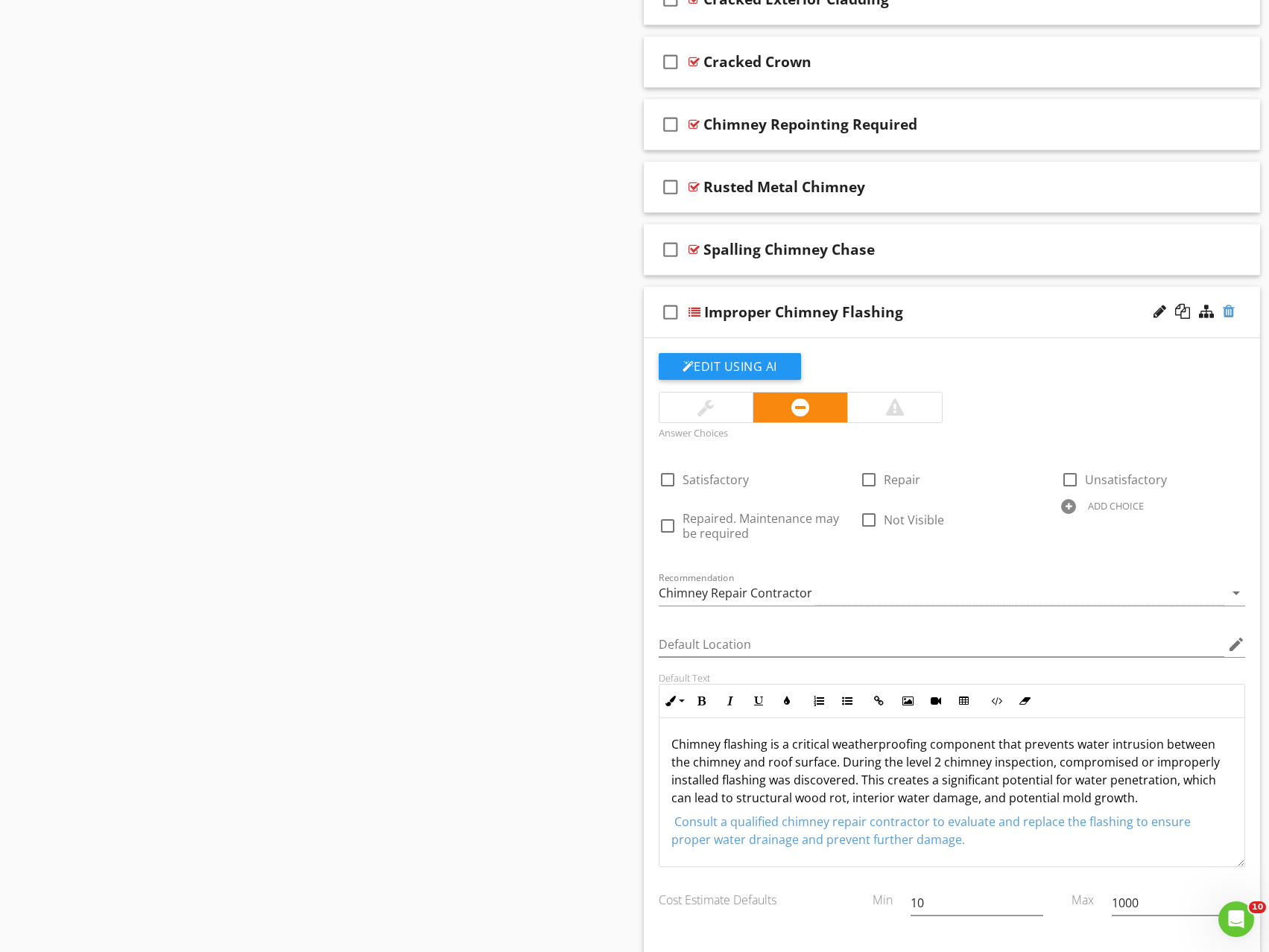
click at [1230, 313] on div at bounding box center [1229, 310] width 12 height 15
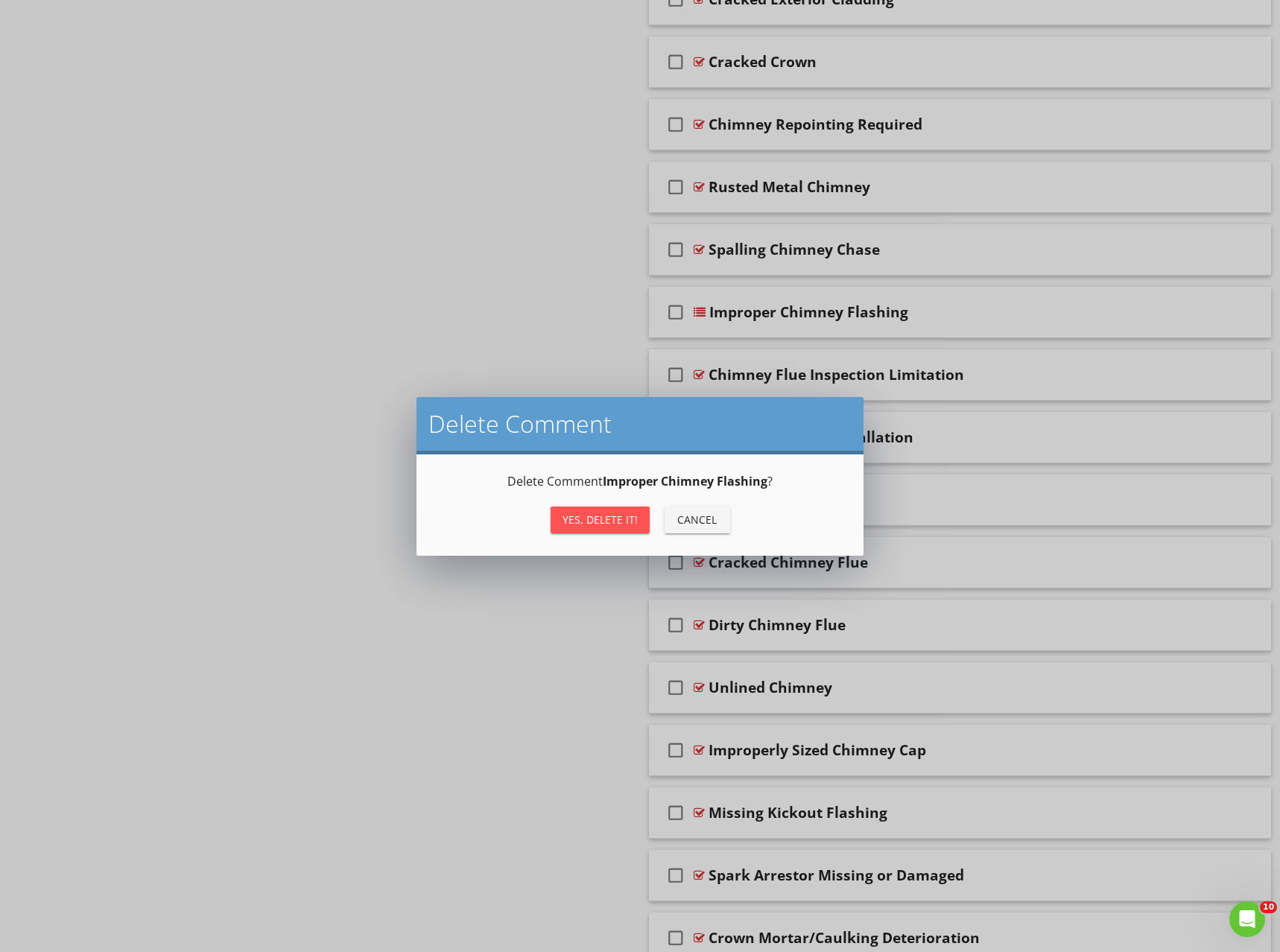
click at [617, 523] on div "Yes, Delete it!" at bounding box center [599, 519] width 75 height 16
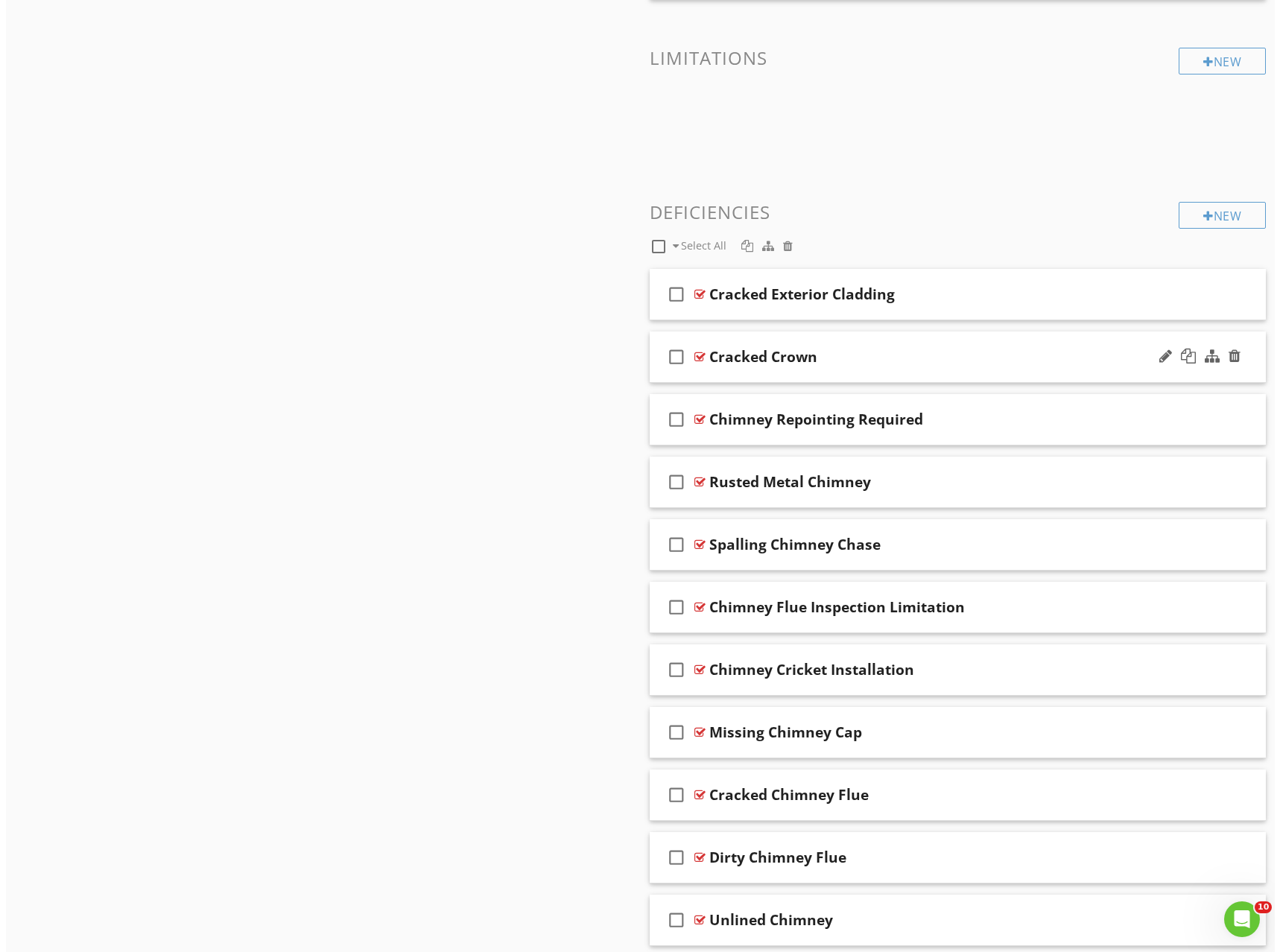
scroll to position [552, 0]
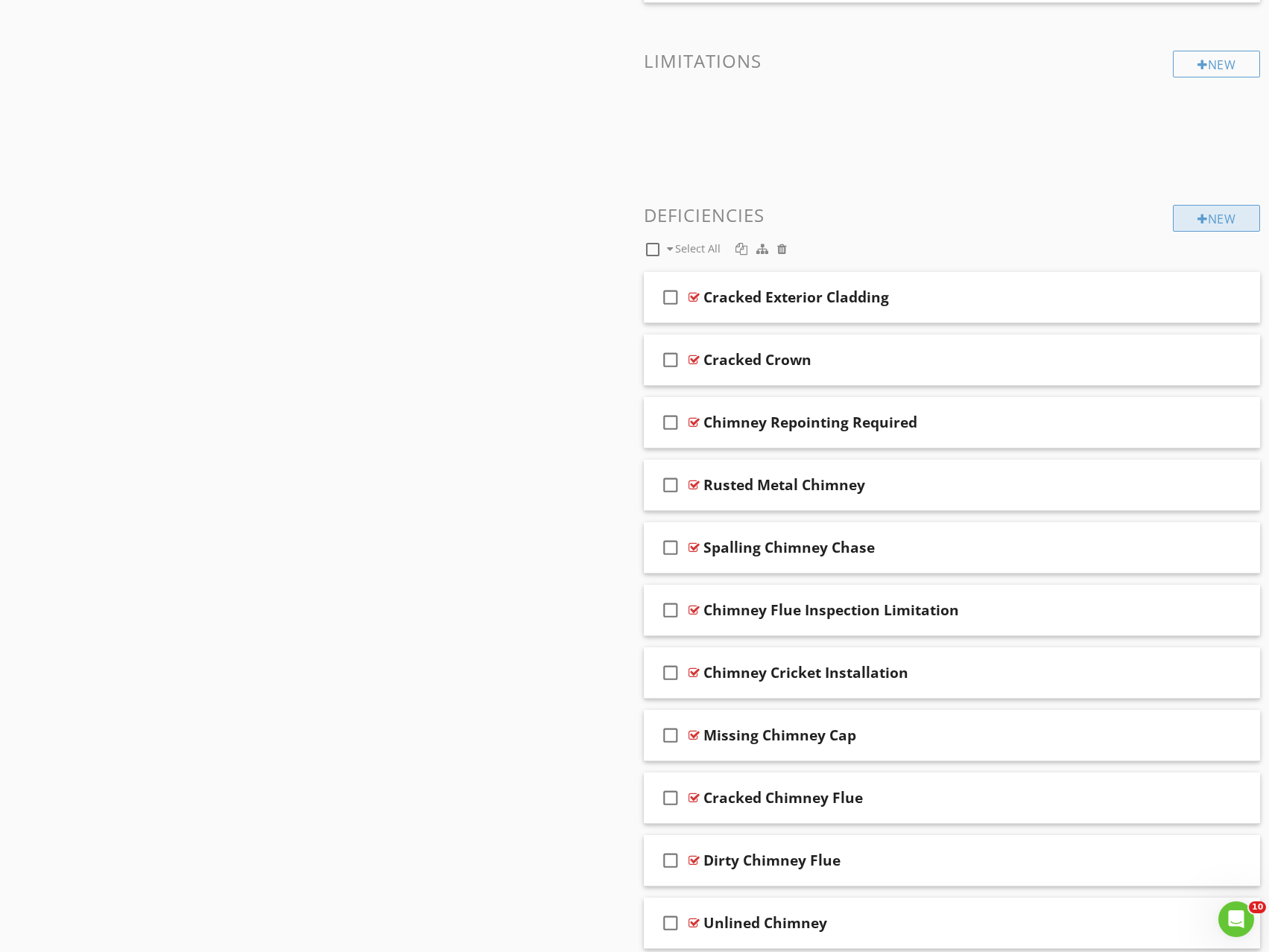
click at [1230, 219] on div "New" at bounding box center [1216, 218] width 87 height 26
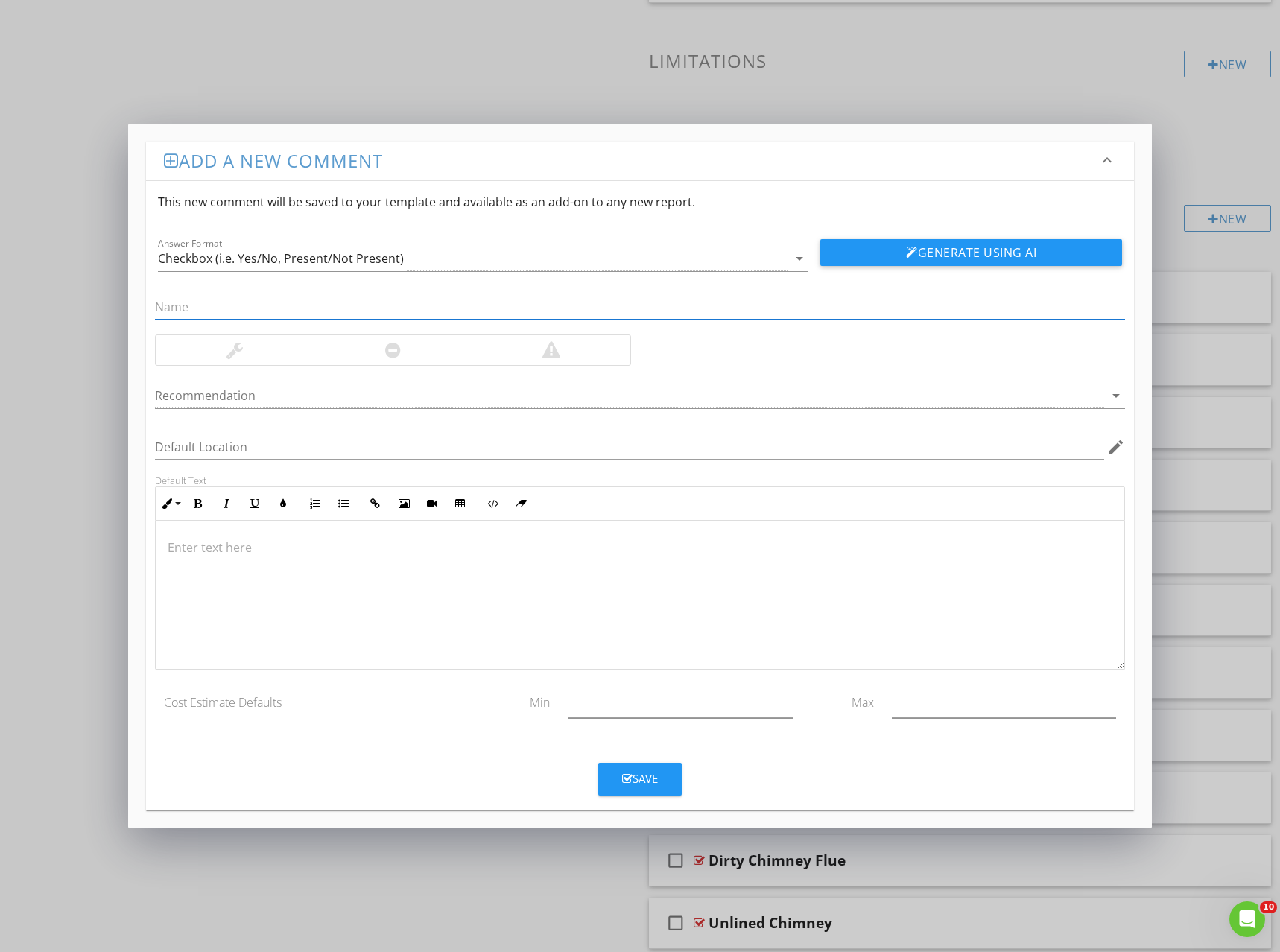
click at [240, 553] on p at bounding box center [640, 548] width 945 height 18
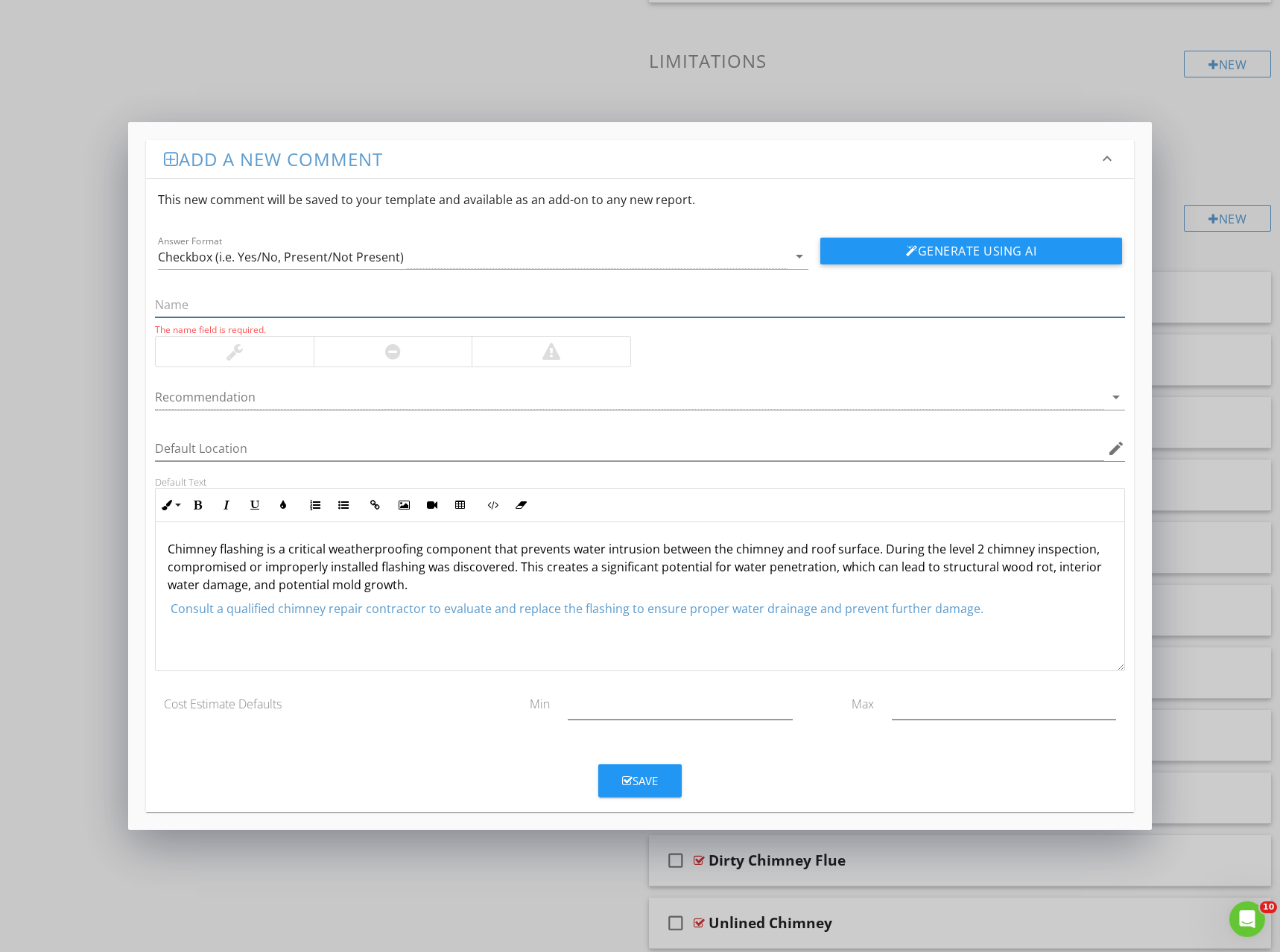
click at [209, 309] on input "text" at bounding box center [640, 305] width 970 height 24
type input "Chimney Flashing Damaged"
click at [310, 395] on div at bounding box center [630, 395] width 949 height 24
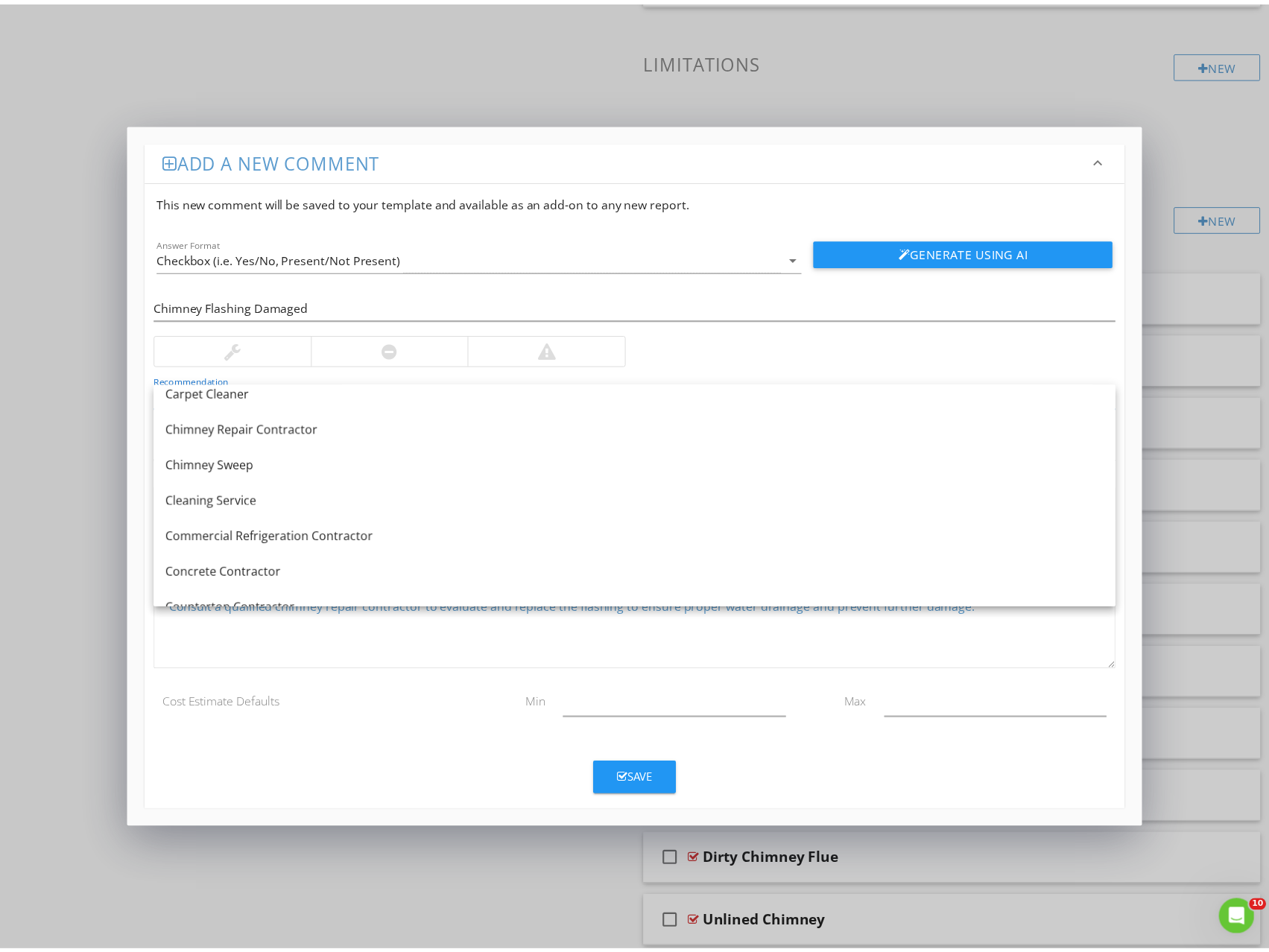
scroll to position [298, 0]
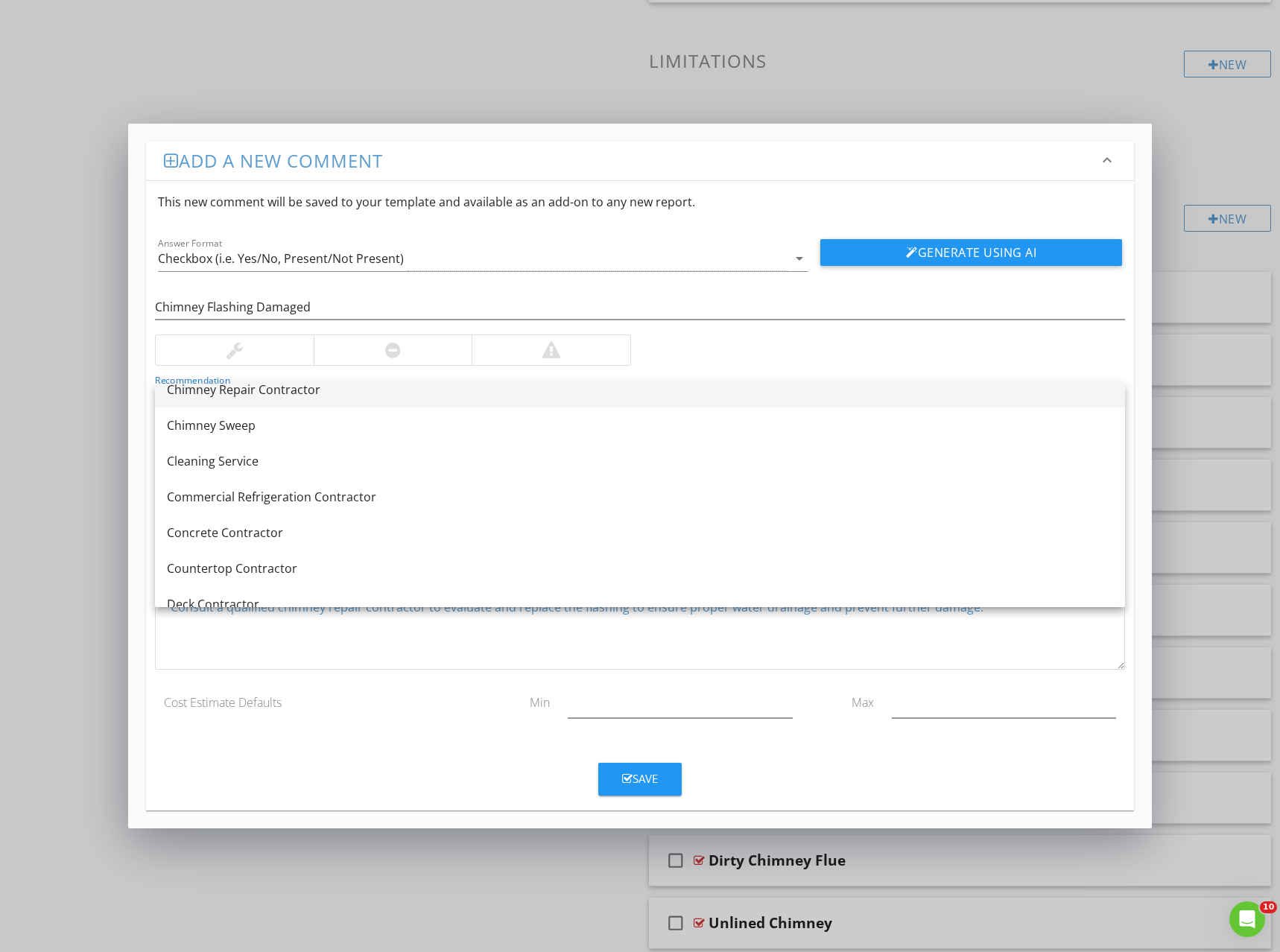
click at [310, 393] on div "Chimney Repair Contractor" at bounding box center [640, 390] width 946 height 18
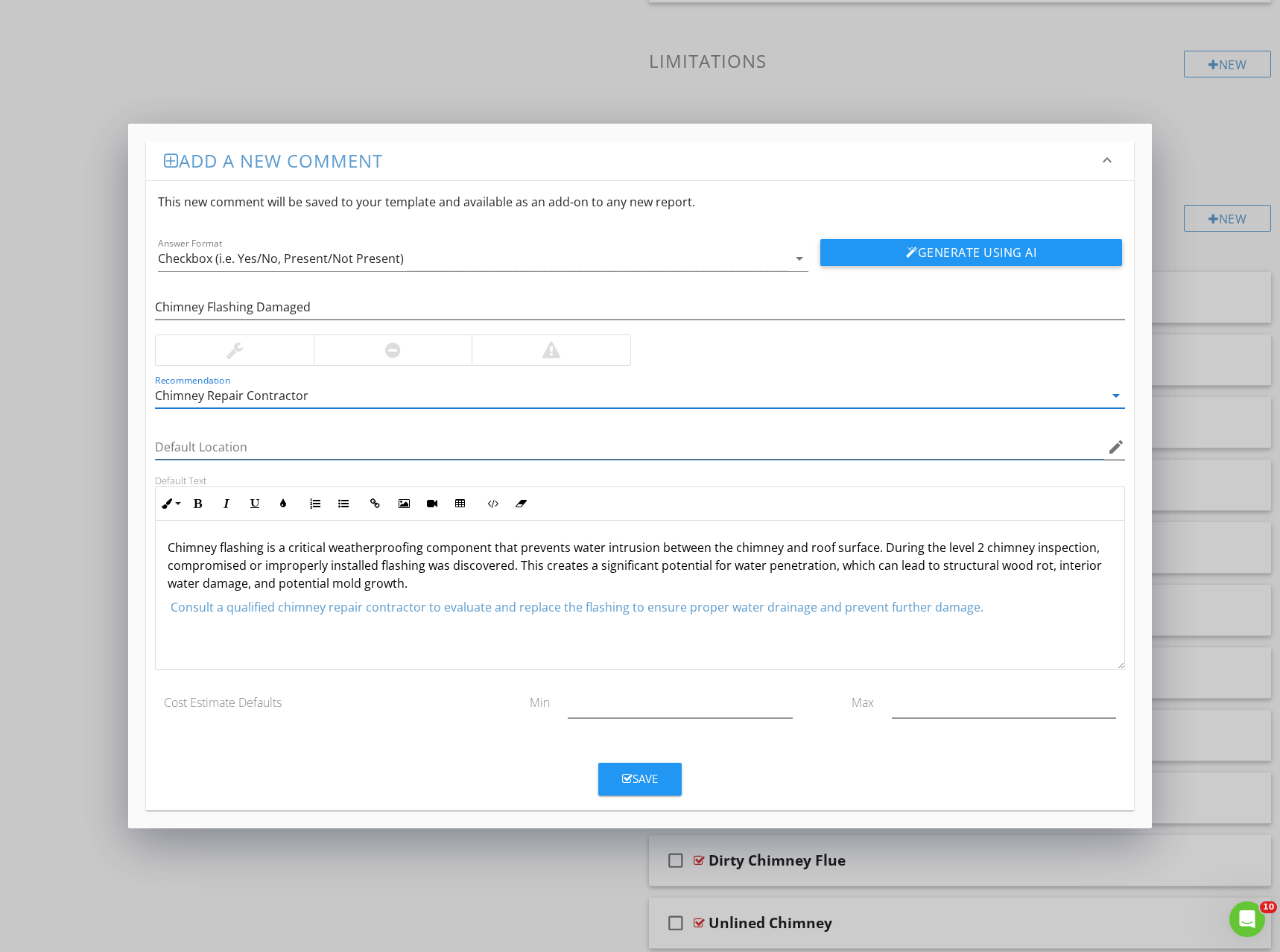
click at [264, 445] on input "Default Location" at bounding box center [630, 447] width 949 height 24
type input "Chimney"
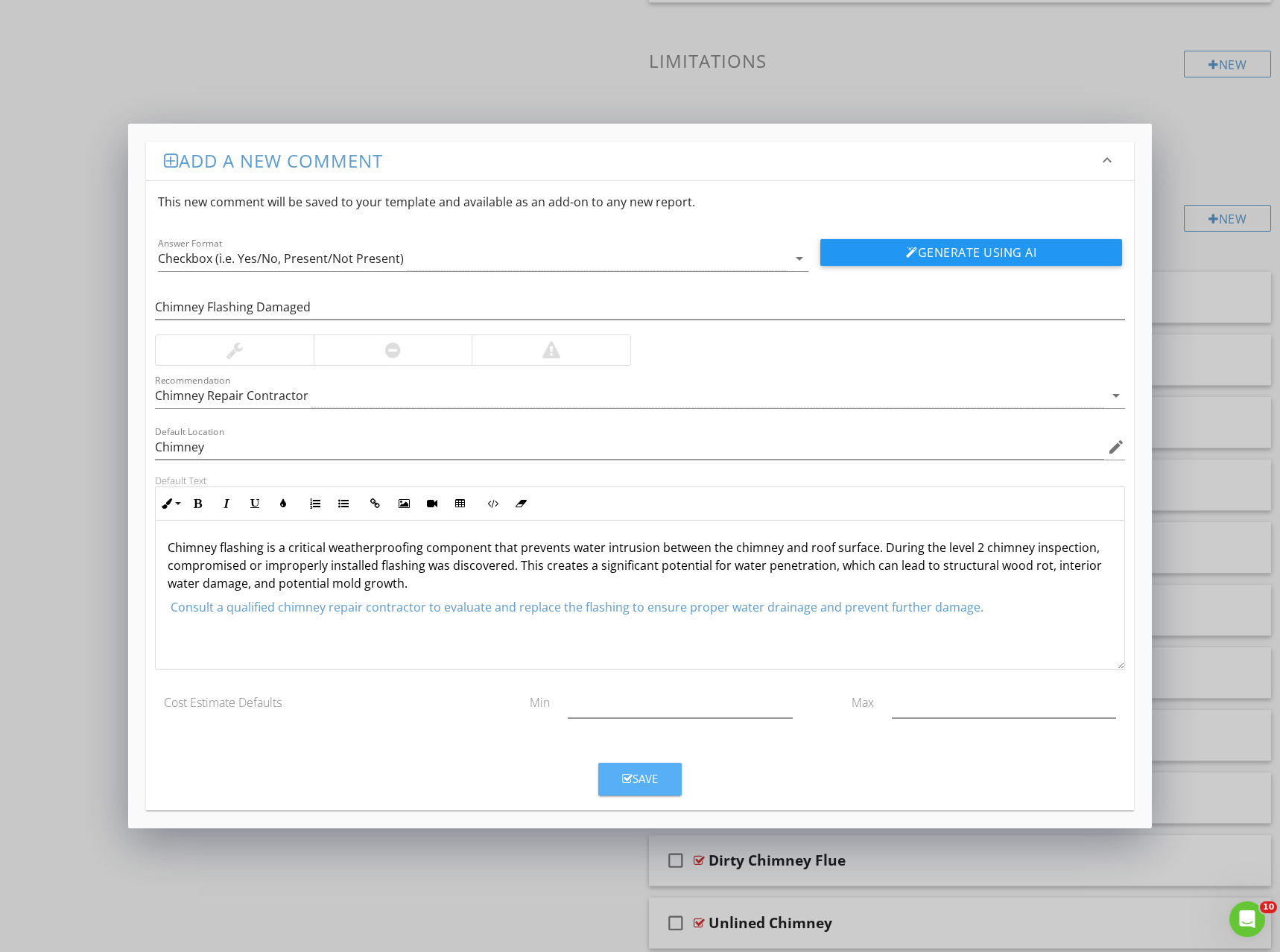
click at [644, 772] on div "Save" at bounding box center [640, 779] width 36 height 18
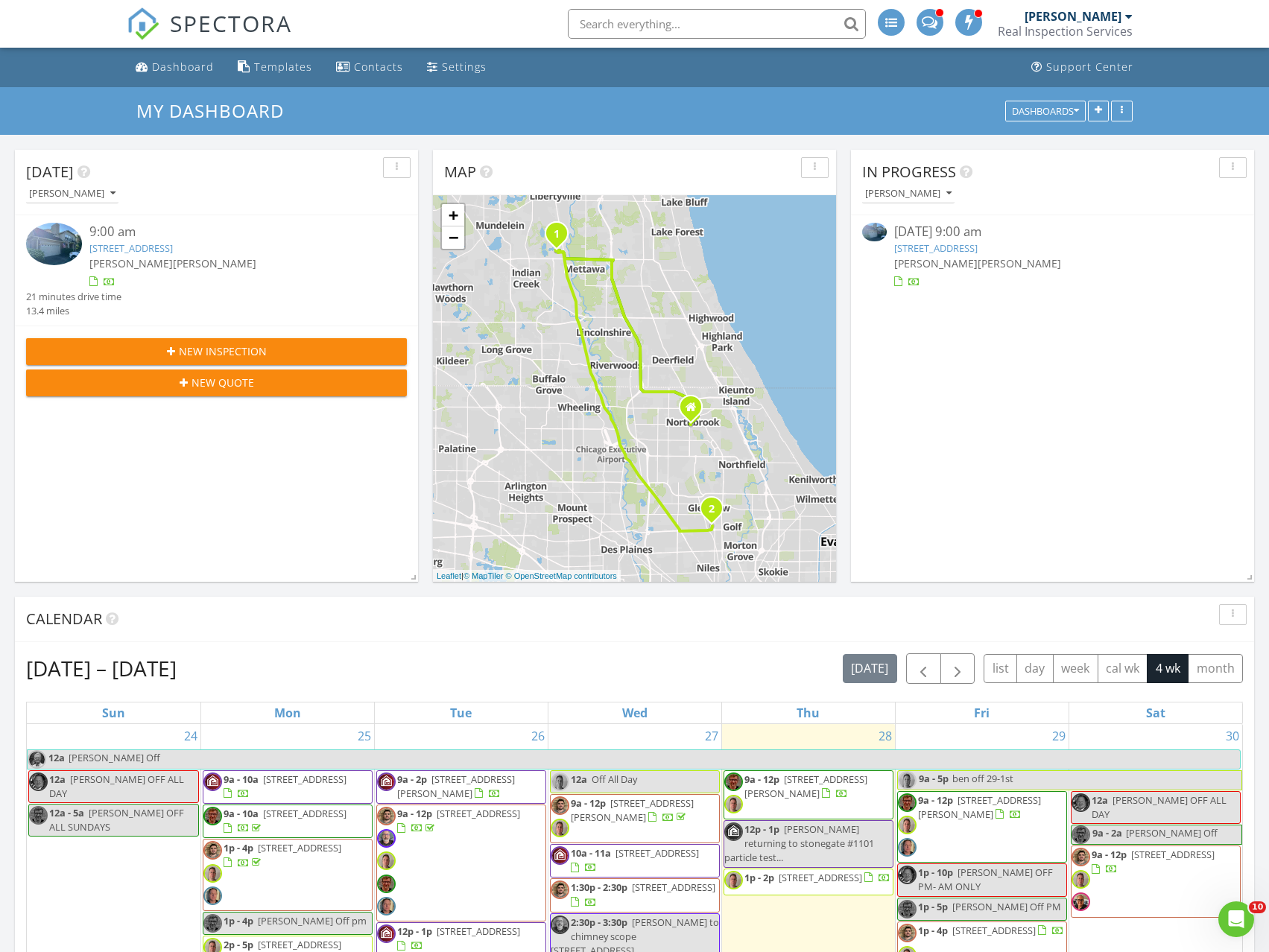
click at [173, 246] on link "513 Saddlebrook Ln, Vernon Hills, IL 60061" at bounding box center [131, 248] width 83 height 14
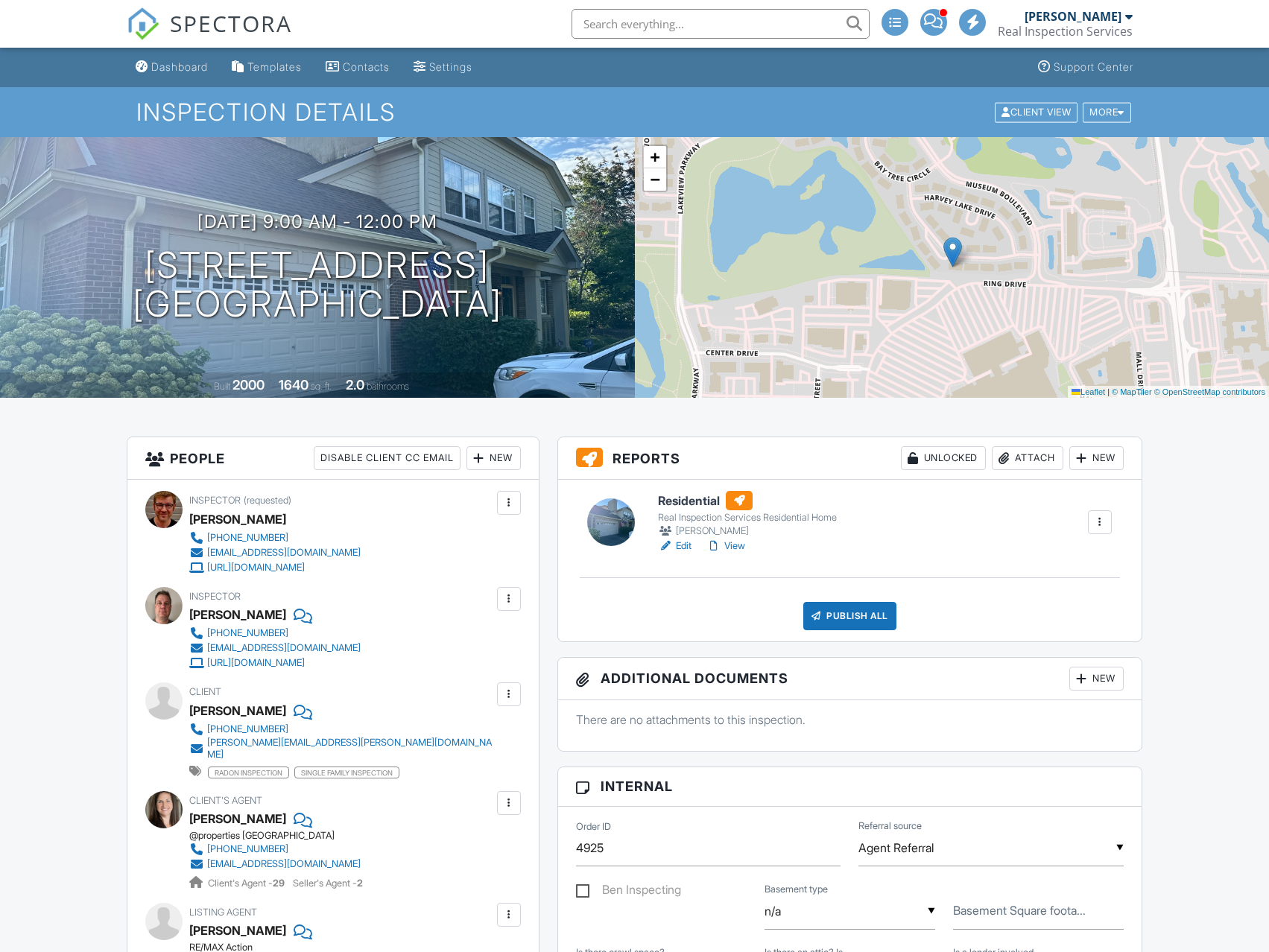
click at [682, 541] on link "Edit" at bounding box center [675, 546] width 33 height 15
